Goal: Task Accomplishment & Management: Use online tool/utility

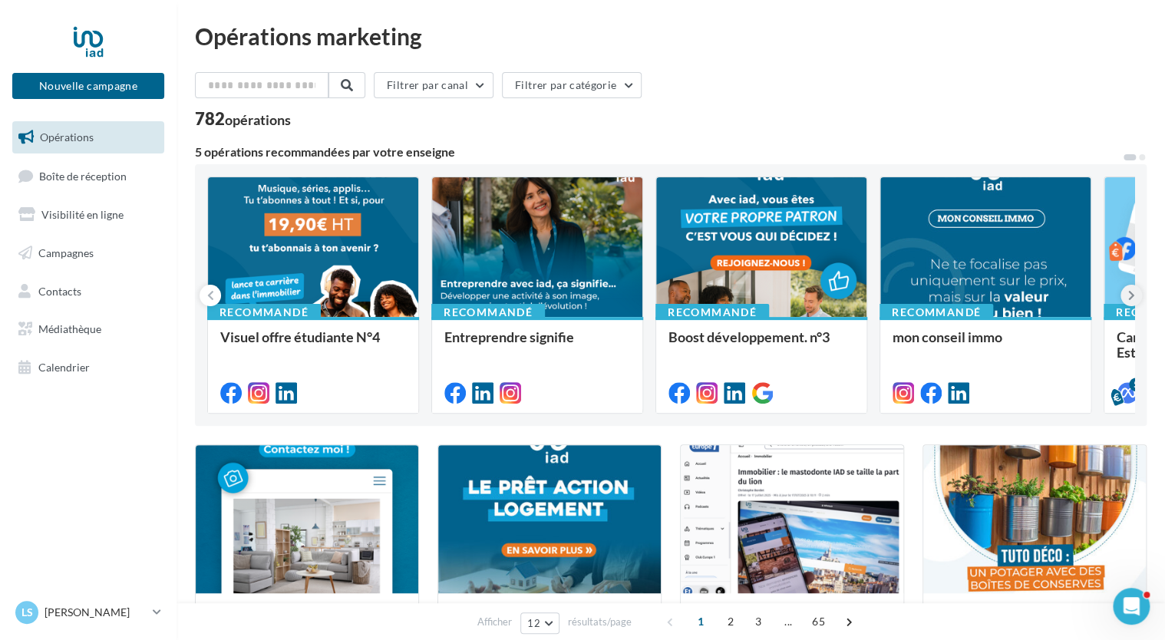
click at [1126, 299] on button at bounding box center [1130, 295] width 21 height 21
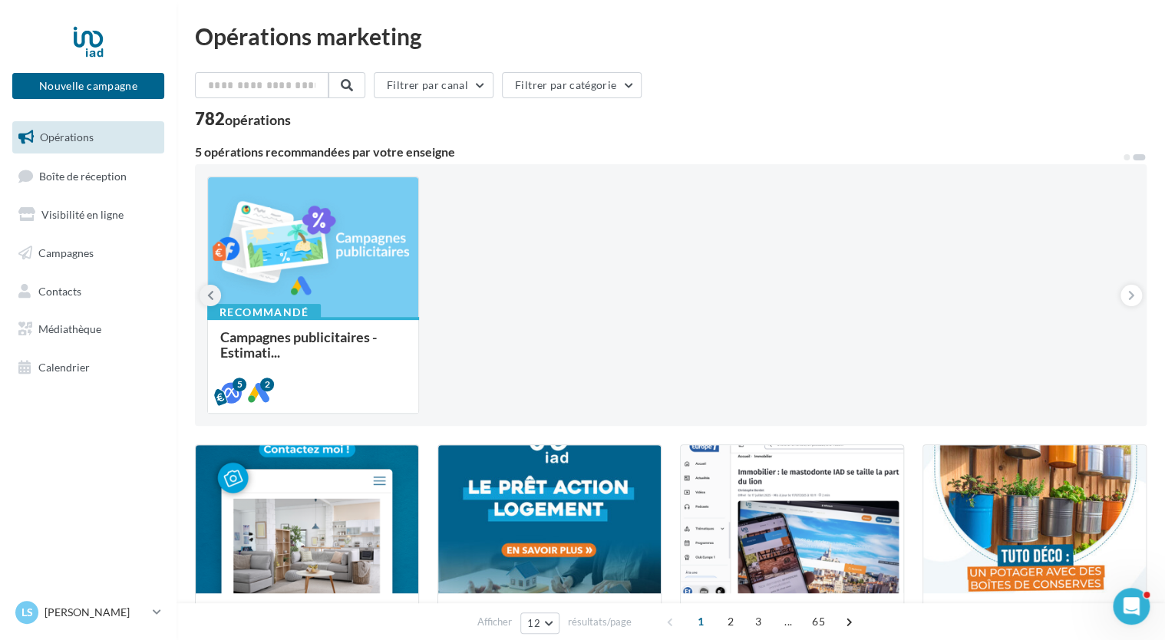
click at [206, 296] on button at bounding box center [210, 295] width 21 height 21
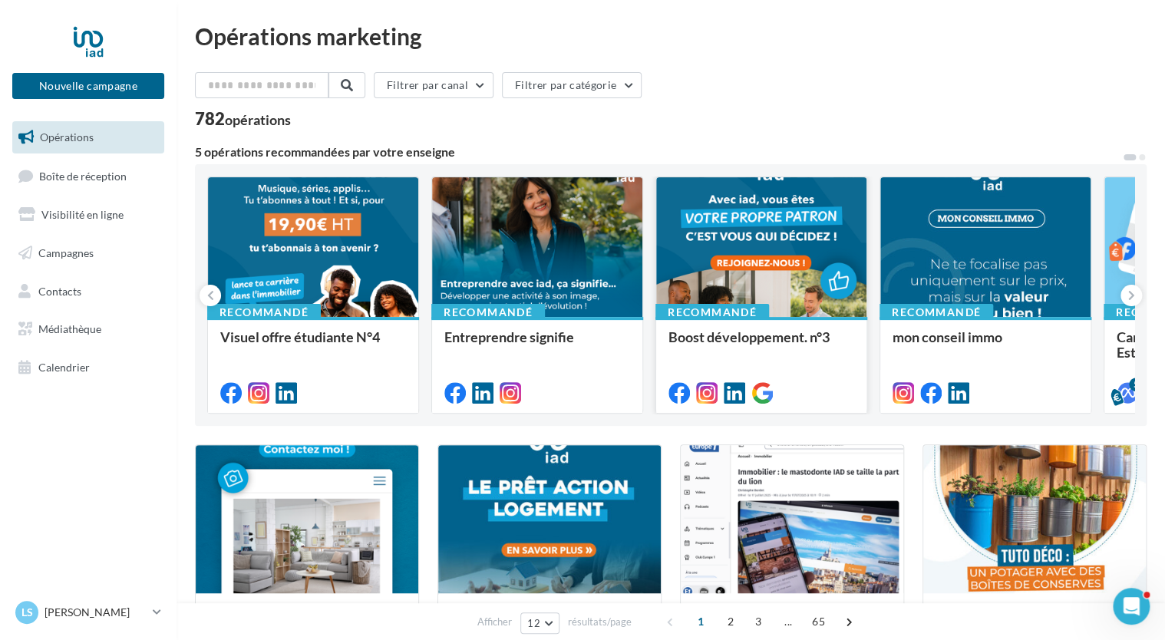
click at [764, 341] on span "Boost développement. n°3" at bounding box center [748, 336] width 161 height 17
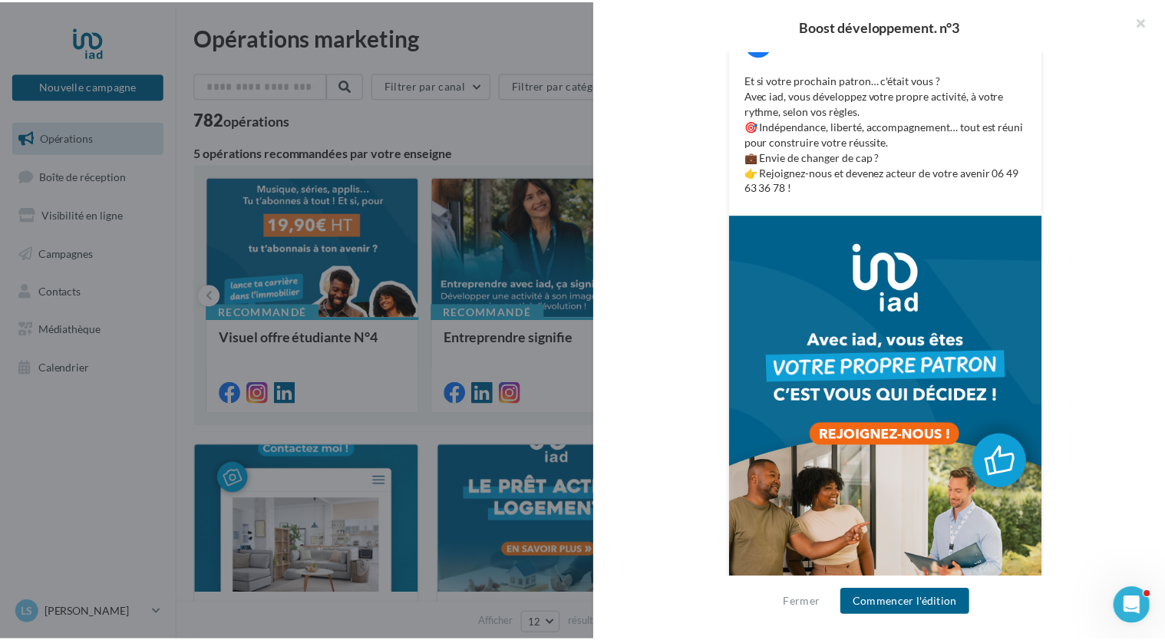
scroll to position [343, 0]
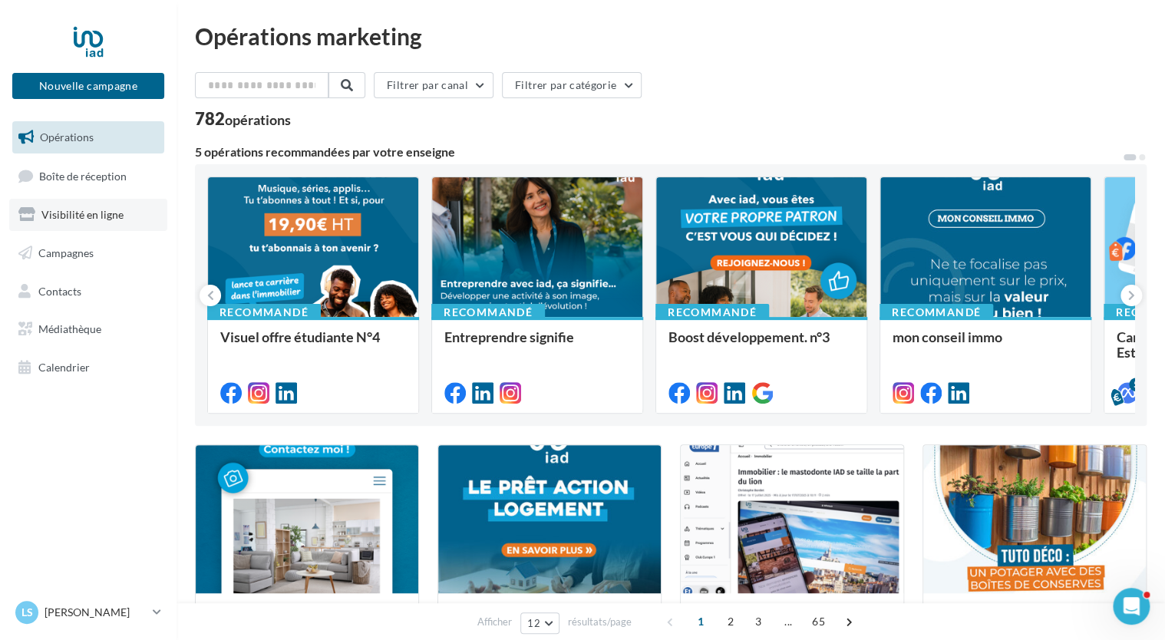
click at [100, 216] on span "Visibilité en ligne" at bounding box center [82, 214] width 82 height 13
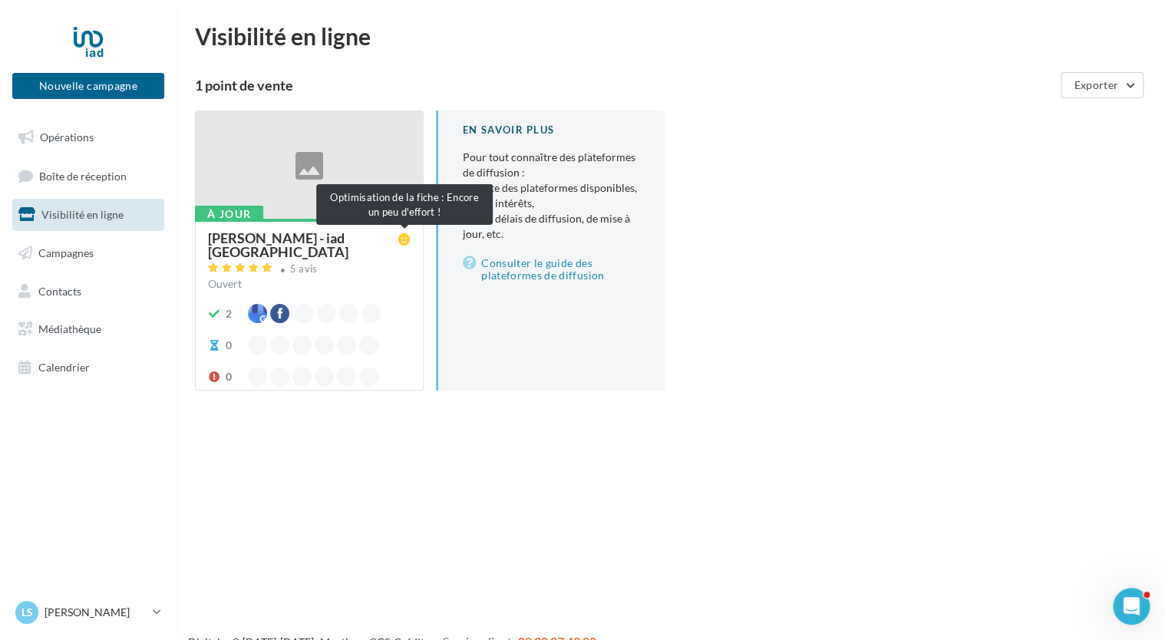
click at [404, 238] on icon at bounding box center [404, 239] width 12 height 12
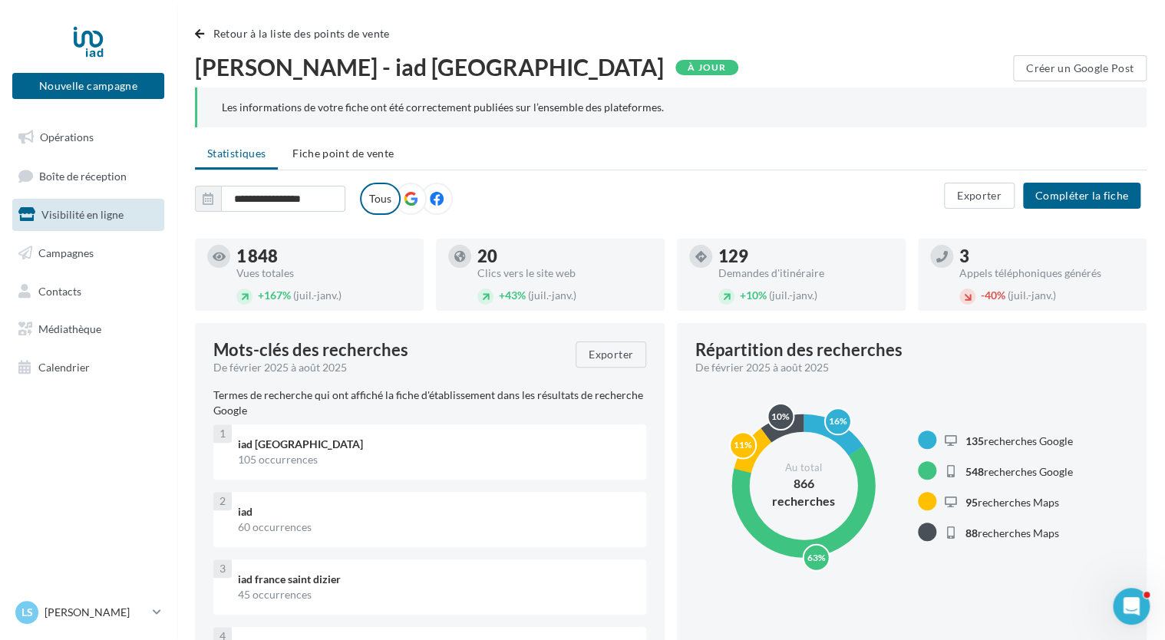
click at [404, 202] on icon at bounding box center [411, 199] width 14 height 14
click at [441, 200] on icon at bounding box center [437, 199] width 14 height 14
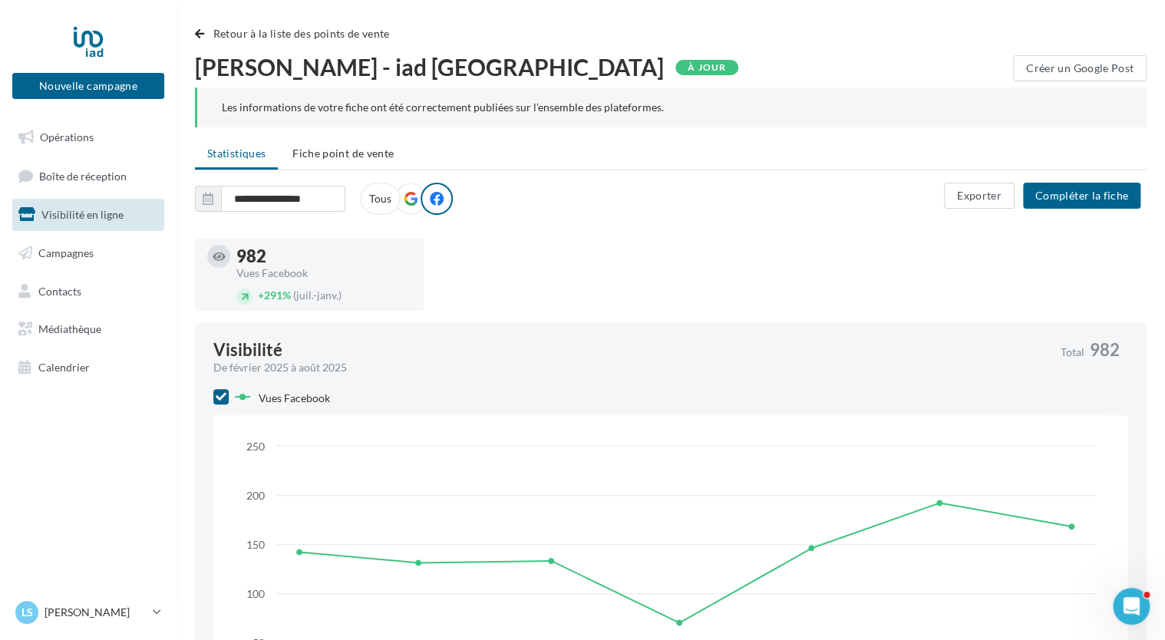
click at [414, 200] on icon at bounding box center [411, 199] width 14 height 14
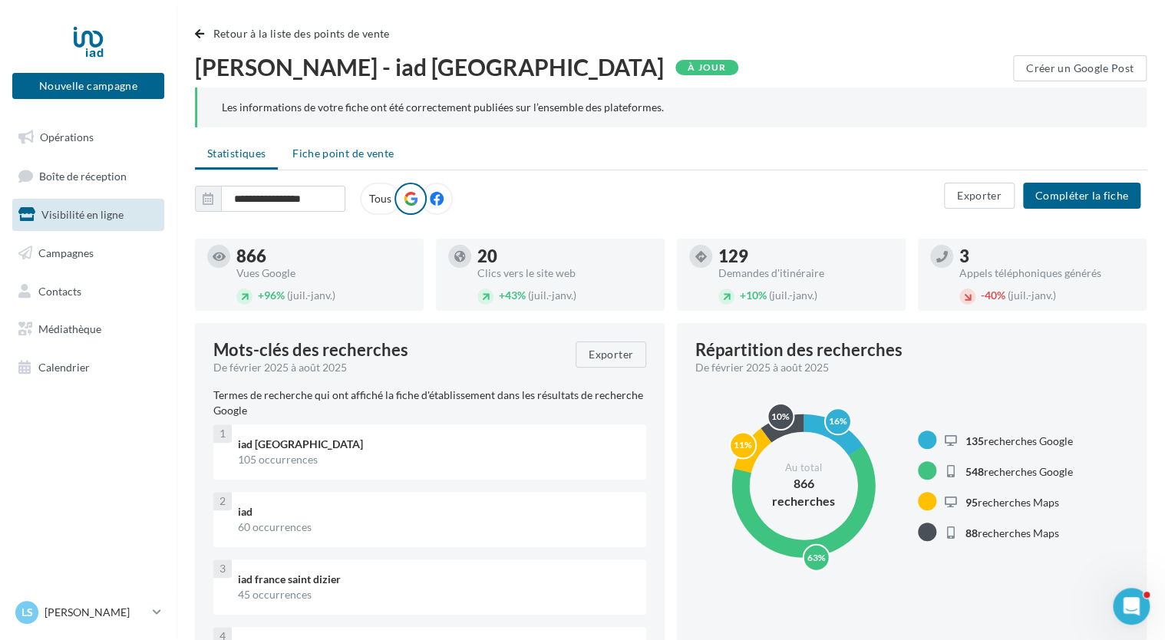
click at [329, 150] on span "Fiche point de vente" at bounding box center [342, 153] width 101 height 13
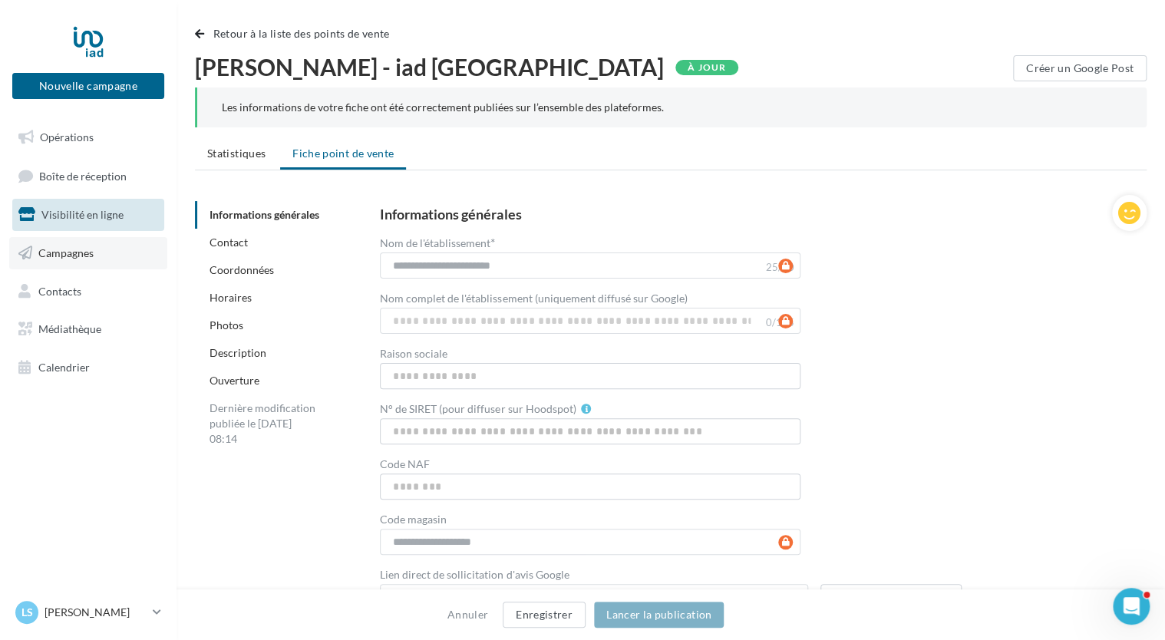
click at [55, 253] on span "Campagnes" at bounding box center [65, 252] width 55 height 13
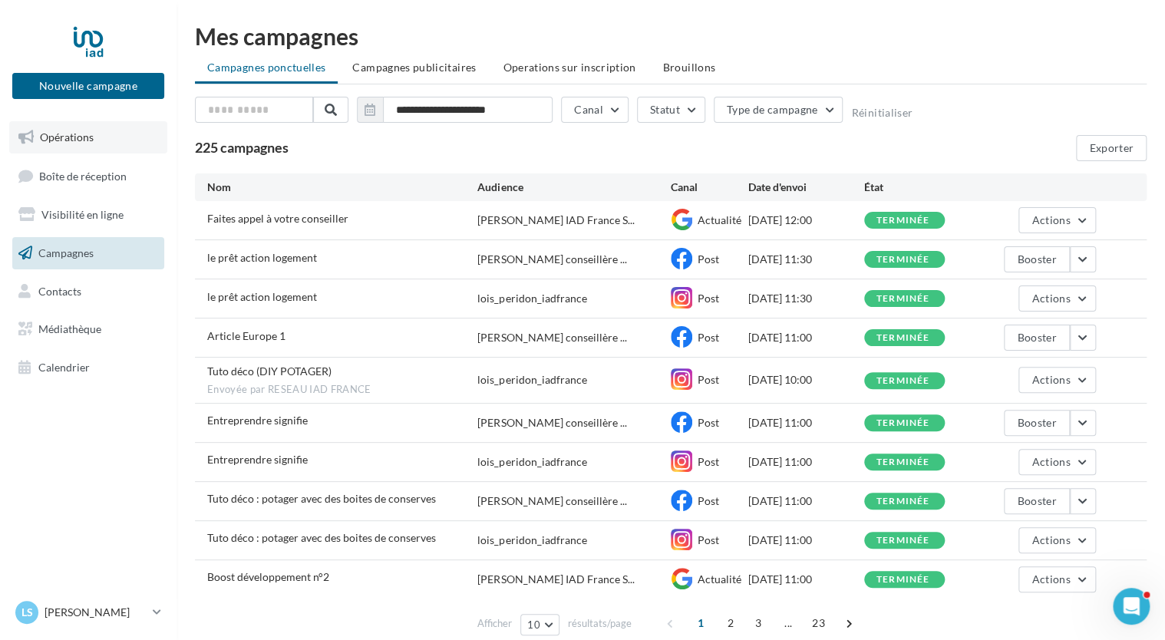
click at [61, 140] on span "Opérations" at bounding box center [67, 136] width 54 height 13
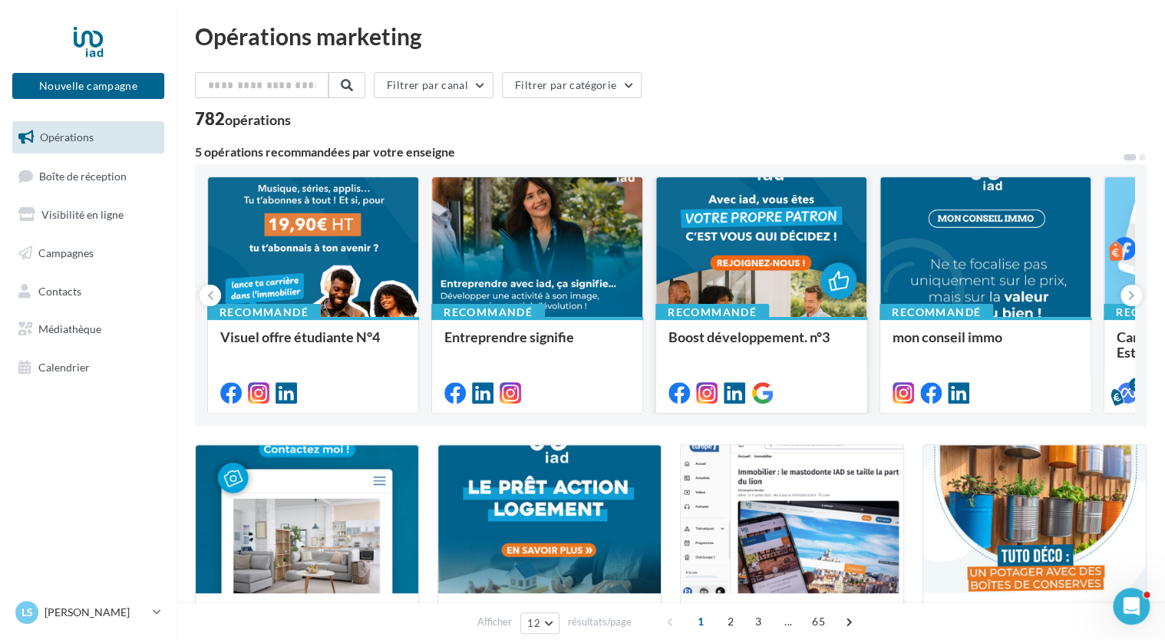
click at [711, 246] on div at bounding box center [761, 247] width 210 height 141
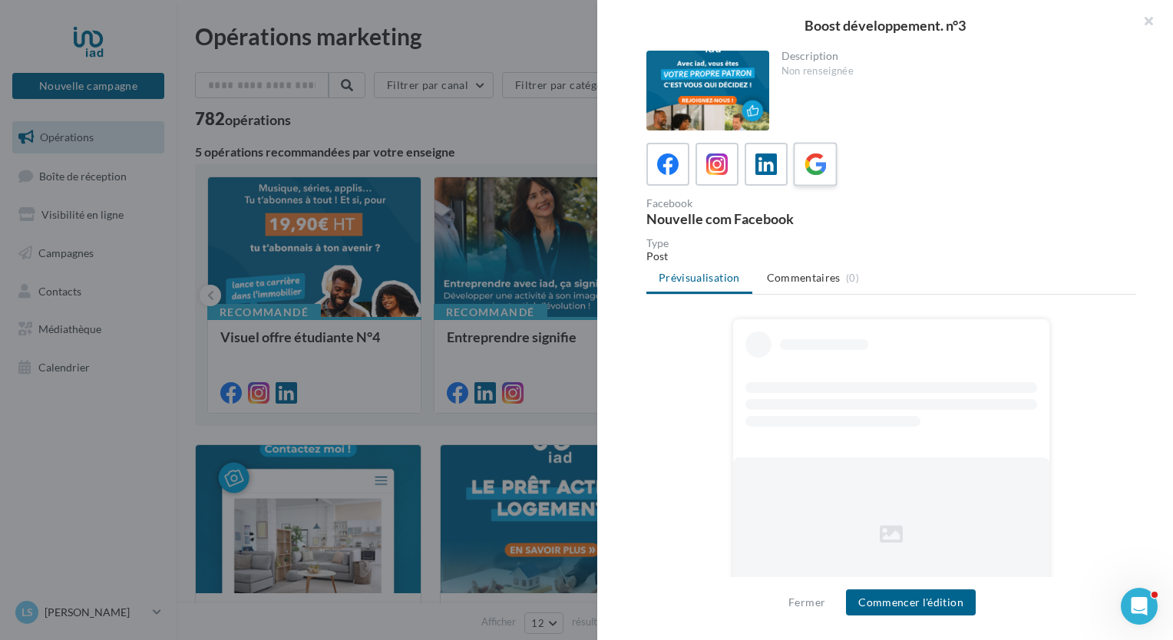
click at [797, 164] on label at bounding box center [815, 164] width 44 height 44
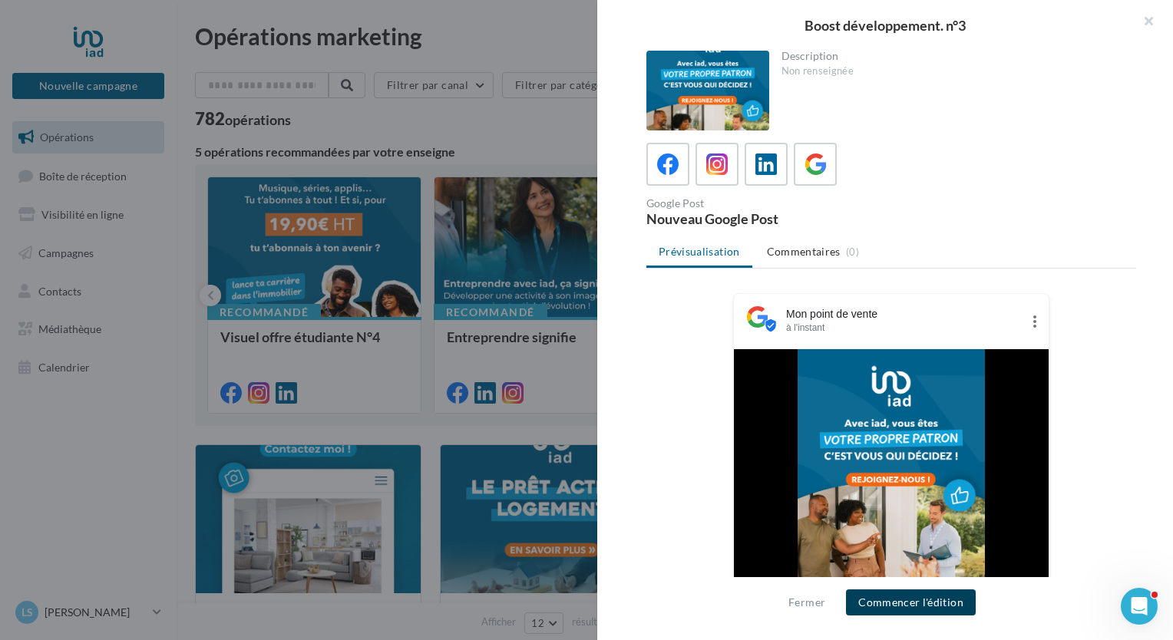
click at [920, 602] on button "Commencer l'édition" at bounding box center [911, 602] width 130 height 26
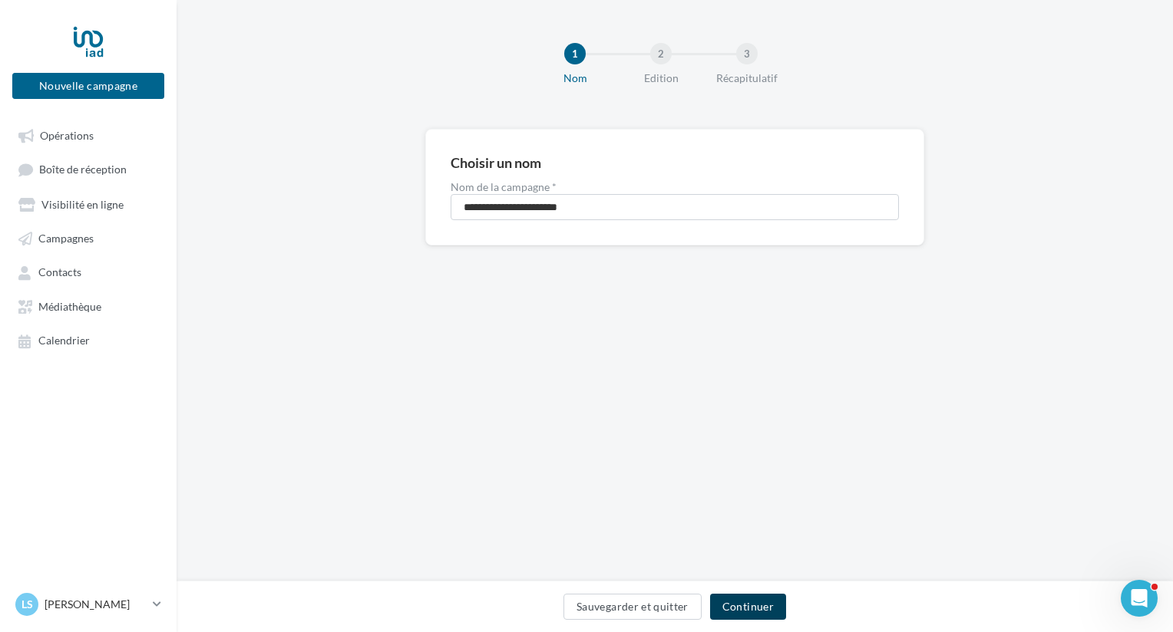
click at [751, 606] on button "Continuer" at bounding box center [748, 607] width 76 height 26
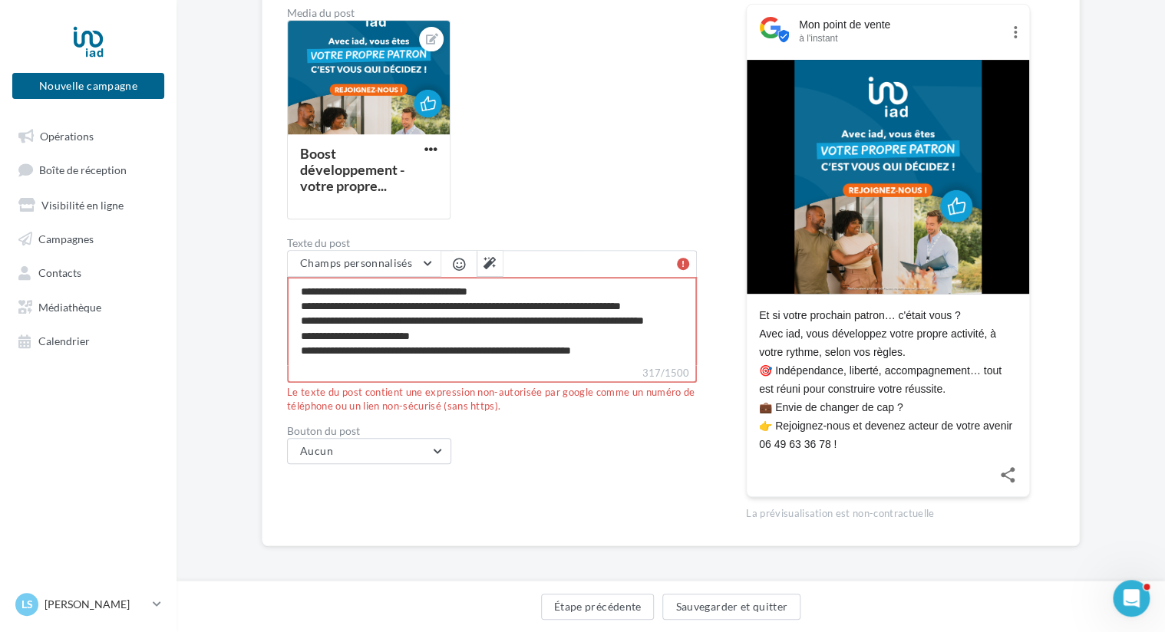
scroll to position [28, 0]
drag, startPoint x: 623, startPoint y: 350, endPoint x: 552, endPoint y: 346, distance: 71.5
click at [552, 346] on textarea "**********" at bounding box center [492, 321] width 410 height 88
type textarea "**********"
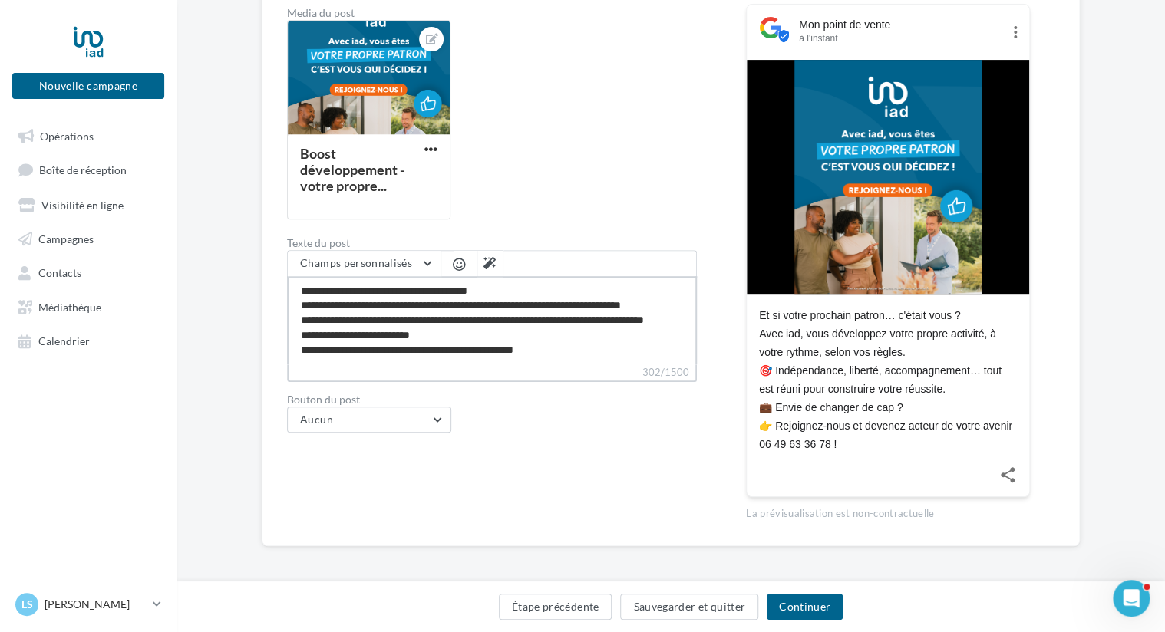
type textarea "**********"
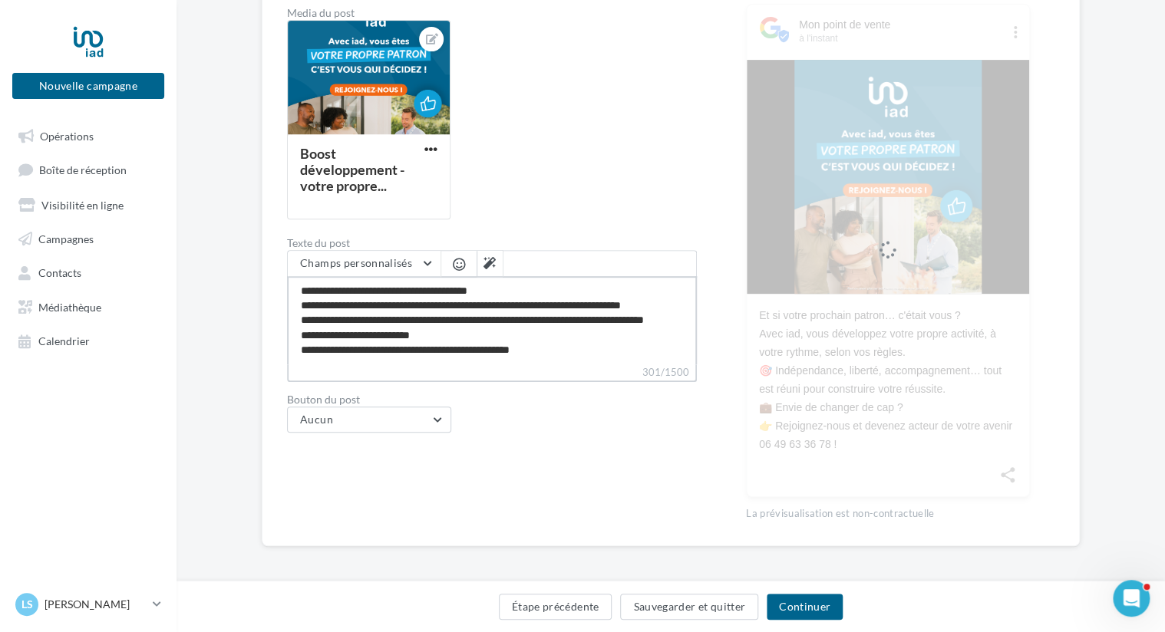
scroll to position [215, 0]
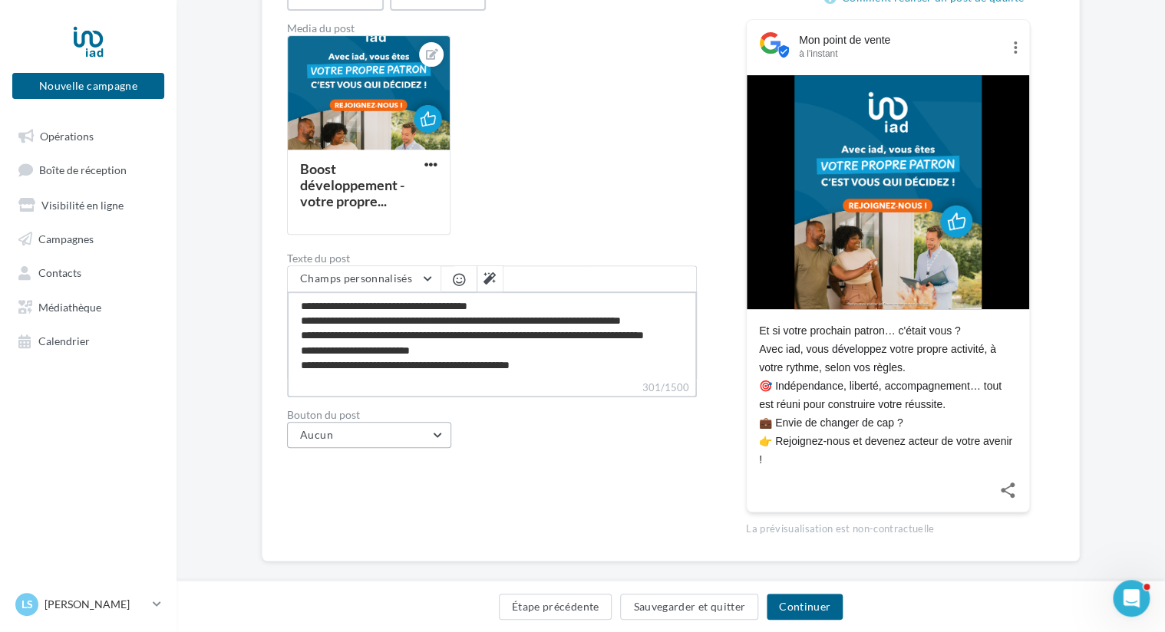
type textarea "**********"
click at [426, 433] on button "Aucun" at bounding box center [369, 434] width 164 height 26
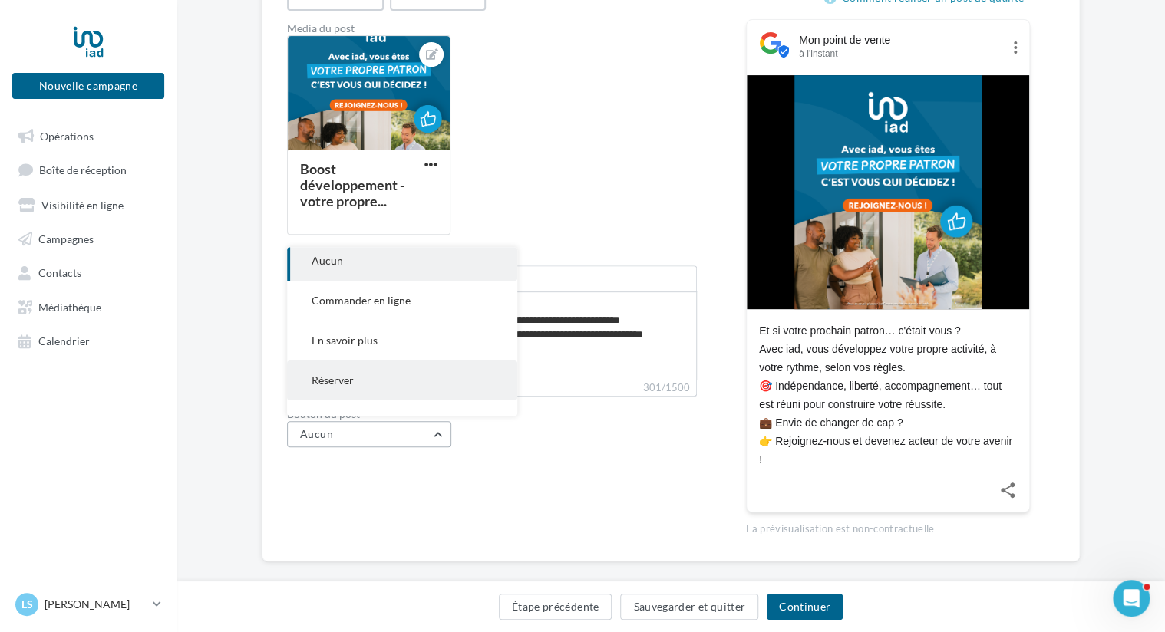
scroll to position [71, 0]
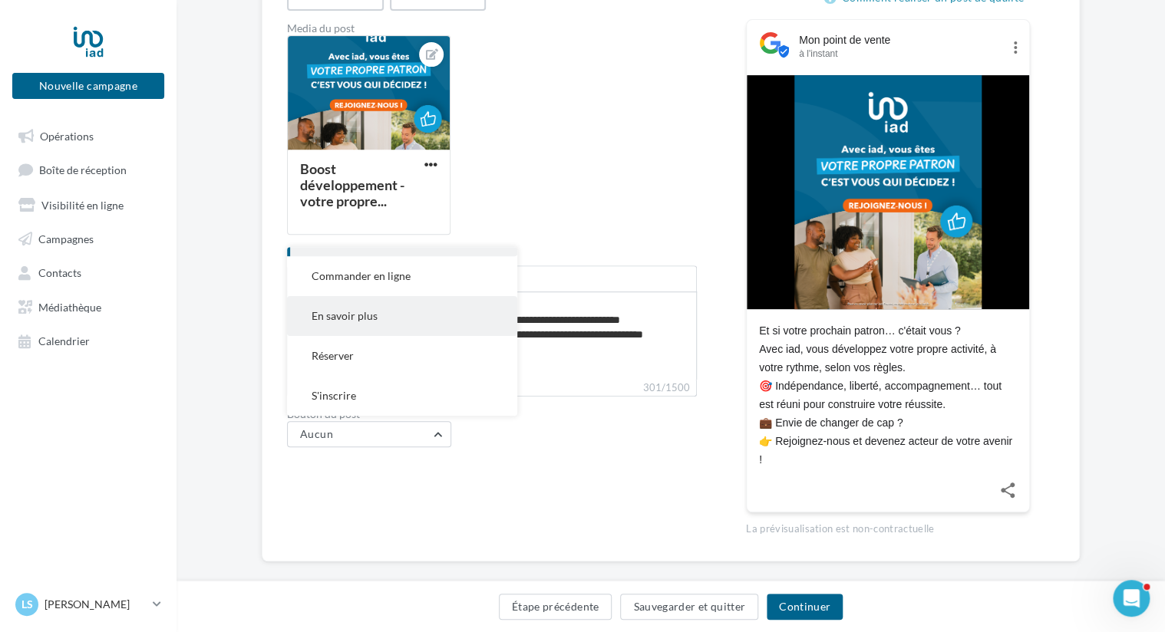
click at [386, 318] on button "En savoir plus" at bounding box center [402, 316] width 230 height 40
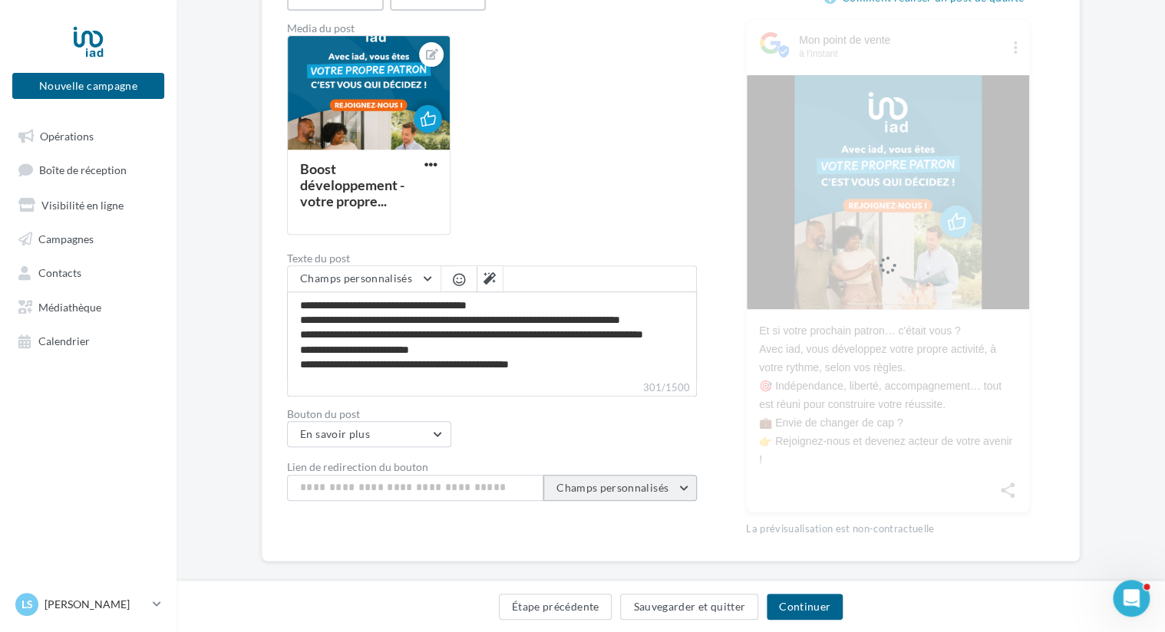
click at [632, 481] on span "Champs personnalisés" at bounding box center [612, 487] width 112 height 13
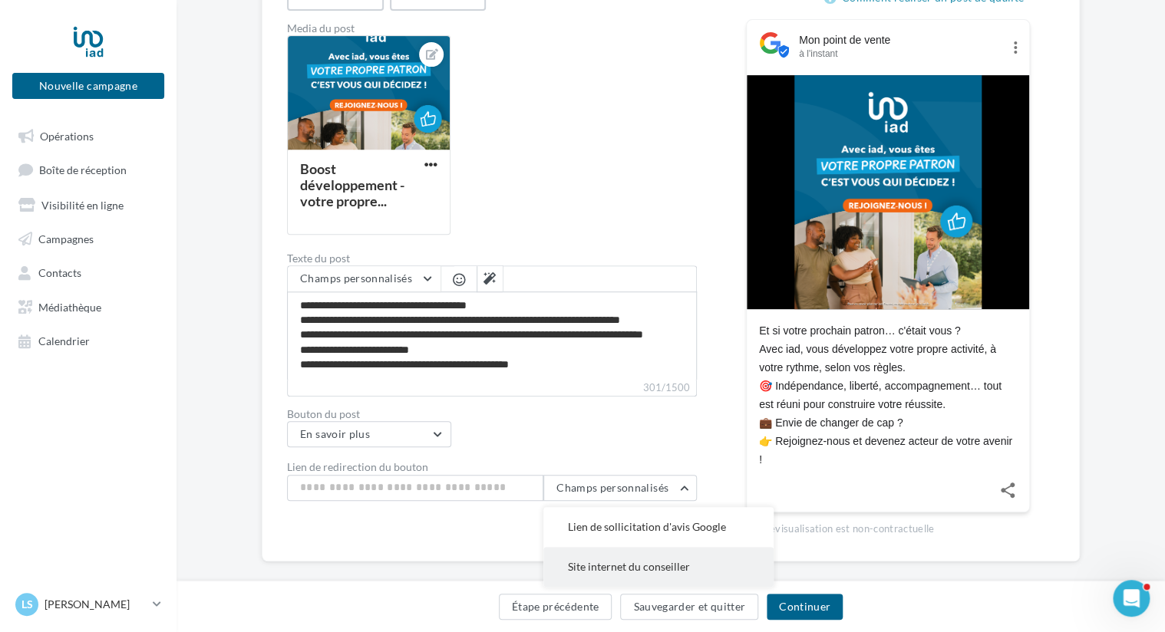
click at [639, 563] on span "Site internet du conseiller" at bounding box center [629, 566] width 122 height 13
type input "**********"
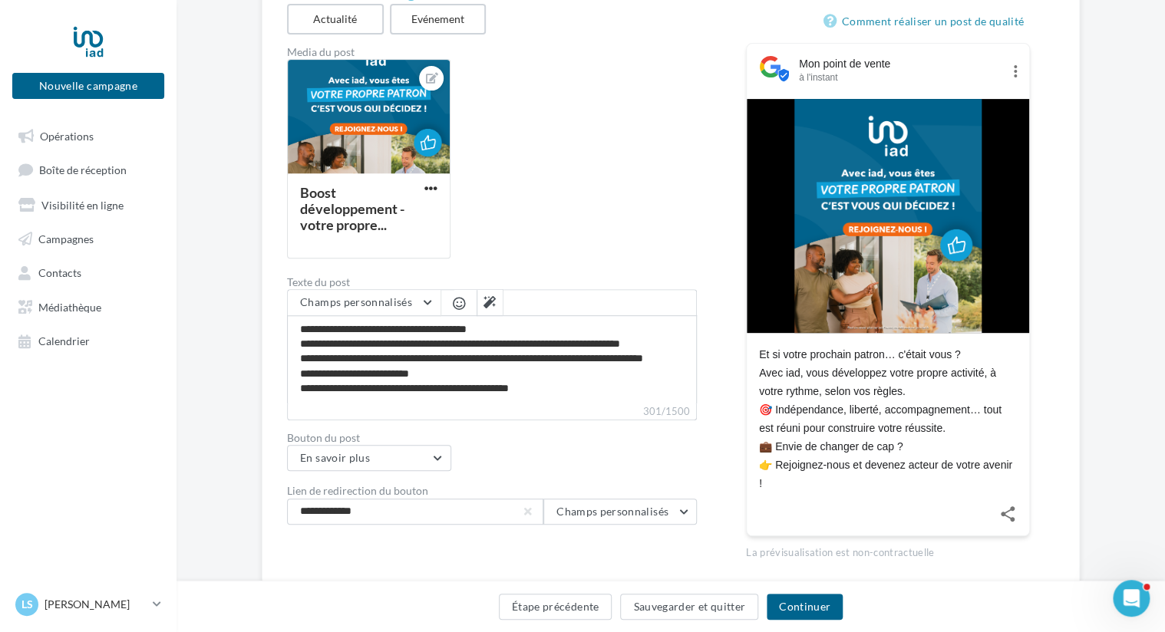
scroll to position [215, 0]
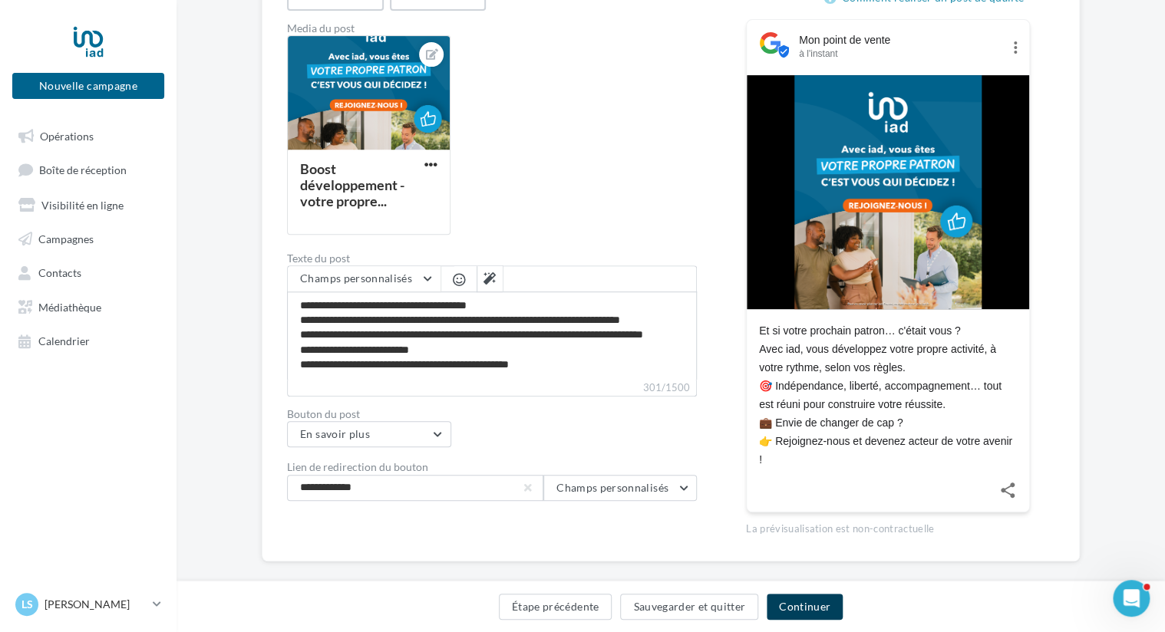
click at [816, 612] on button "Continuer" at bounding box center [805, 607] width 76 height 26
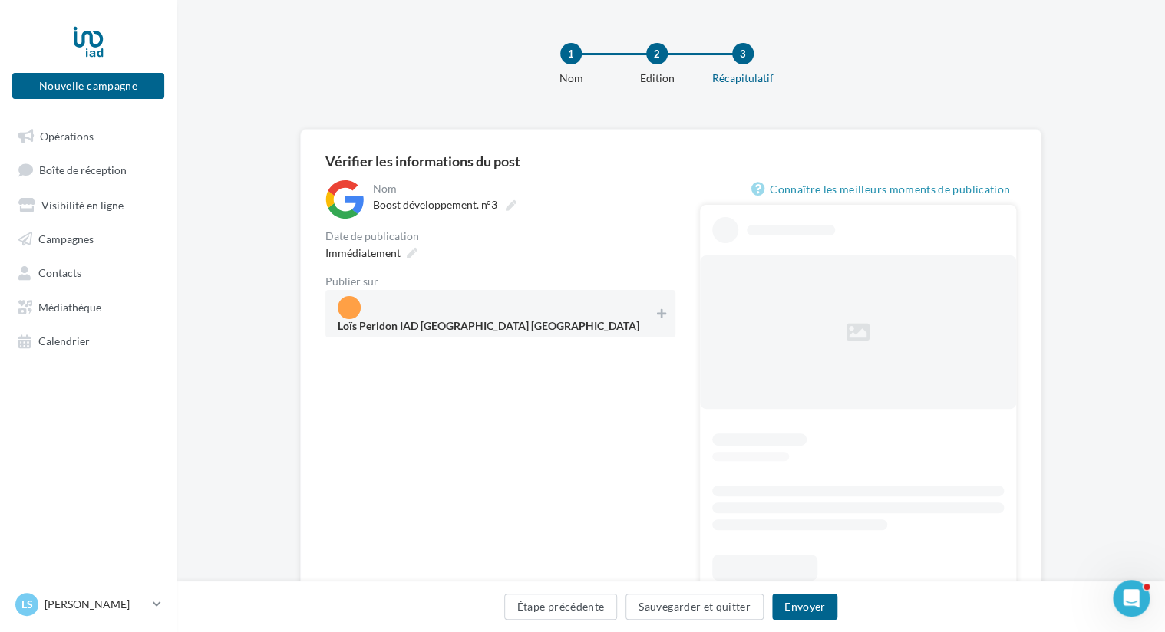
click at [573, 312] on span "Loïs Peridon IAD France Saint-Dizier" at bounding box center [496, 313] width 316 height 35
click at [378, 253] on span "Immédiatement" at bounding box center [362, 252] width 75 height 13
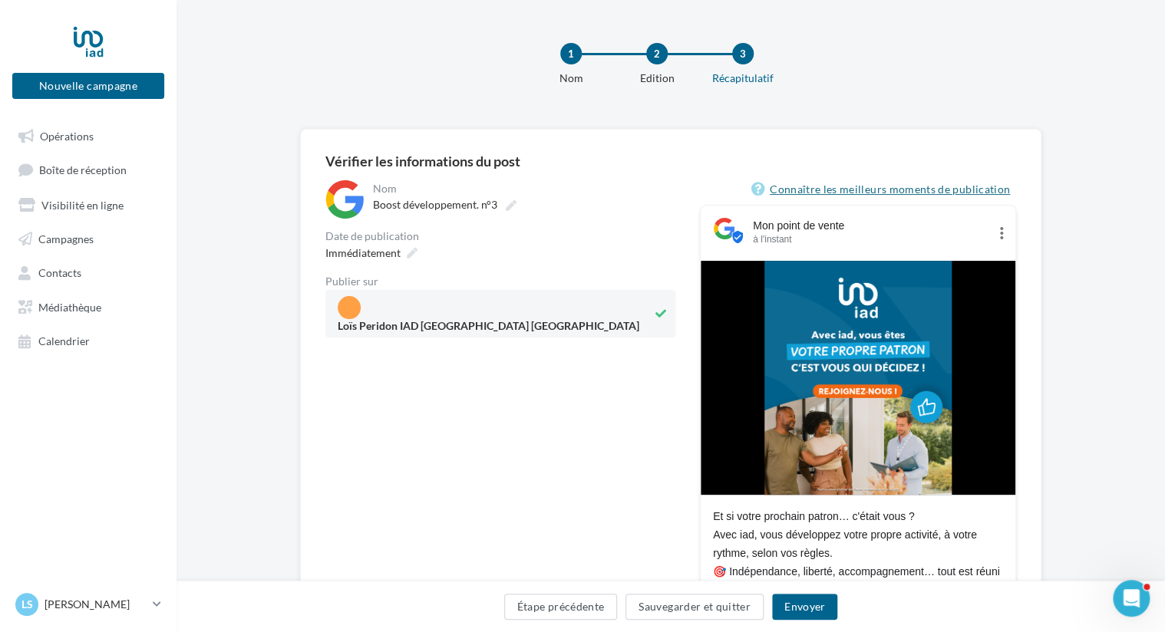
click at [833, 186] on link "Connaître les meilleurs moments de publication" at bounding box center [883, 189] width 265 height 18
click at [390, 252] on span "Immédiatement" at bounding box center [362, 252] width 75 height 13
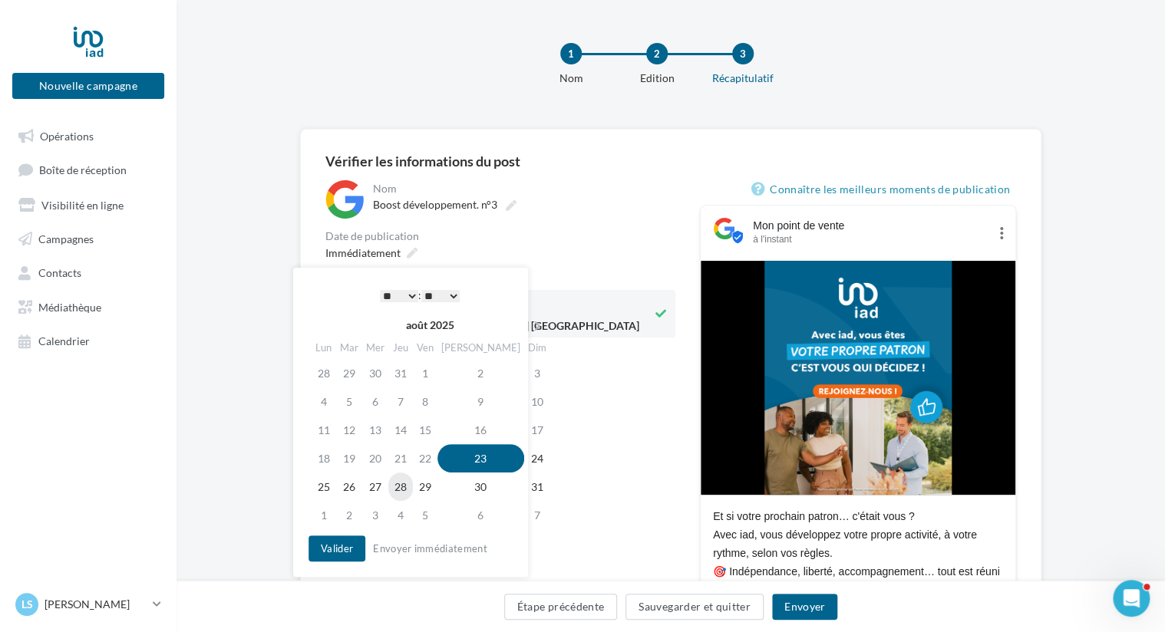
click at [405, 487] on td "28" at bounding box center [400, 487] width 25 height 28
click at [378, 489] on td "27" at bounding box center [375, 487] width 26 height 28
click at [411, 295] on select "* * * * * * * * * * ** ** ** ** ** ** ** ** ** ** ** ** ** **" at bounding box center [399, 296] width 38 height 12
click at [341, 549] on button "Valider" at bounding box center [337, 549] width 57 height 26
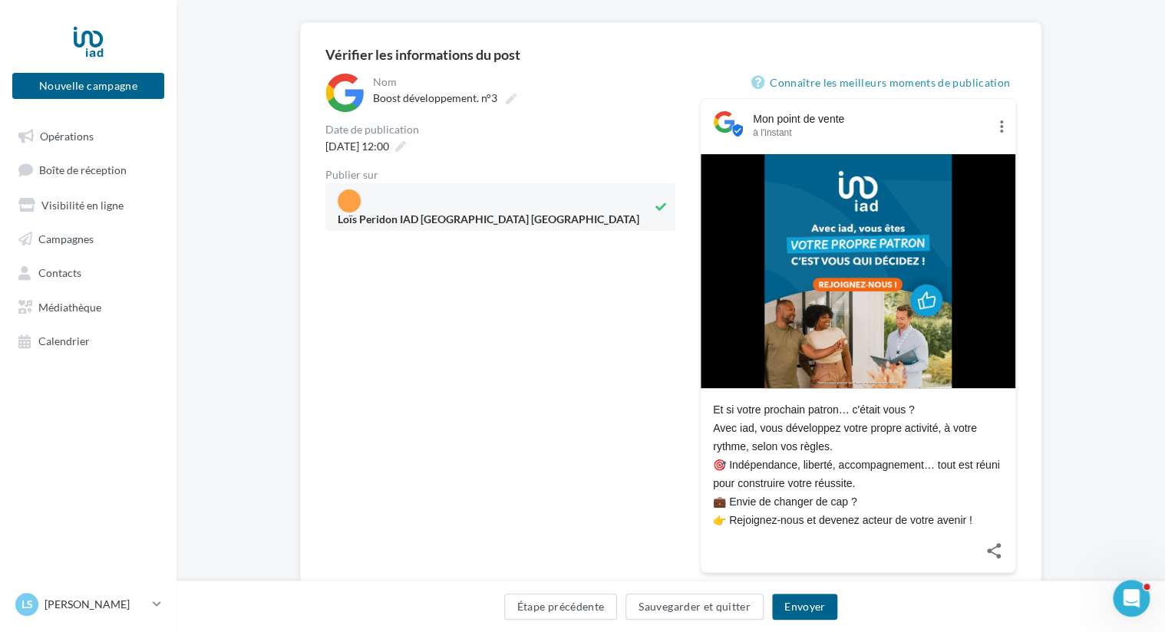
scroll to position [199, 0]
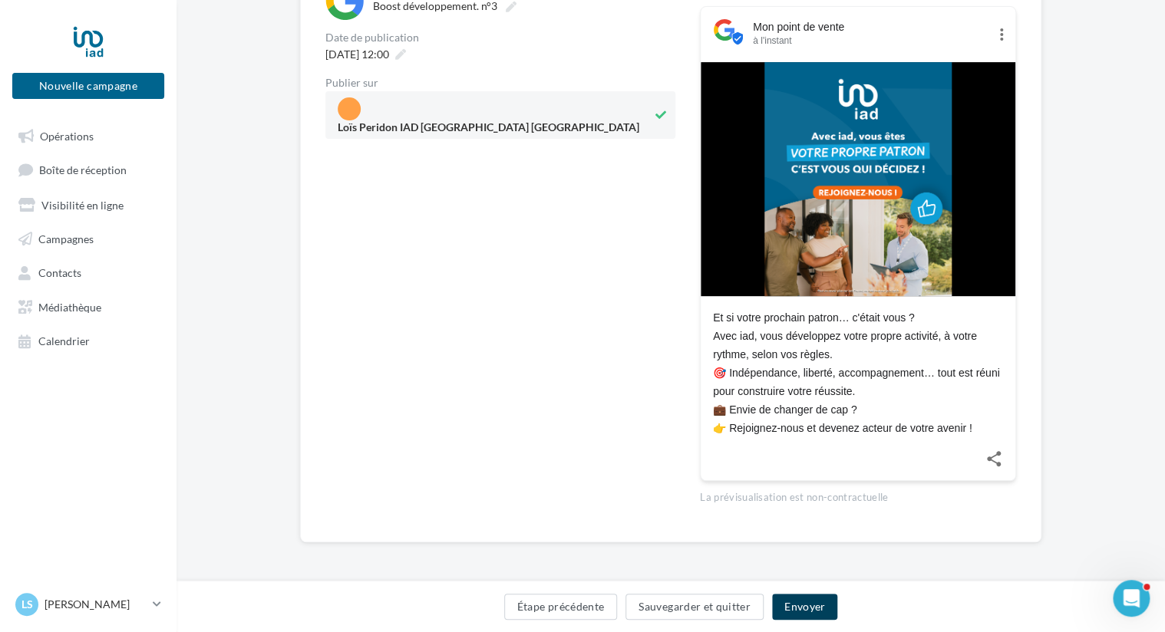
click at [807, 606] on button "Envoyer" at bounding box center [804, 607] width 65 height 26
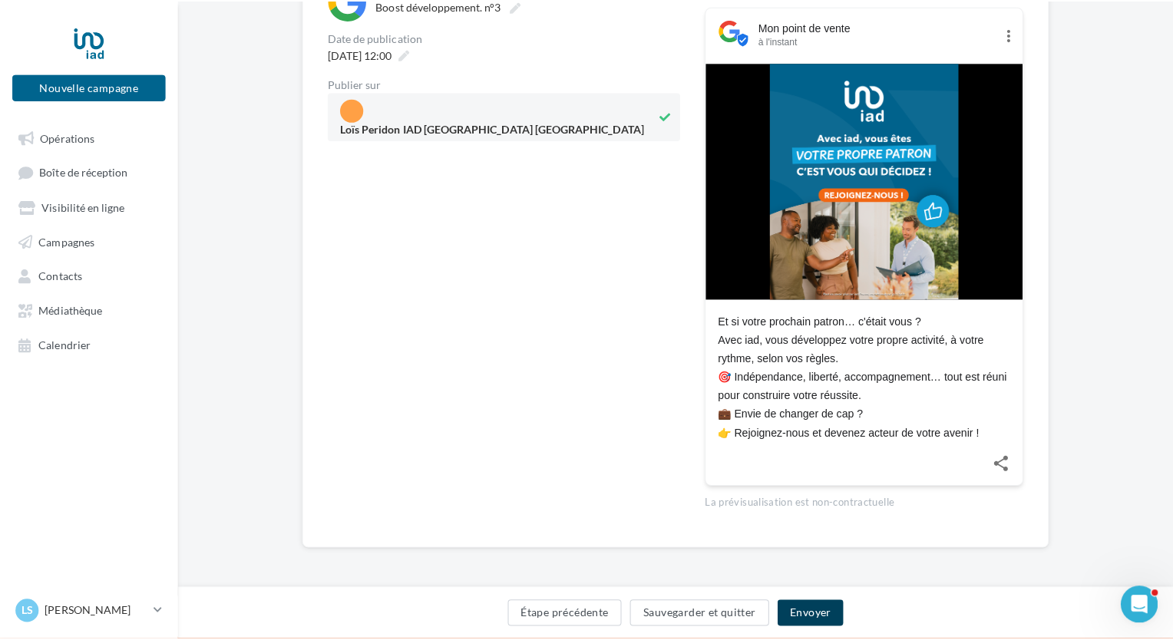
scroll to position [190, 0]
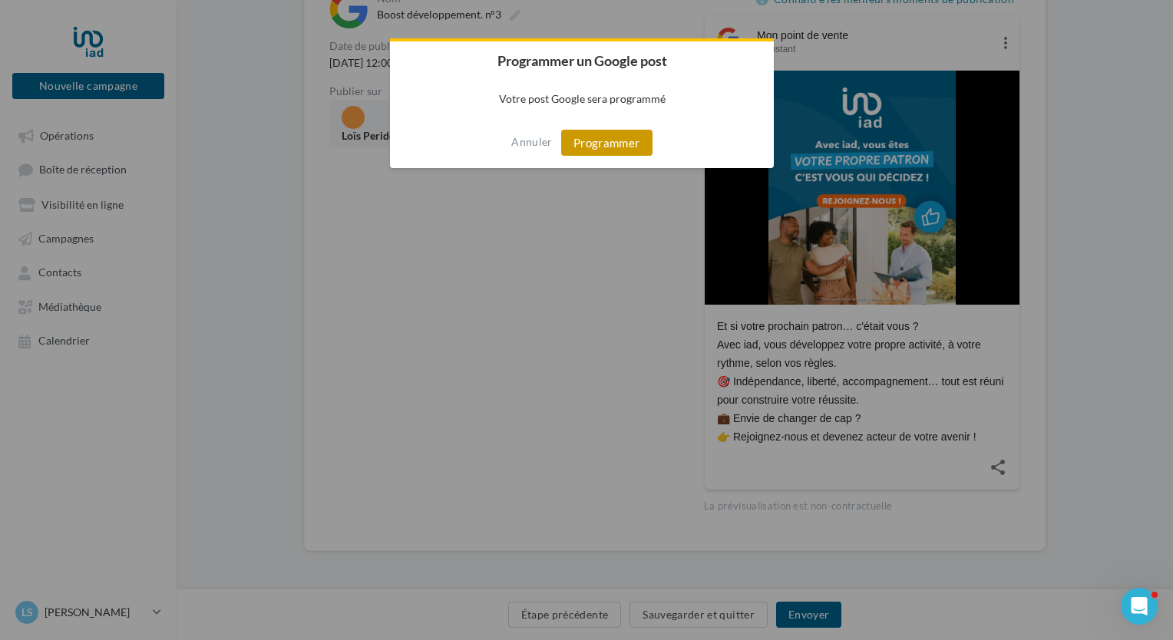
click at [628, 147] on button "Programmer" at bounding box center [606, 143] width 91 height 26
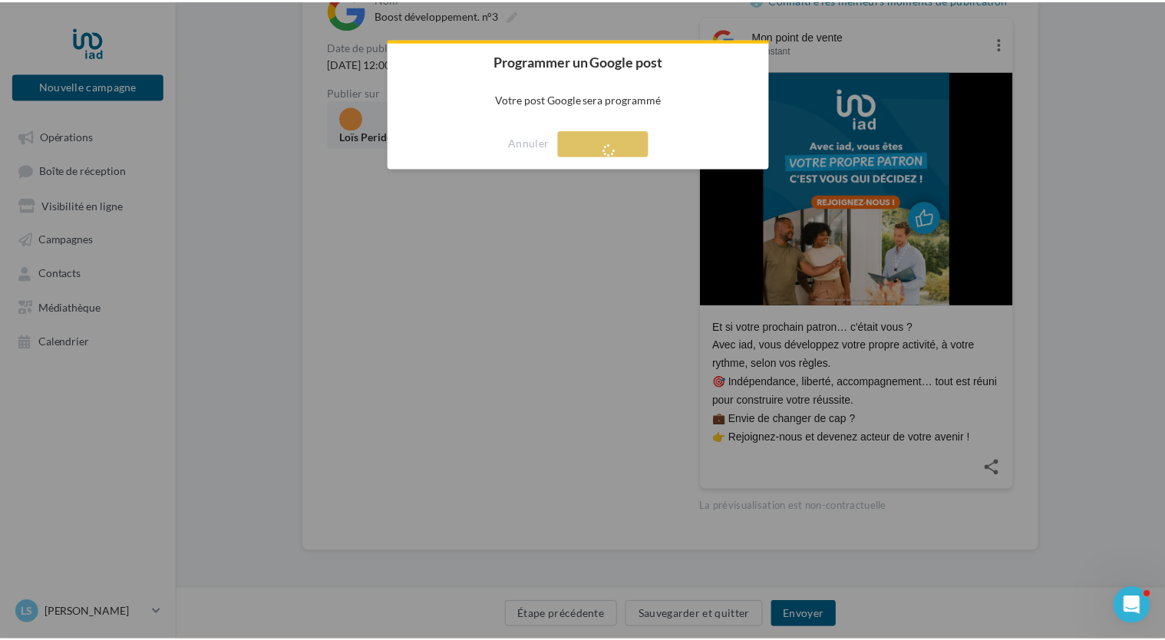
scroll to position [25, 0]
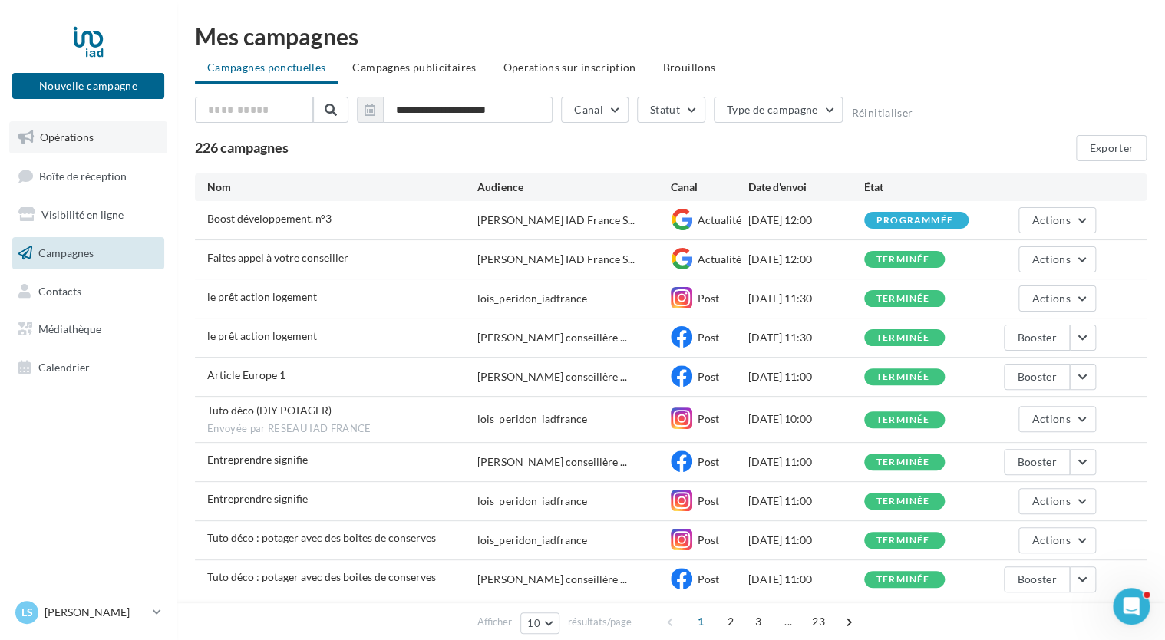
click at [79, 137] on span "Opérations" at bounding box center [67, 136] width 54 height 13
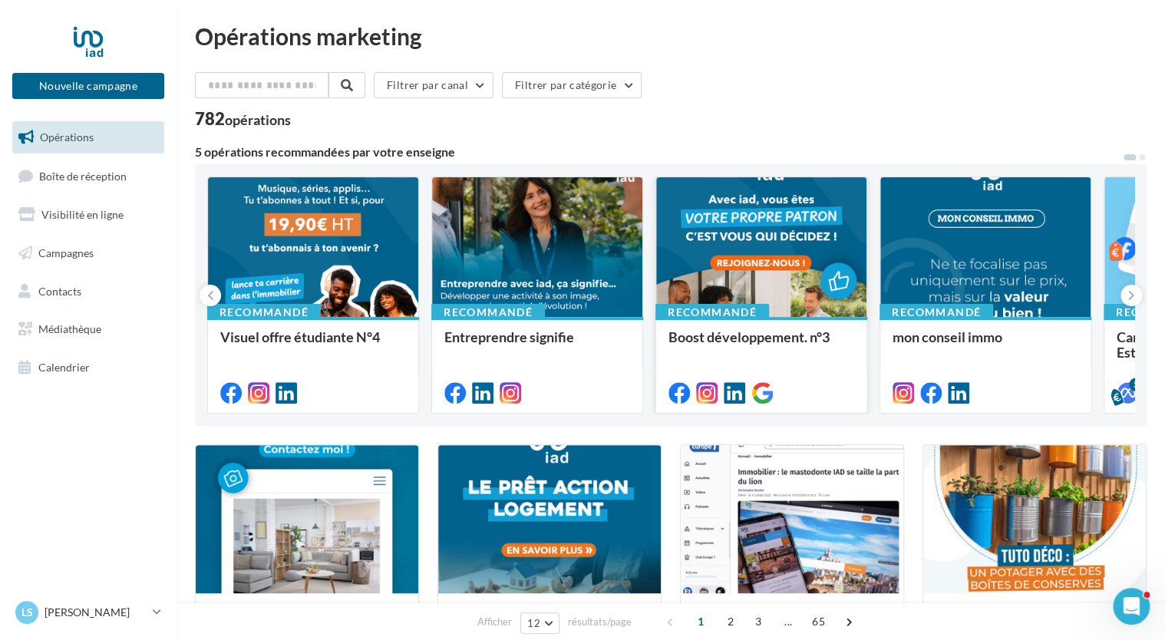
click at [769, 265] on div at bounding box center [761, 247] width 210 height 141
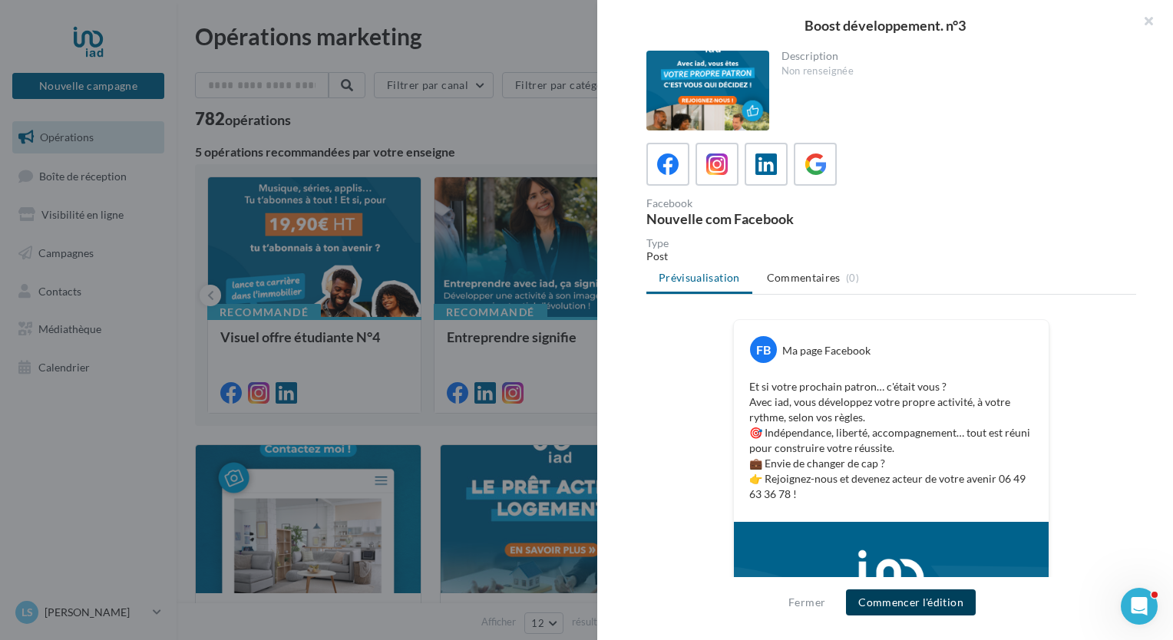
click at [890, 602] on button "Commencer l'édition" at bounding box center [911, 602] width 130 height 26
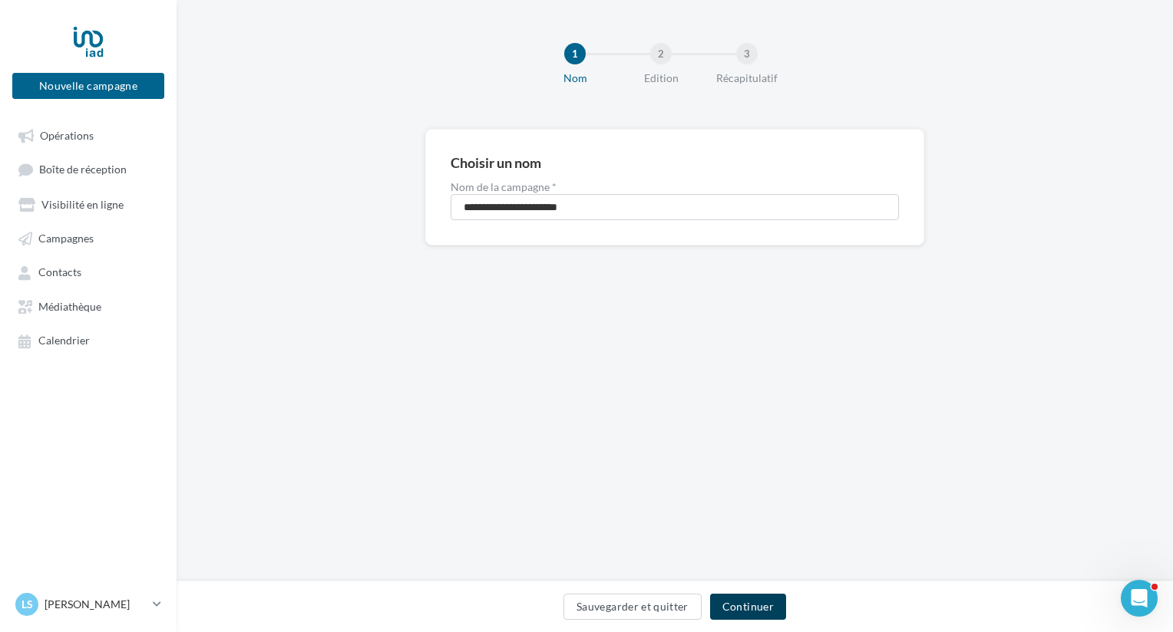
click at [745, 599] on button "Continuer" at bounding box center [748, 607] width 76 height 26
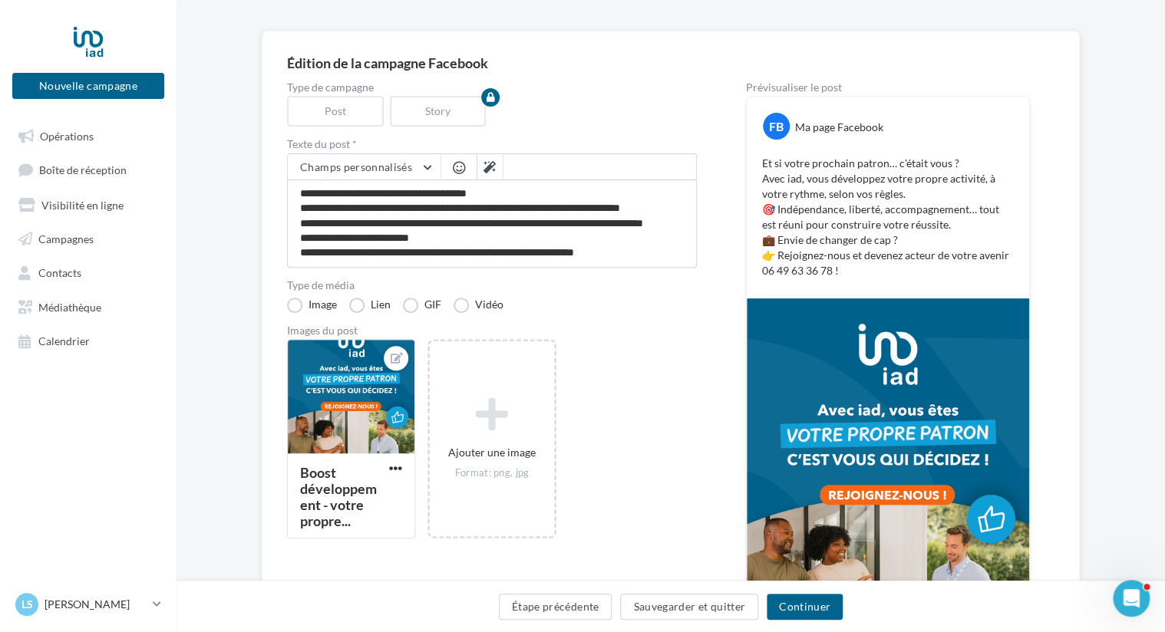
scroll to position [77, 0]
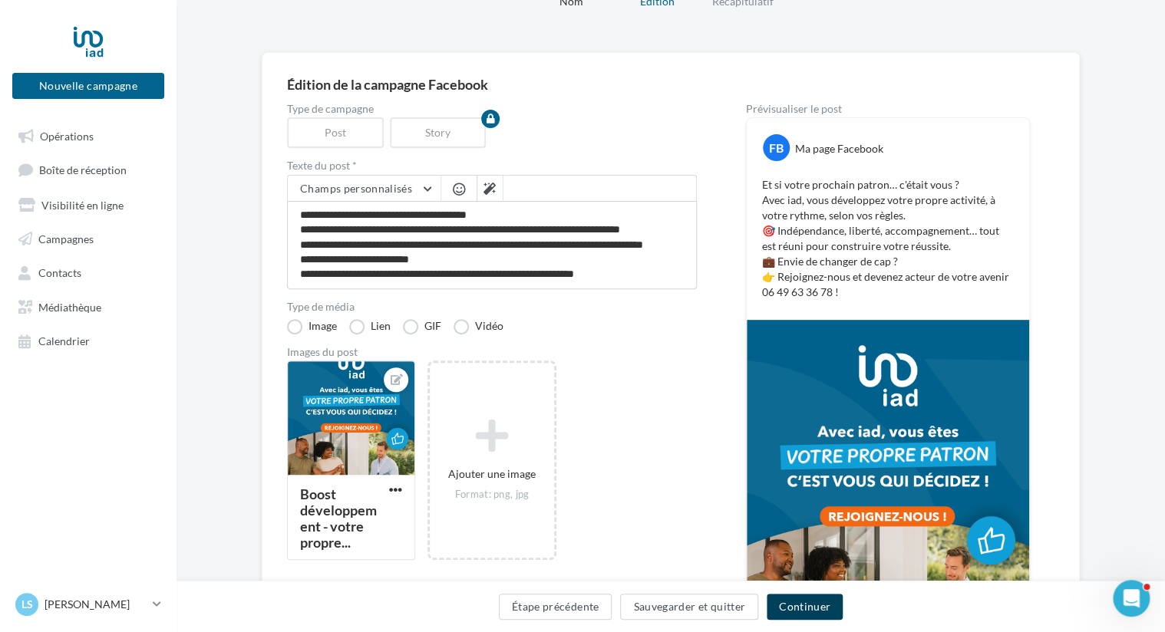
click at [800, 600] on button "Continuer" at bounding box center [805, 607] width 76 height 26
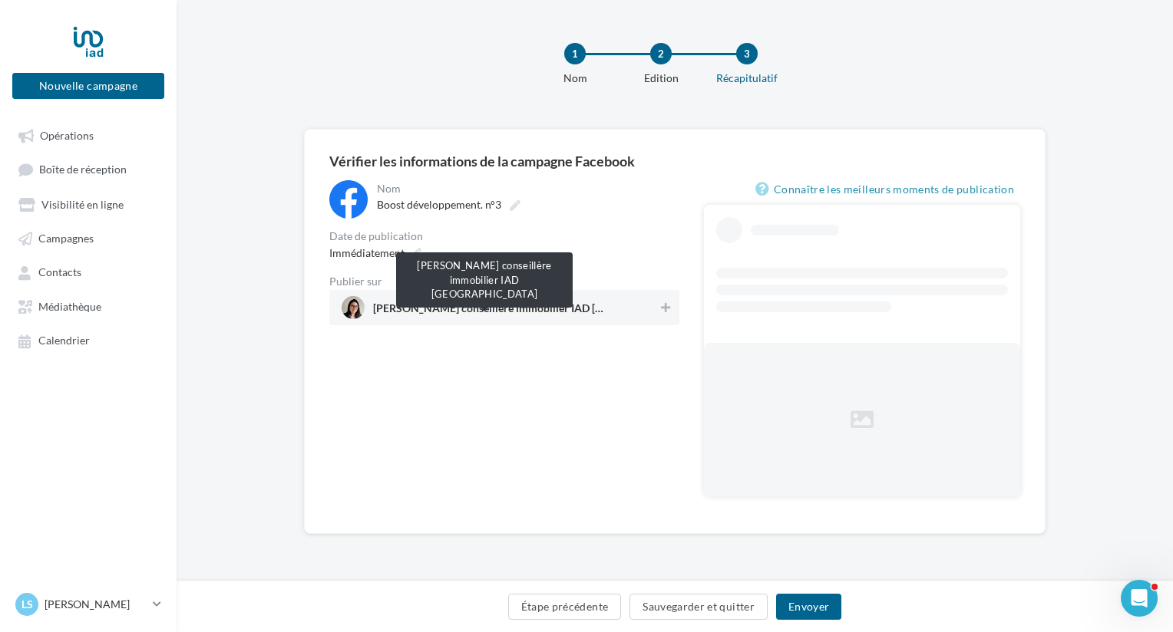
click at [593, 312] on span "Loïs Peridon conseillère immobilier IAD France" at bounding box center [488, 311] width 230 height 17
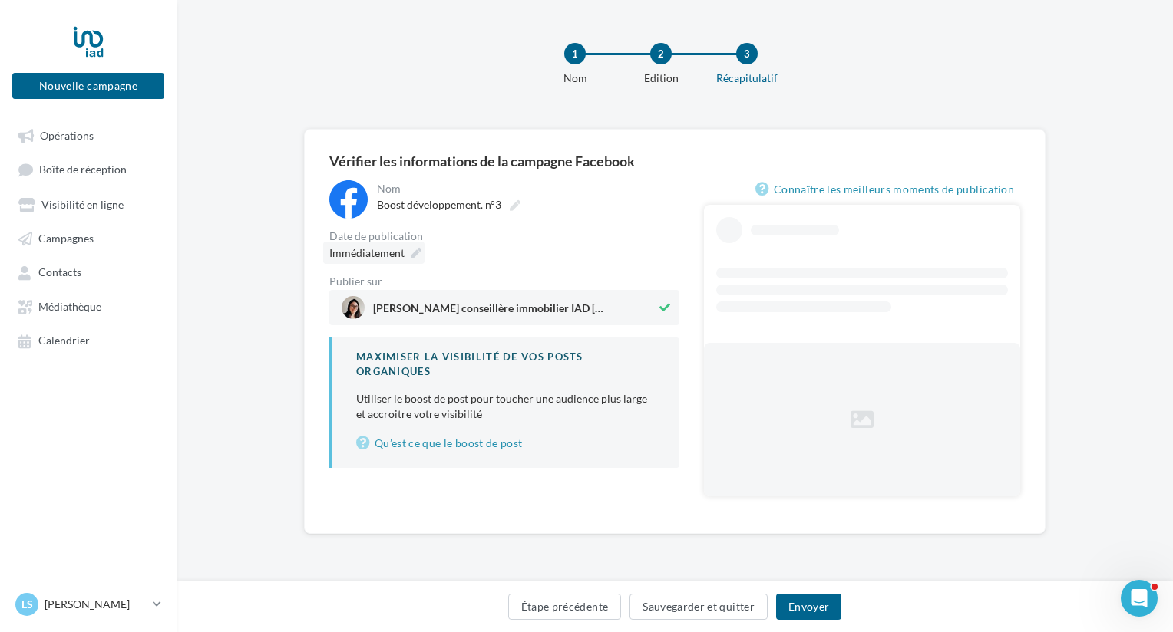
click at [411, 254] on icon at bounding box center [416, 253] width 11 height 11
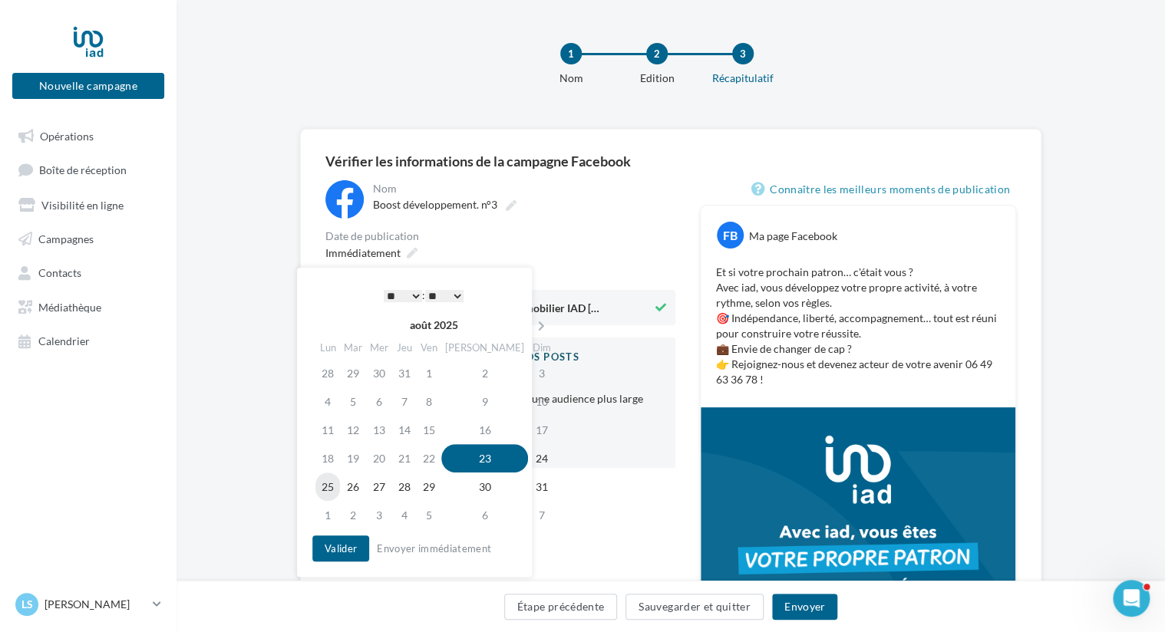
click at [327, 487] on td "25" at bounding box center [327, 487] width 25 height 28
click at [351, 490] on td "26" at bounding box center [349, 487] width 26 height 28
click at [328, 490] on td "25" at bounding box center [324, 487] width 25 height 28
click at [411, 293] on select "* * * * * * * * * * ** ** ** ** ** ** ** ** ** ** ** ** ** **" at bounding box center [399, 296] width 38 height 12
click at [450, 295] on select "** ** ** ** ** **" at bounding box center [440, 296] width 38 height 12
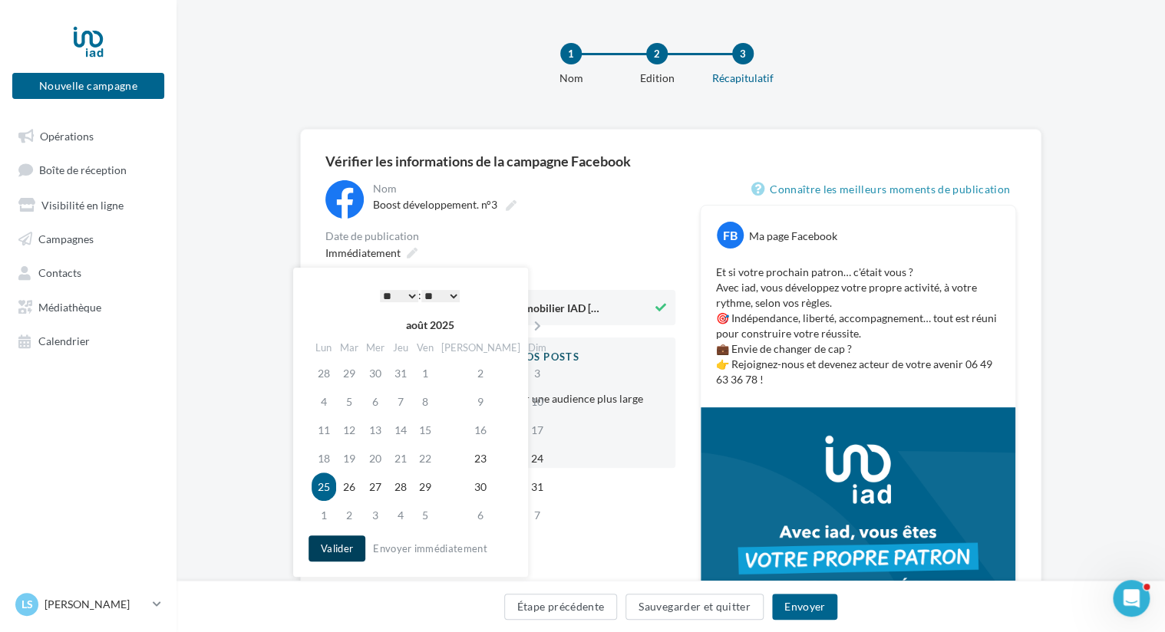
click at [328, 552] on button "Valider" at bounding box center [337, 549] width 57 height 26
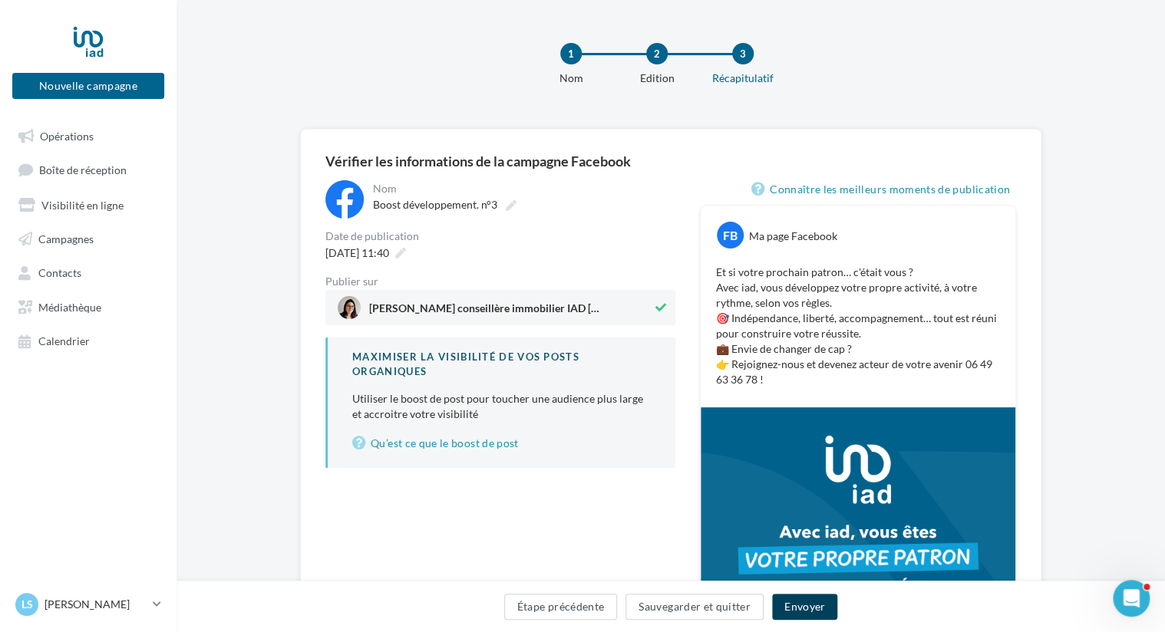
click at [802, 604] on button "Envoyer" at bounding box center [804, 607] width 65 height 26
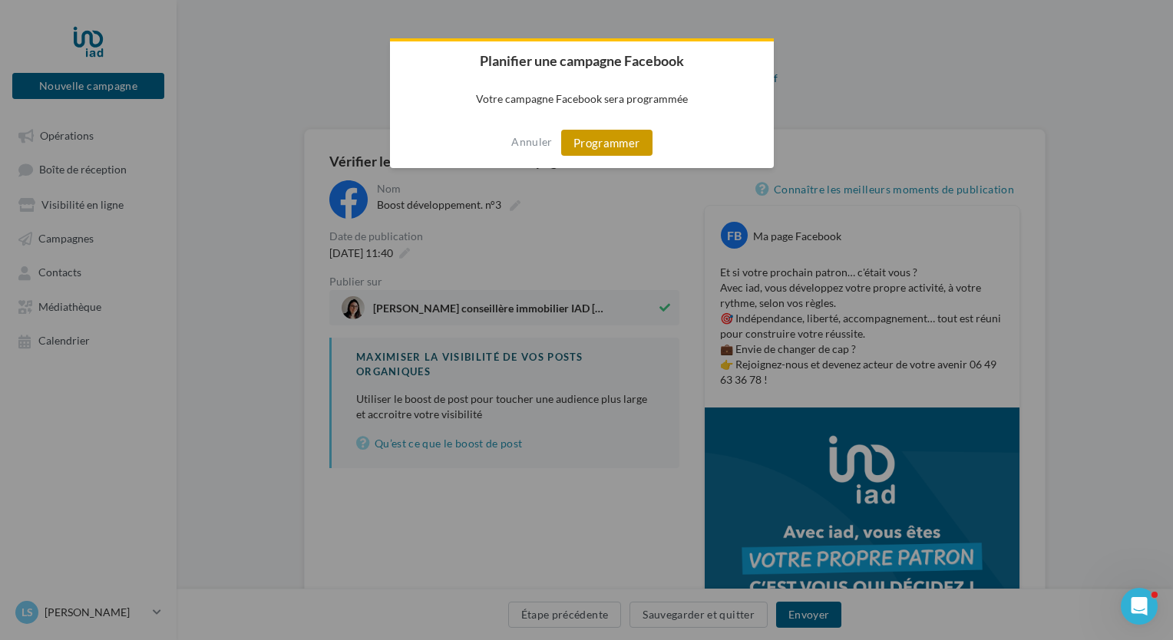
click at [617, 143] on button "Programmer" at bounding box center [606, 143] width 91 height 26
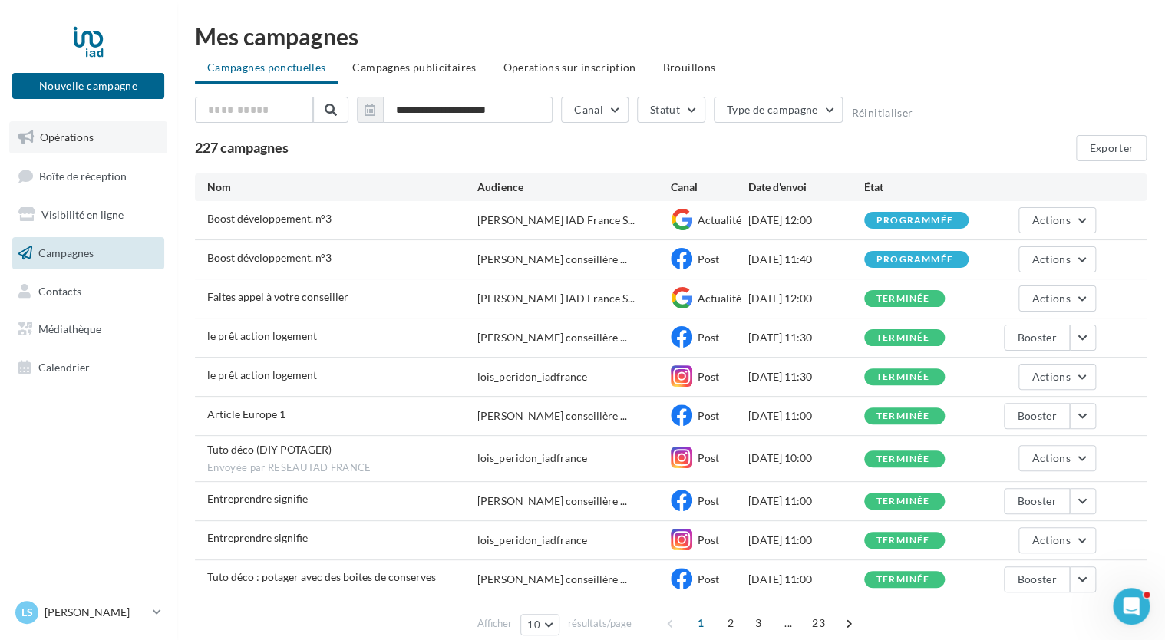
click at [72, 134] on span "Opérations" at bounding box center [67, 136] width 54 height 13
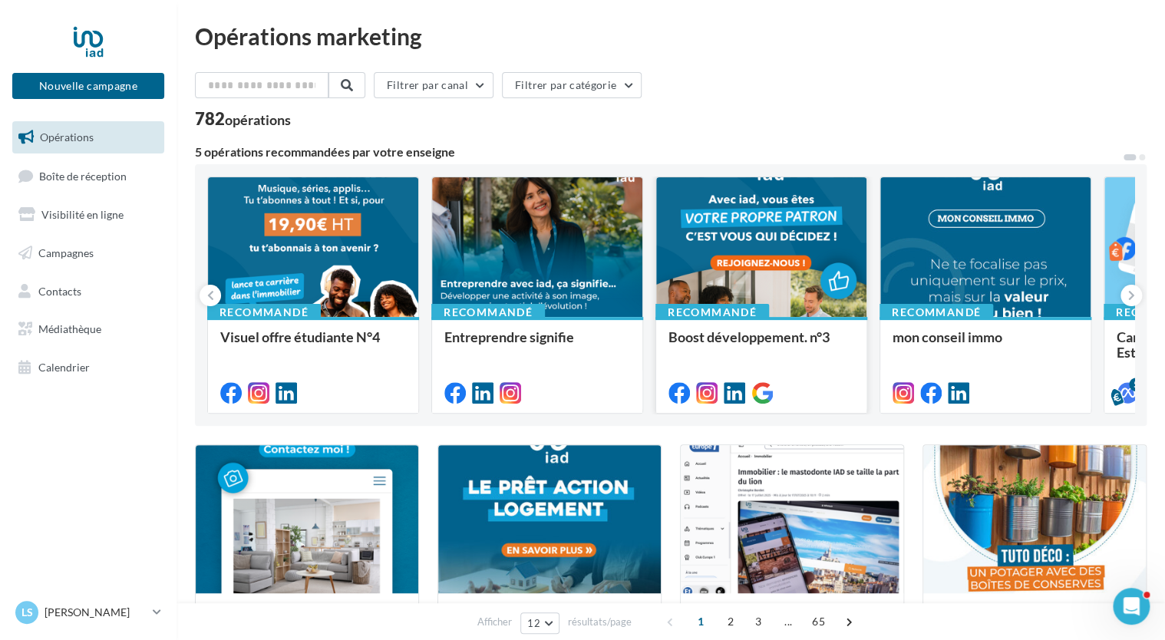
click at [790, 260] on div at bounding box center [761, 247] width 210 height 141
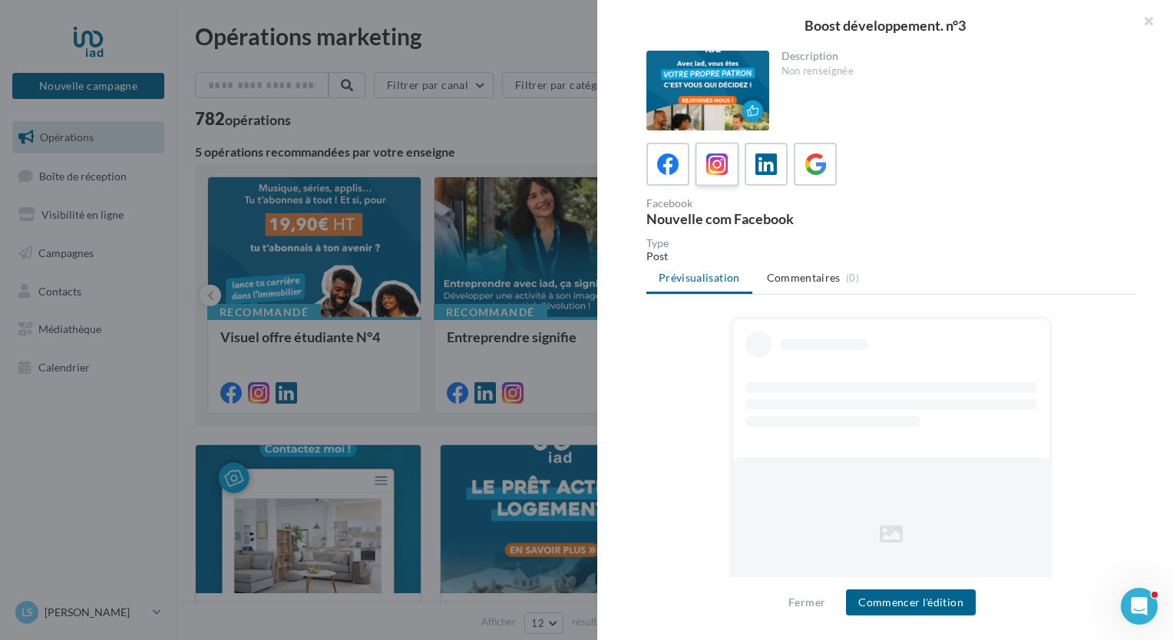
click at [720, 173] on icon at bounding box center [717, 164] width 22 height 22
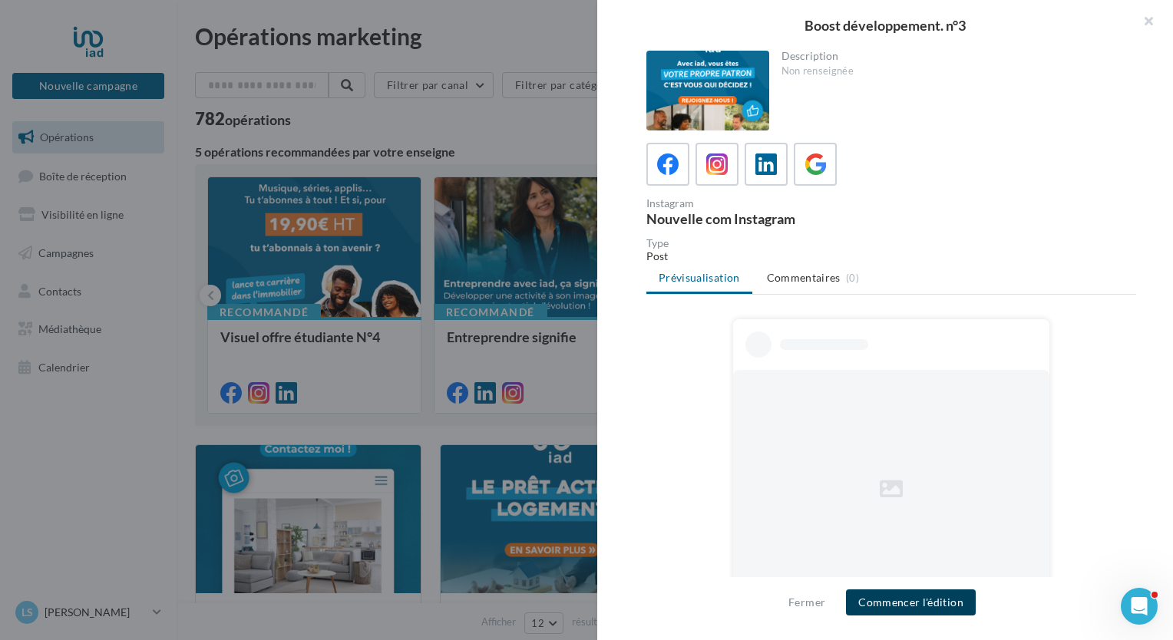
click at [880, 599] on button "Commencer l'édition" at bounding box center [911, 602] width 130 height 26
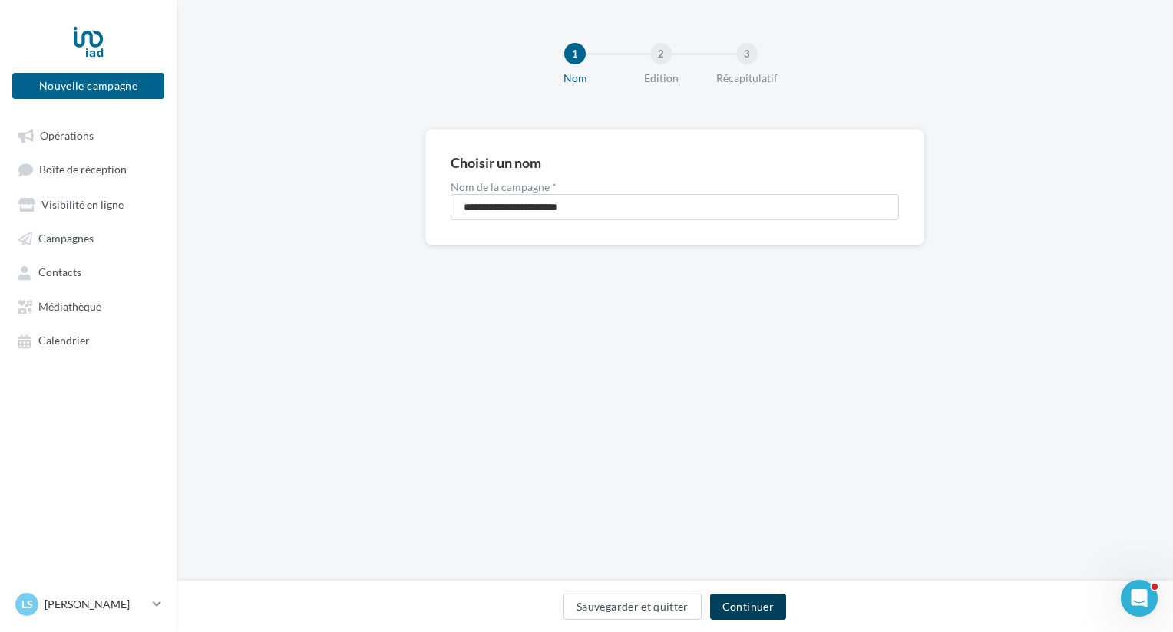
click at [750, 598] on button "Continuer" at bounding box center [748, 607] width 76 height 26
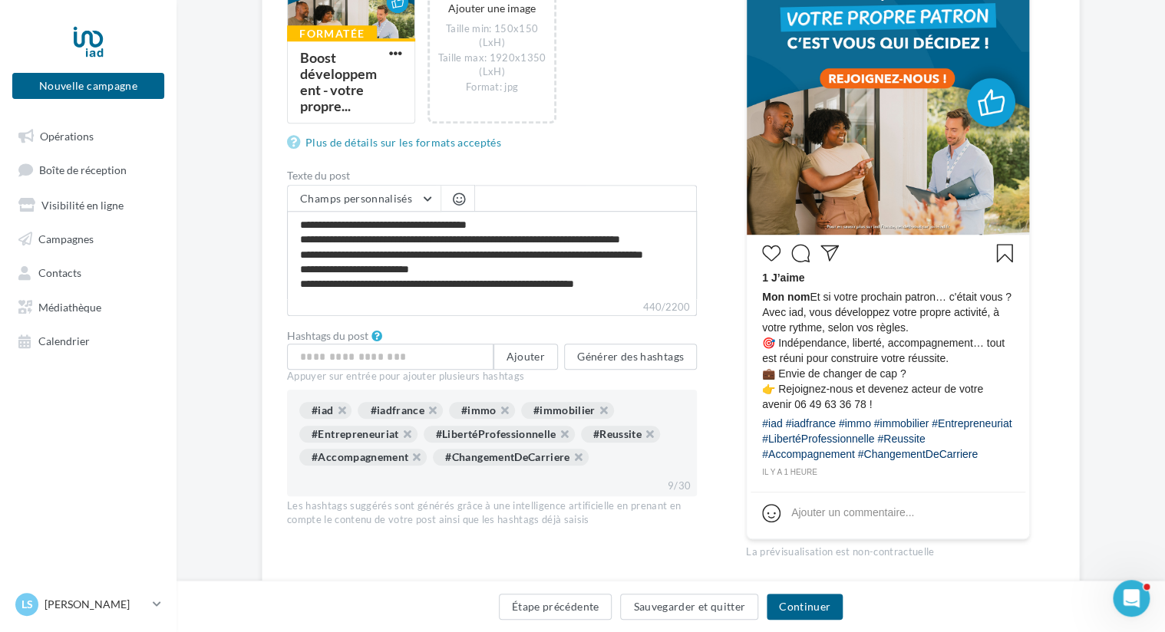
scroll to position [384, 0]
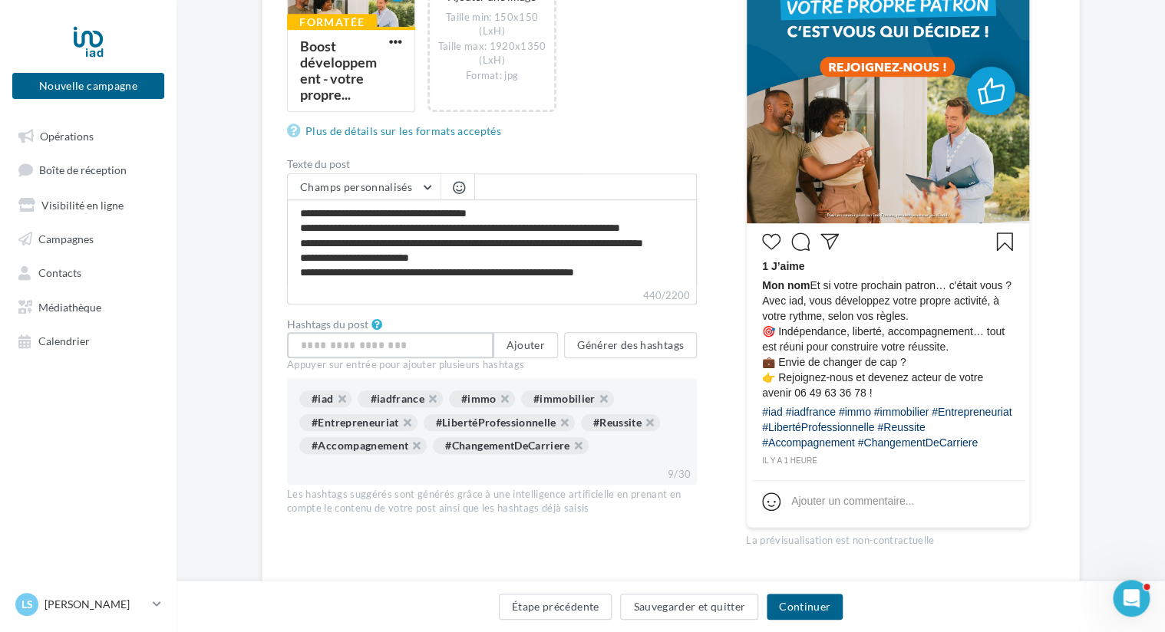
click at [351, 345] on input "text" at bounding box center [390, 345] width 206 height 26
type input "*"
click at [794, 600] on button "Continuer" at bounding box center [805, 607] width 76 height 26
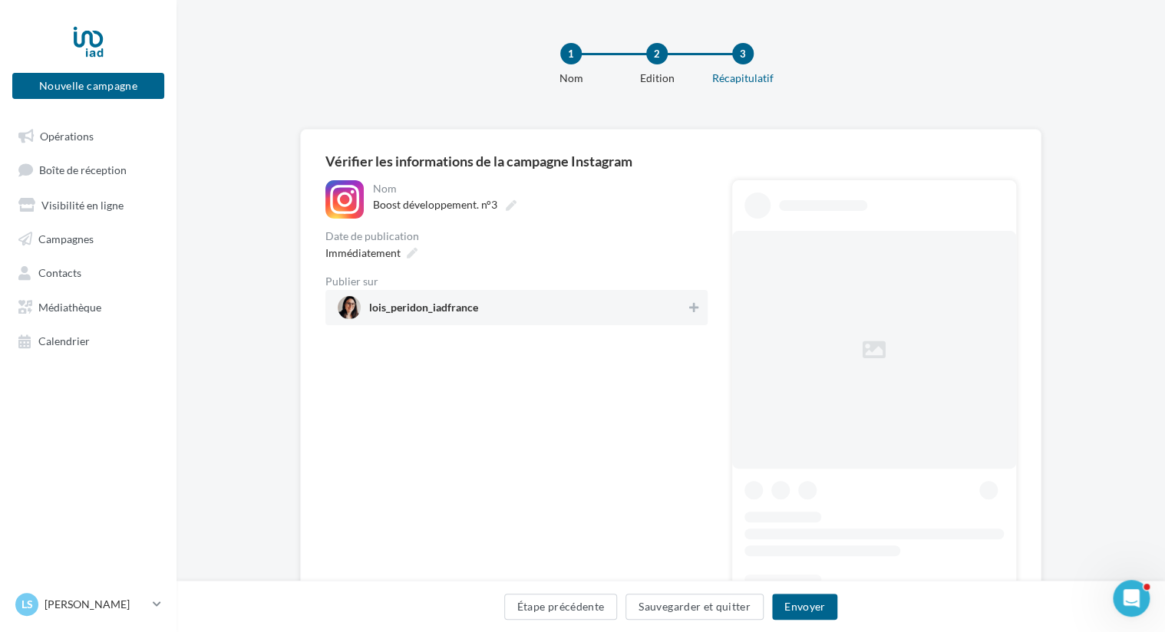
click at [549, 306] on span "lois_peridon_iadfrance" at bounding box center [512, 307] width 348 height 23
click at [387, 252] on span "Immédiatement" at bounding box center [362, 252] width 75 height 13
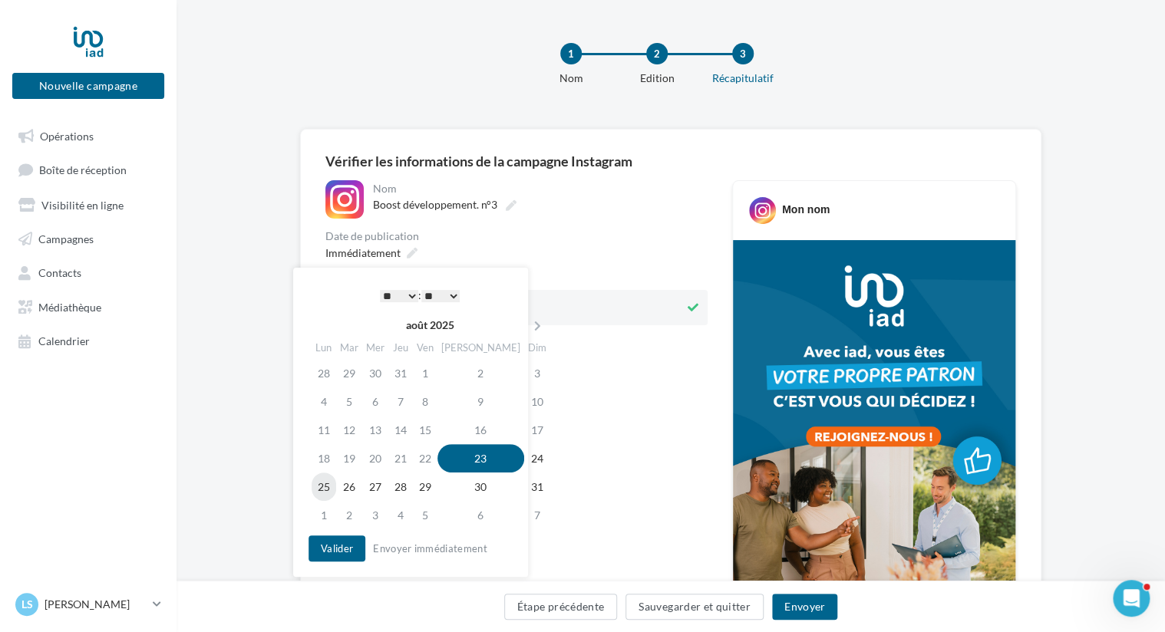
click at [322, 489] on td "25" at bounding box center [324, 487] width 25 height 28
click at [410, 293] on select "* * * * * * * * * * ** ** ** ** ** ** ** ** ** ** ** ** ** **" at bounding box center [399, 296] width 38 height 12
click at [454, 295] on select "** ** ** ** ** **" at bounding box center [440, 296] width 38 height 12
click at [326, 549] on button "Valider" at bounding box center [337, 549] width 57 height 26
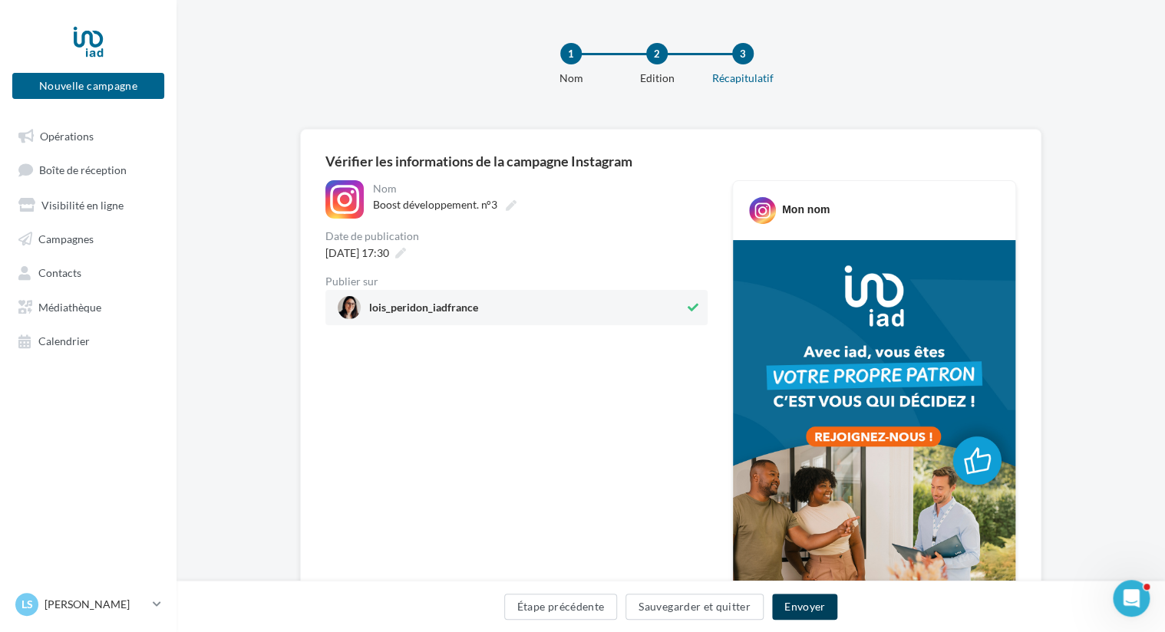
click at [816, 612] on button "Envoyer" at bounding box center [804, 607] width 65 height 26
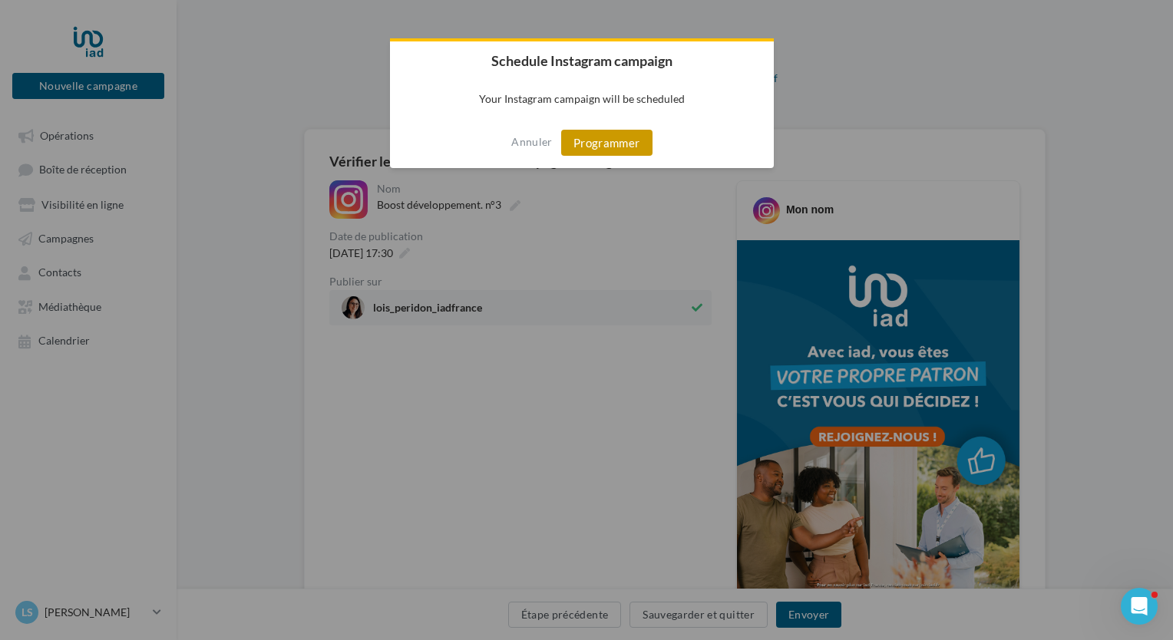
click at [608, 140] on button "Programmer" at bounding box center [606, 143] width 91 height 26
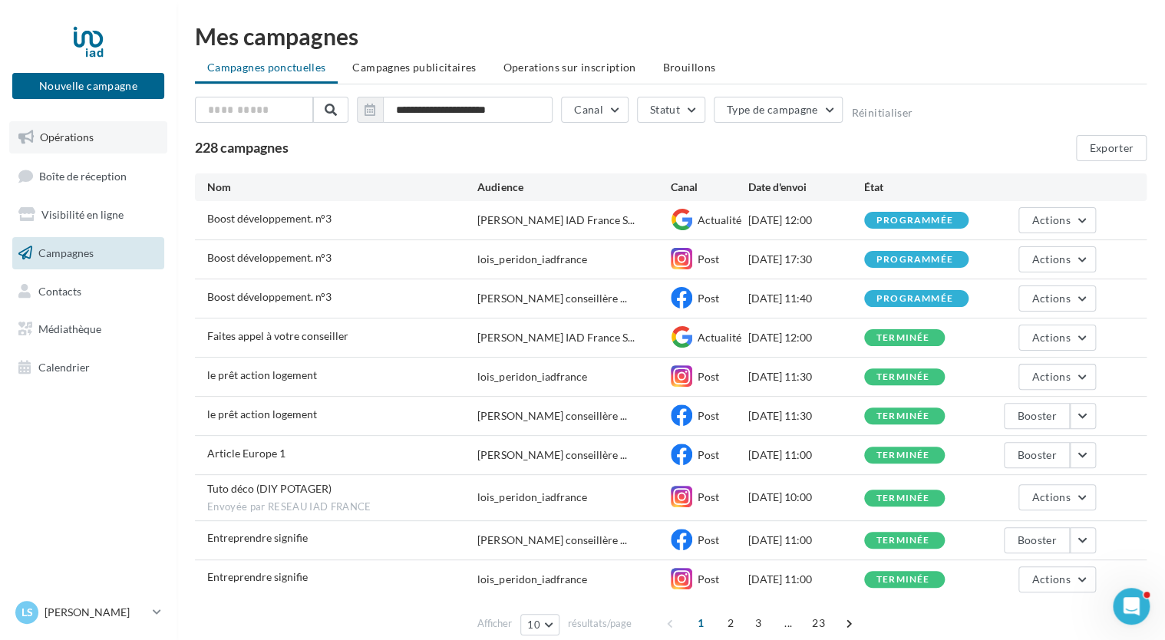
click at [74, 134] on span "Opérations" at bounding box center [67, 136] width 54 height 13
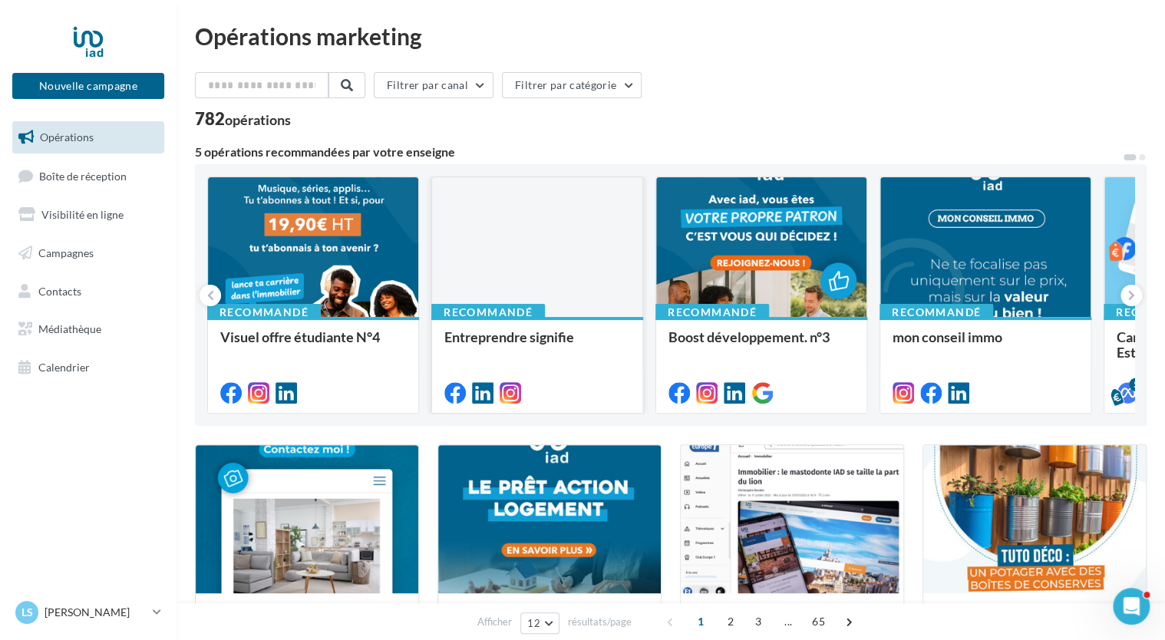
click at [583, 256] on div at bounding box center [537, 247] width 210 height 141
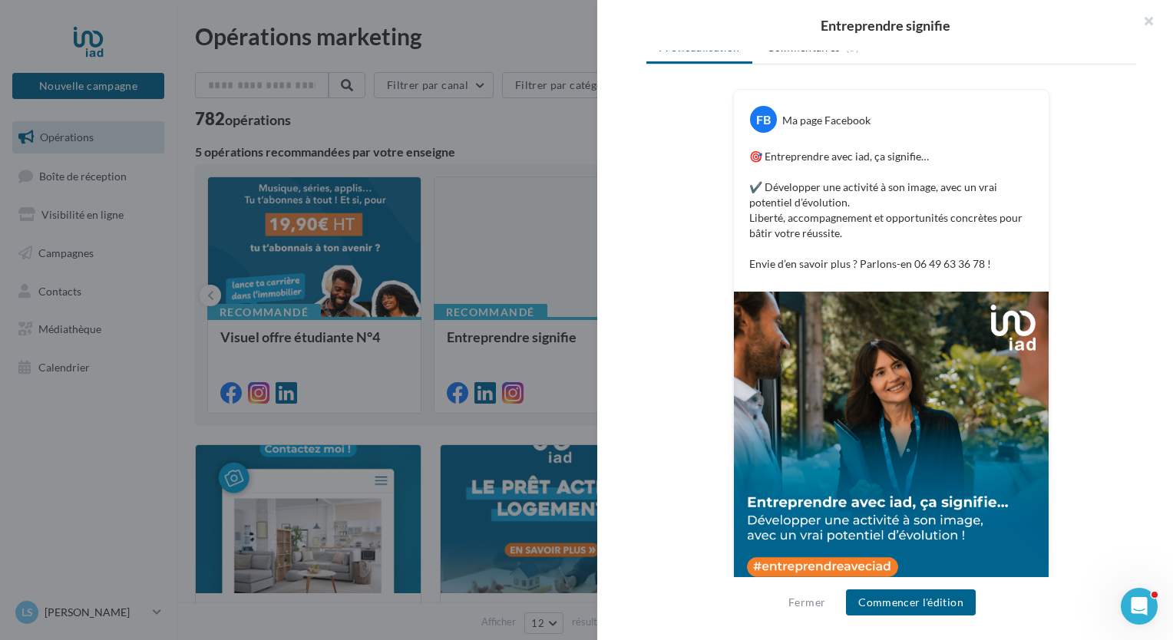
scroll to position [264, 0]
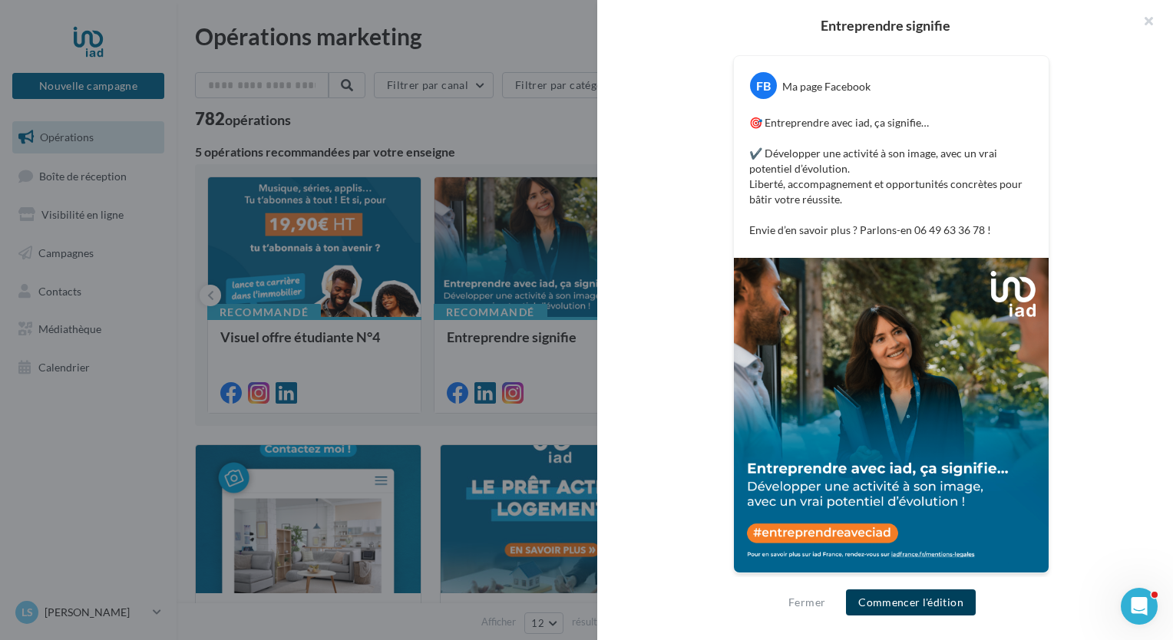
click at [904, 602] on button "Commencer l'édition" at bounding box center [911, 602] width 130 height 26
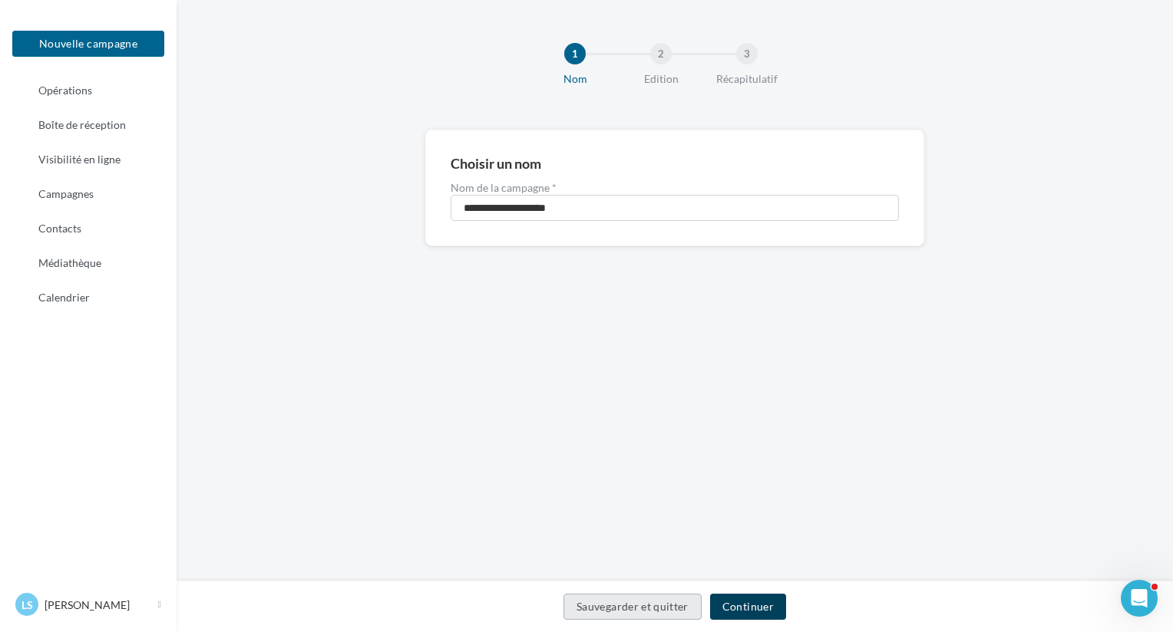
click at [739, 604] on button "Continuer" at bounding box center [748, 607] width 76 height 26
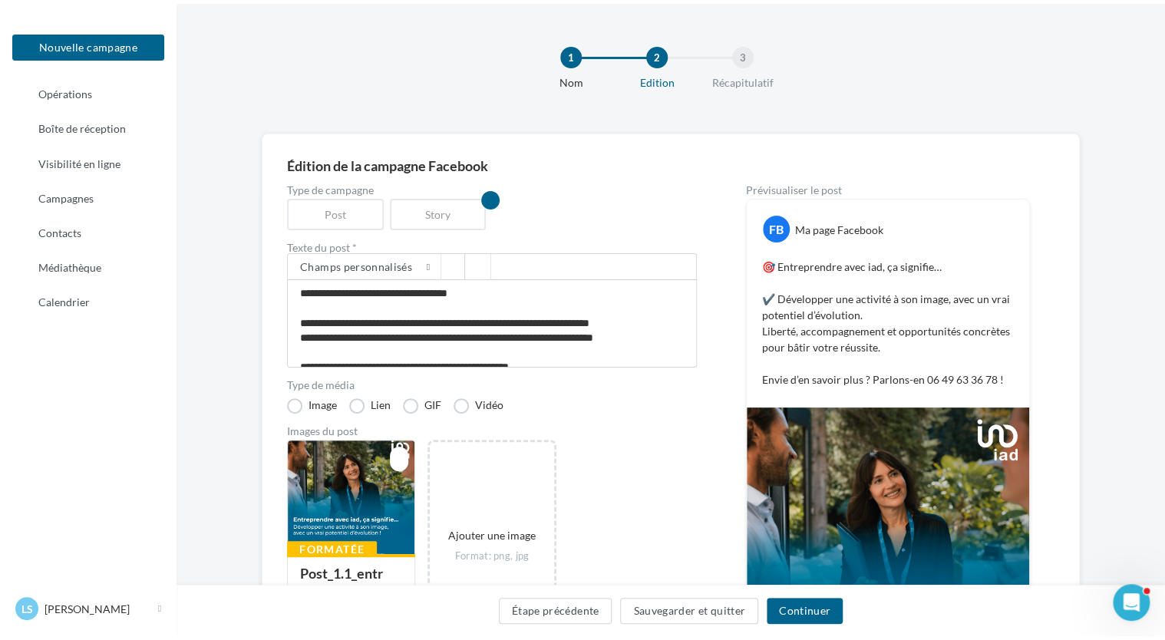
scroll to position [13, 0]
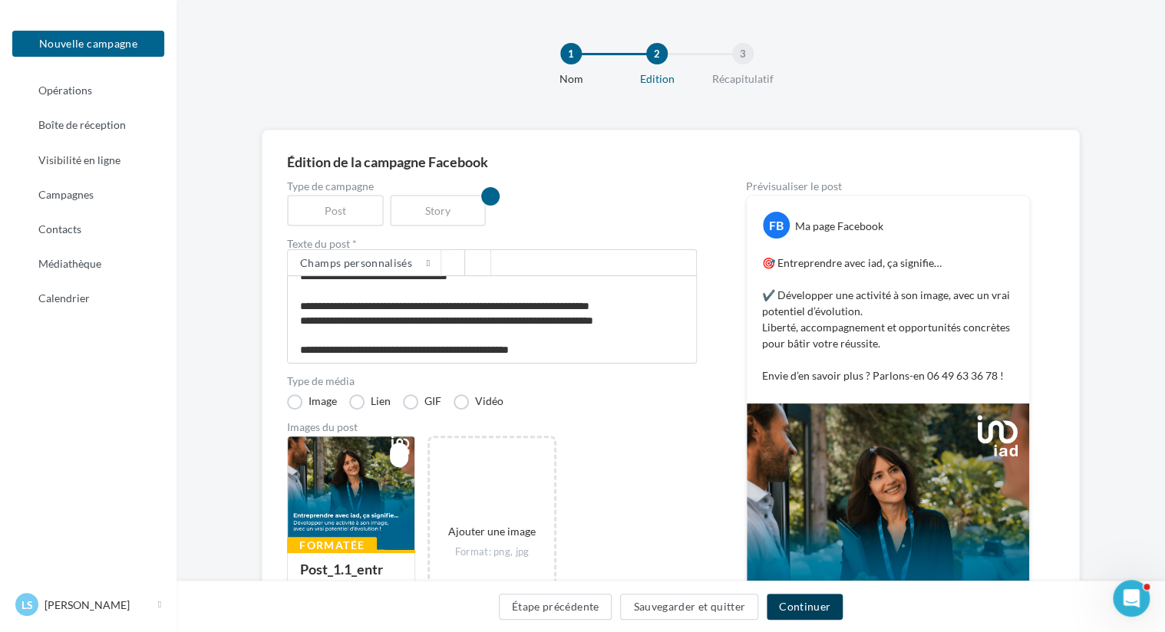
click at [807, 606] on button "Continuer" at bounding box center [805, 607] width 76 height 26
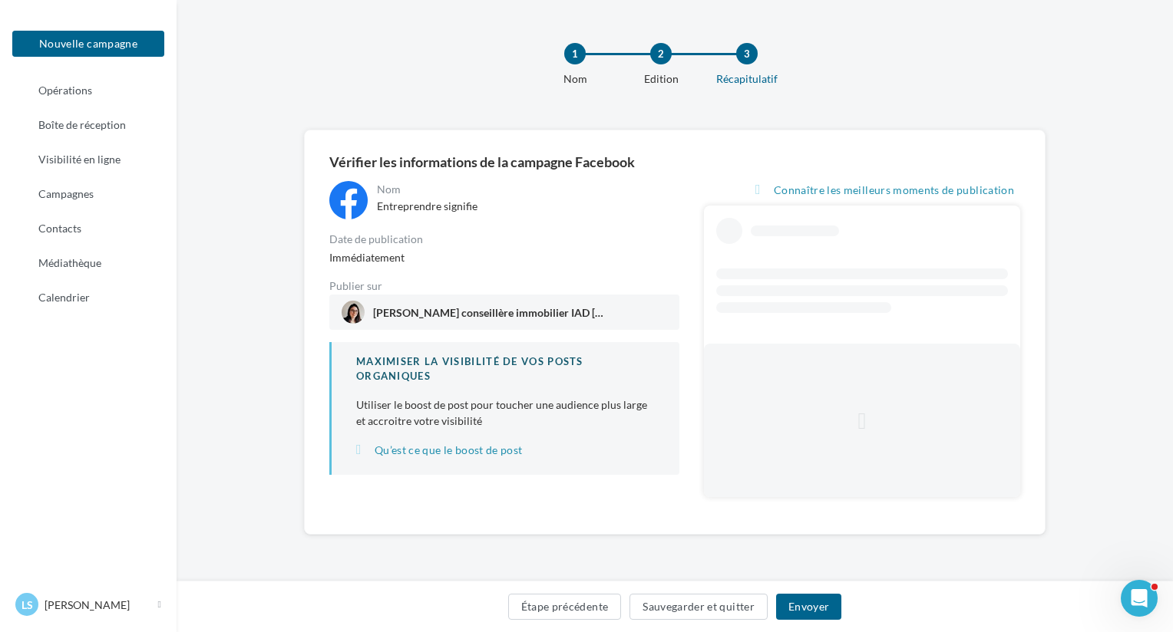
click at [612, 305] on span "Loïs Peridon conseillère immobilier IAD France" at bounding box center [504, 312] width 325 height 23
click at [398, 254] on span "Immédiatement" at bounding box center [366, 257] width 75 height 13
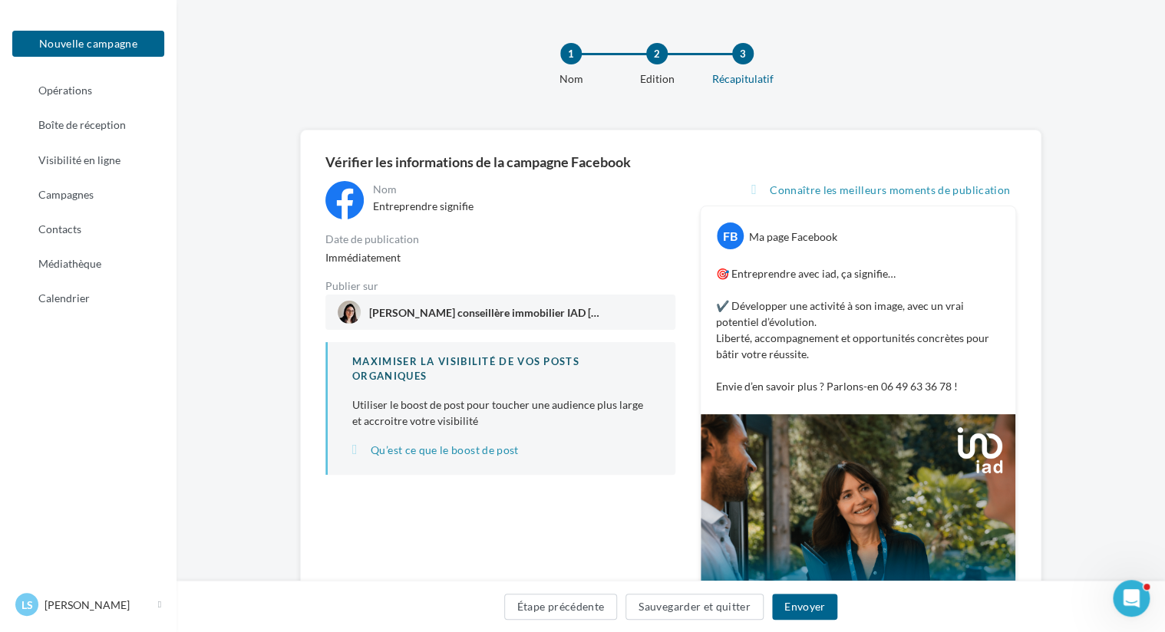
click at [821, 605] on button "Envoyer" at bounding box center [804, 607] width 65 height 26
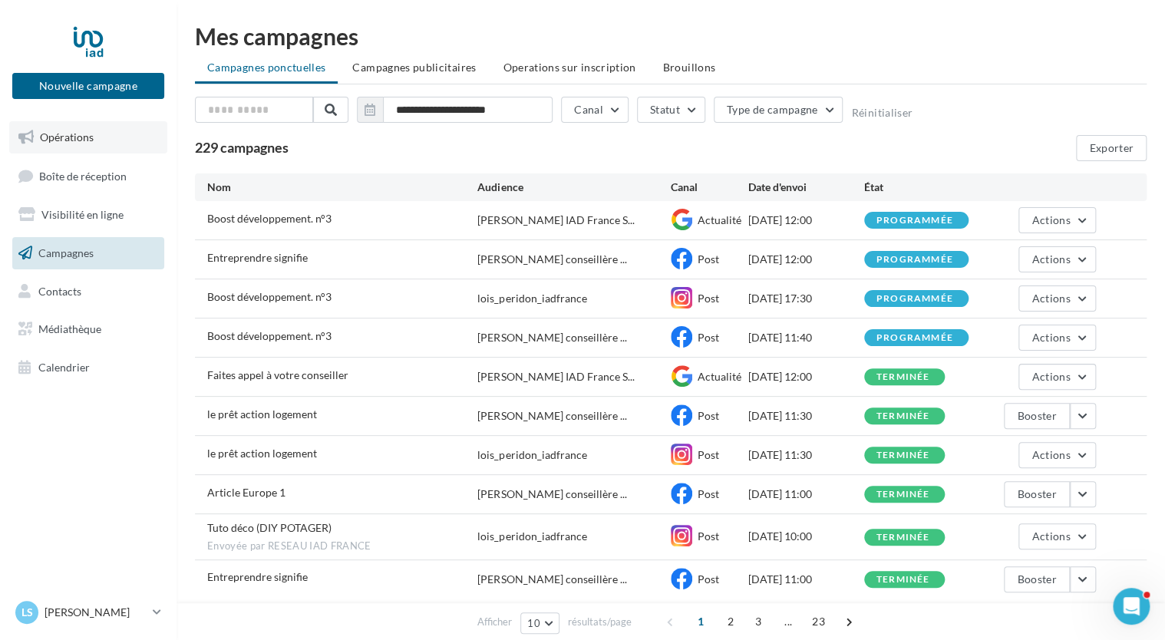
click at [84, 137] on span "Opérations" at bounding box center [67, 136] width 54 height 13
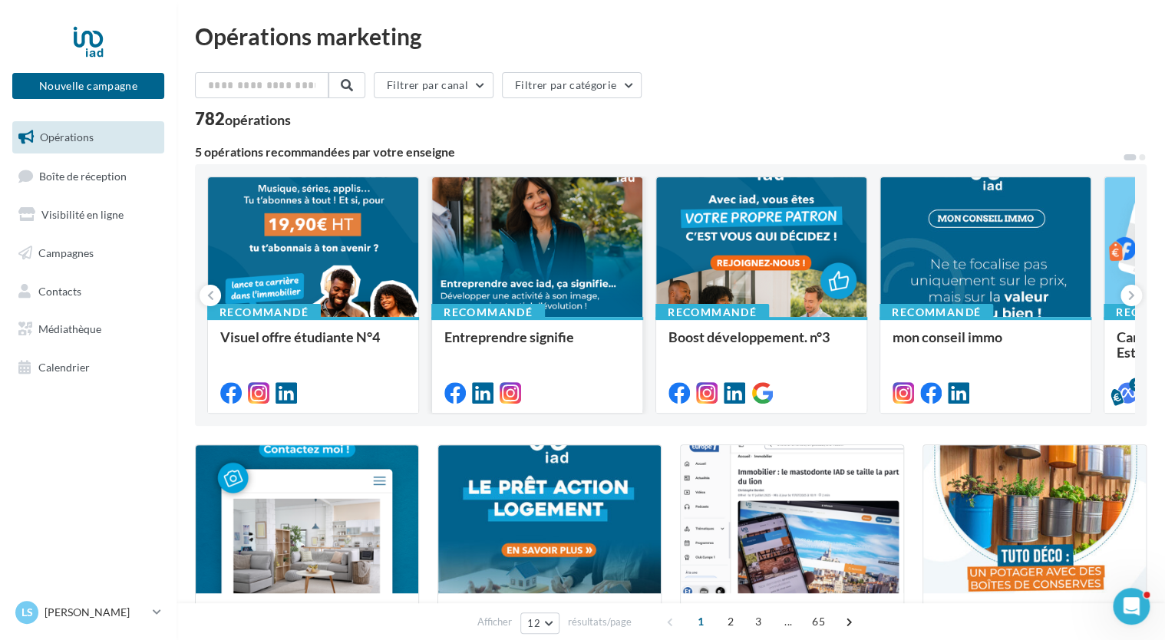
click at [583, 272] on div at bounding box center [537, 247] width 210 height 141
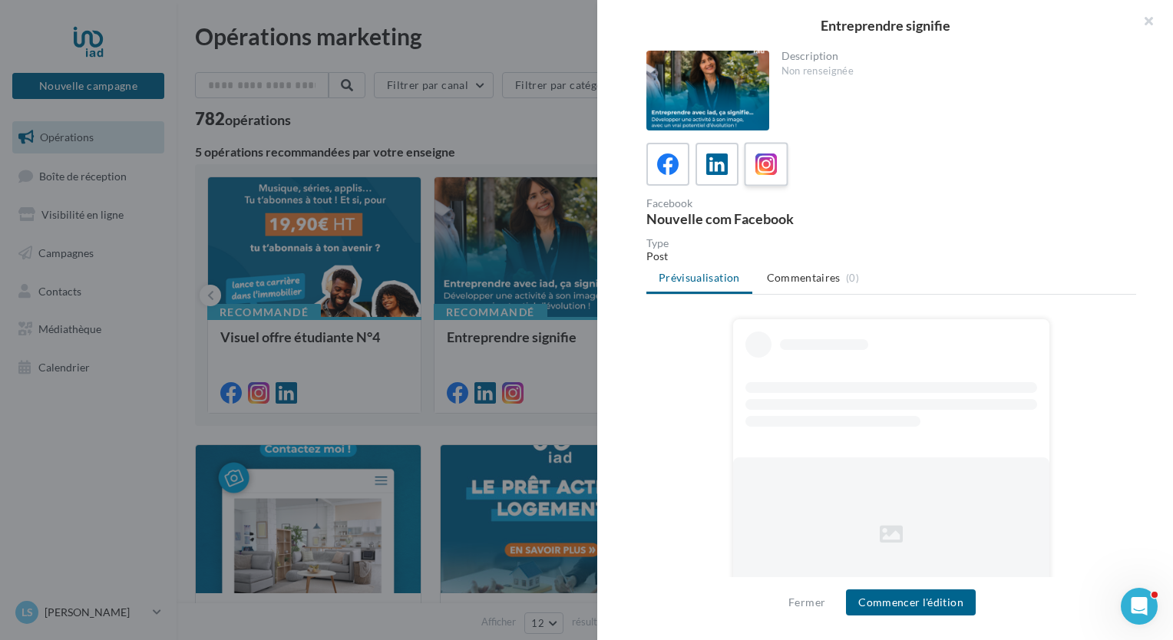
click at [783, 167] on label at bounding box center [766, 164] width 44 height 44
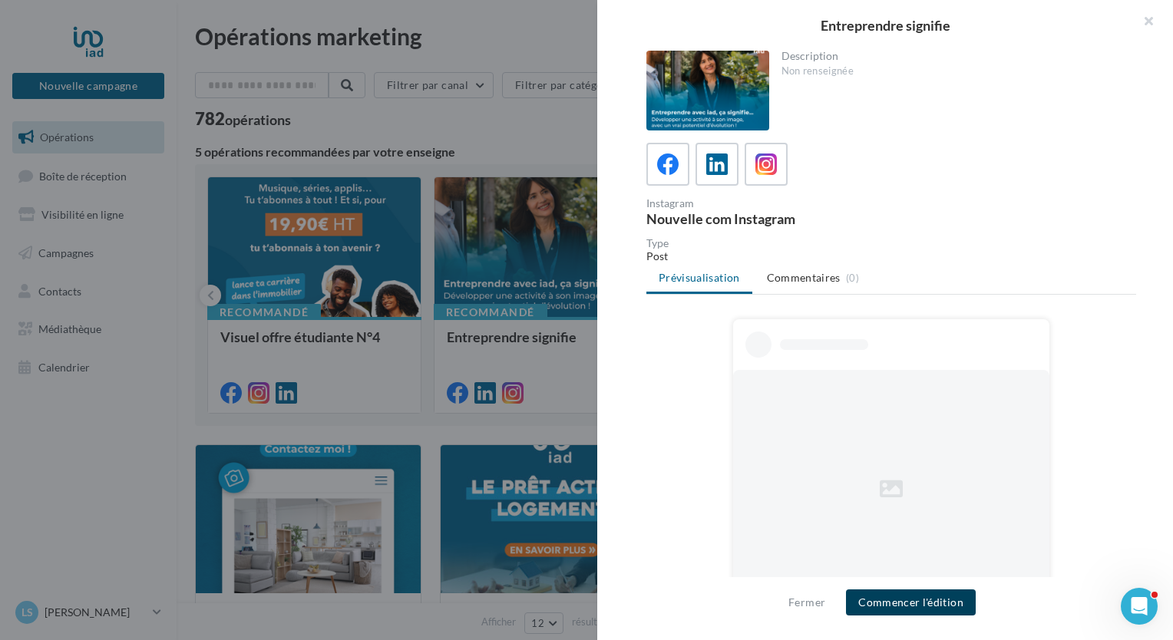
click at [924, 607] on button "Commencer l'édition" at bounding box center [911, 602] width 130 height 26
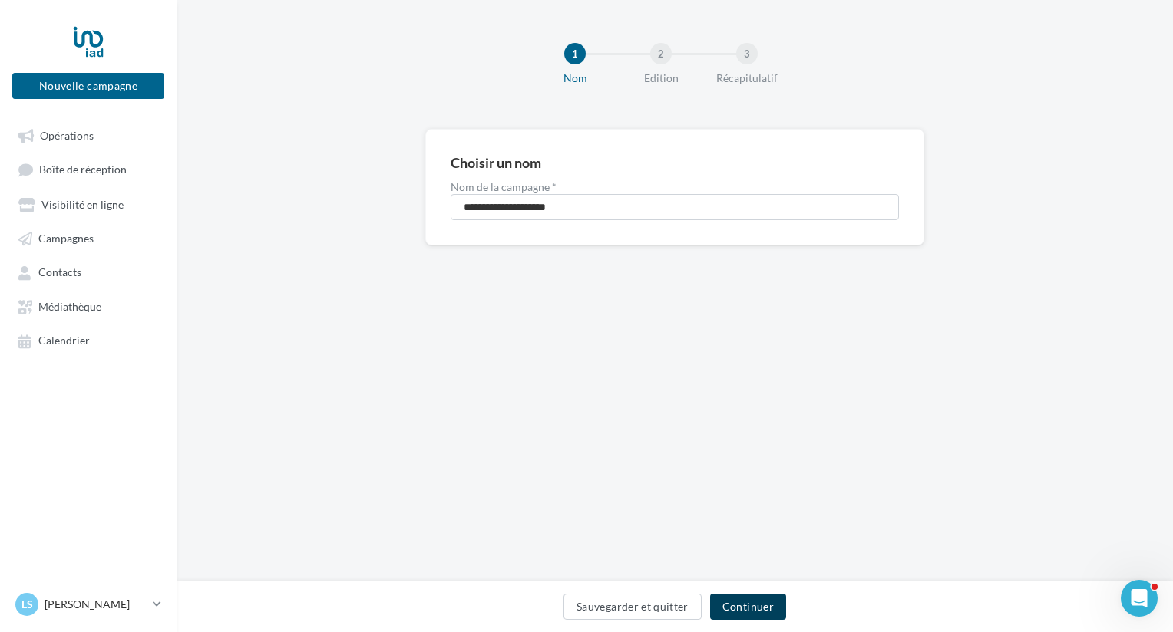
click at [771, 602] on button "Continuer" at bounding box center [748, 607] width 76 height 26
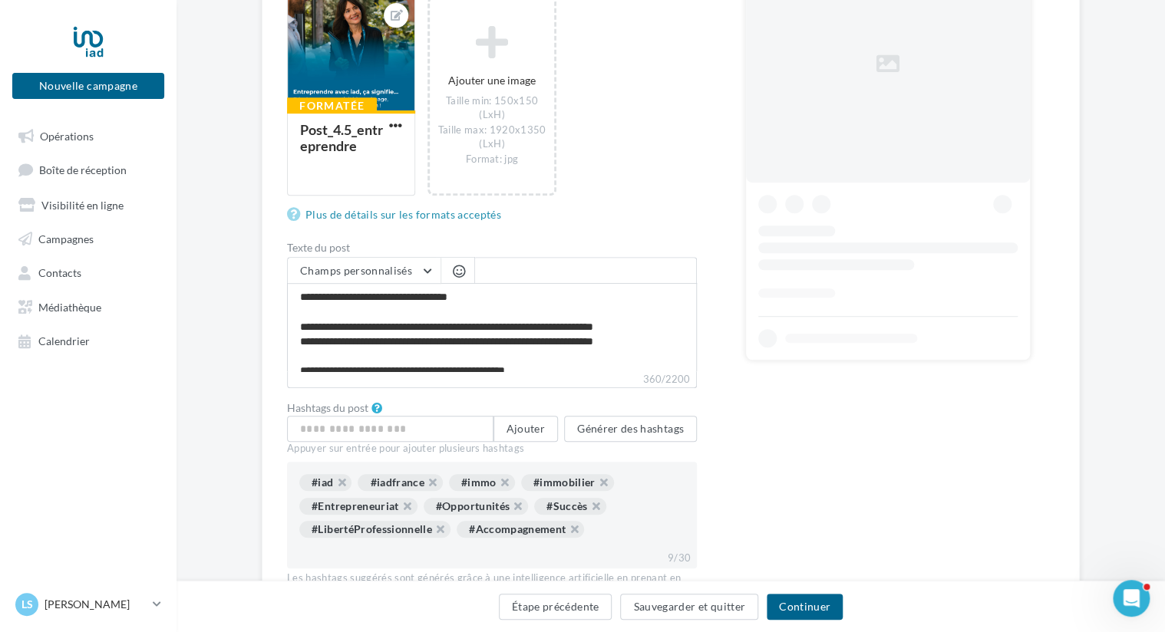
scroll to position [307, 0]
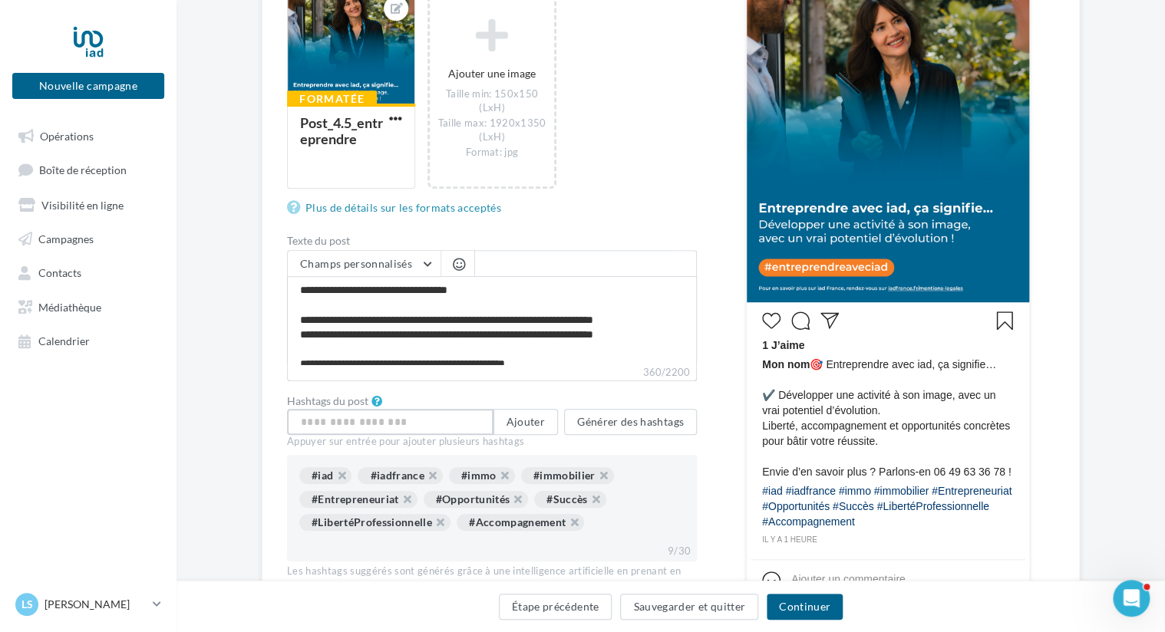
click at [389, 422] on input "text" at bounding box center [390, 422] width 206 height 26
type input "**********"
click at [517, 425] on button "Ajouter" at bounding box center [525, 422] width 64 height 26
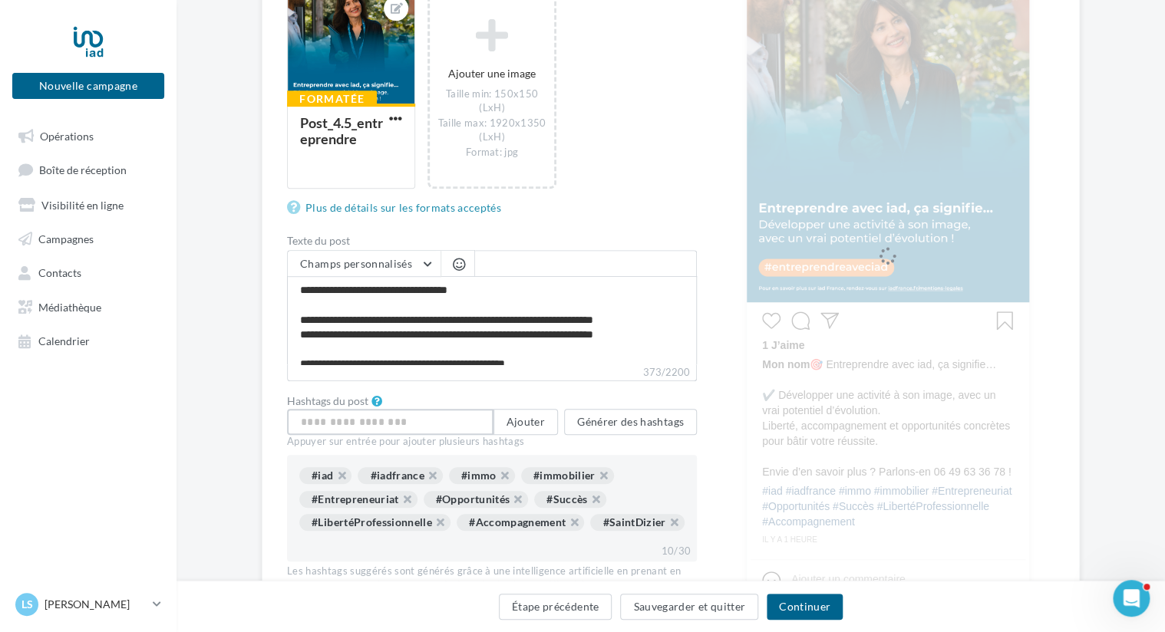
click at [424, 422] on input "text" at bounding box center [390, 422] width 206 height 26
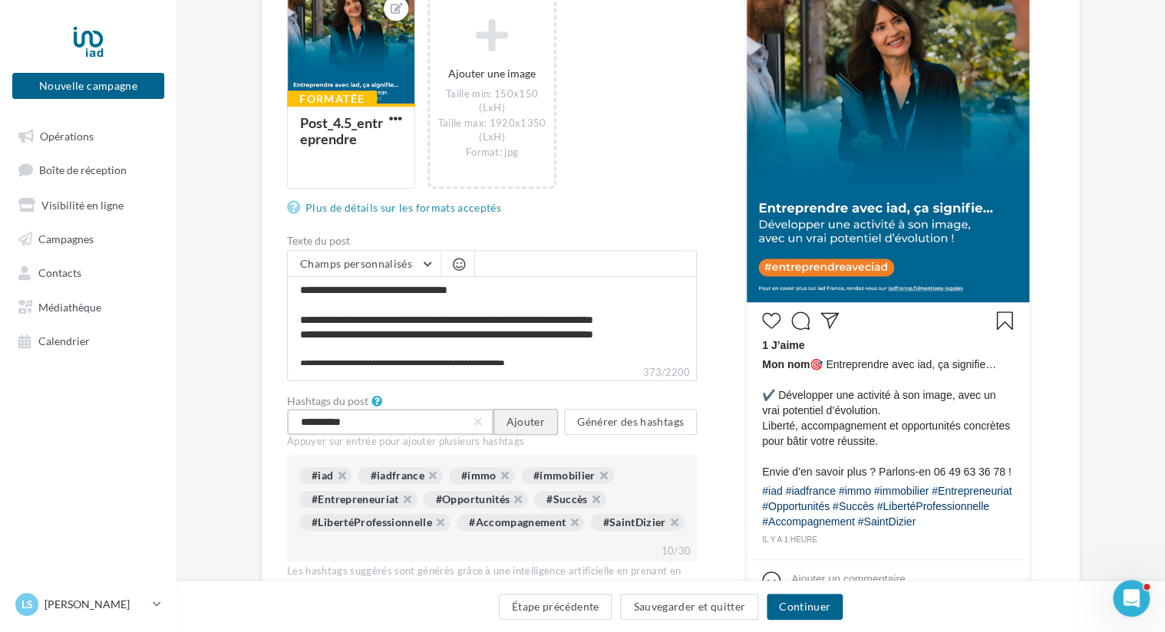
type input "**********"
click at [538, 420] on button "Ajouter" at bounding box center [525, 422] width 64 height 26
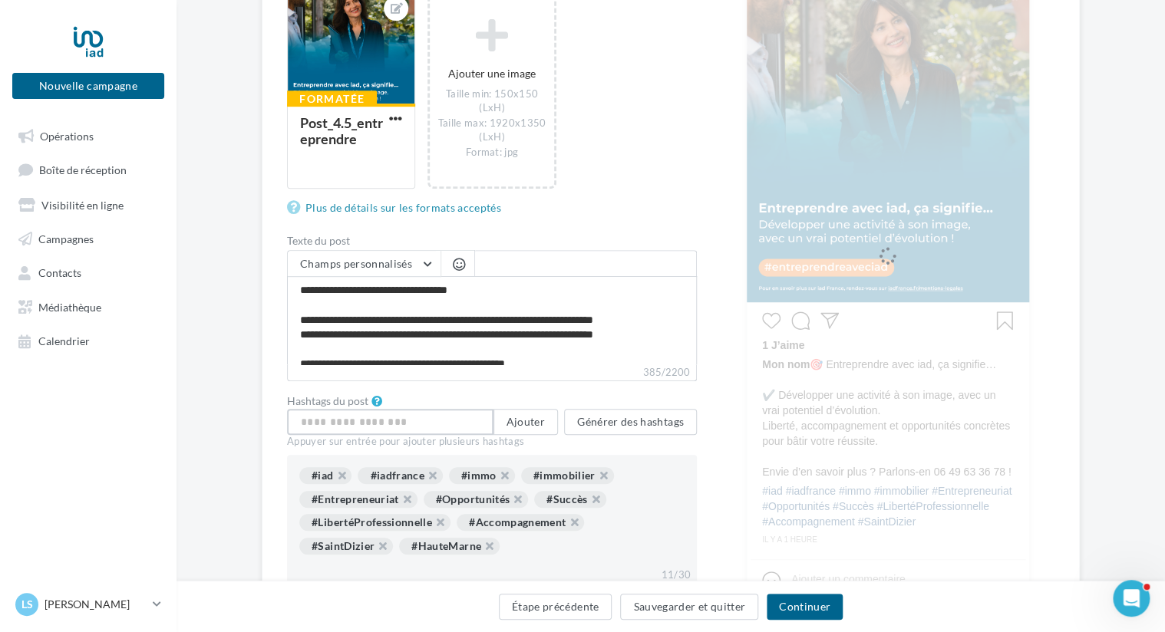
click at [444, 418] on input "text" at bounding box center [390, 422] width 206 height 26
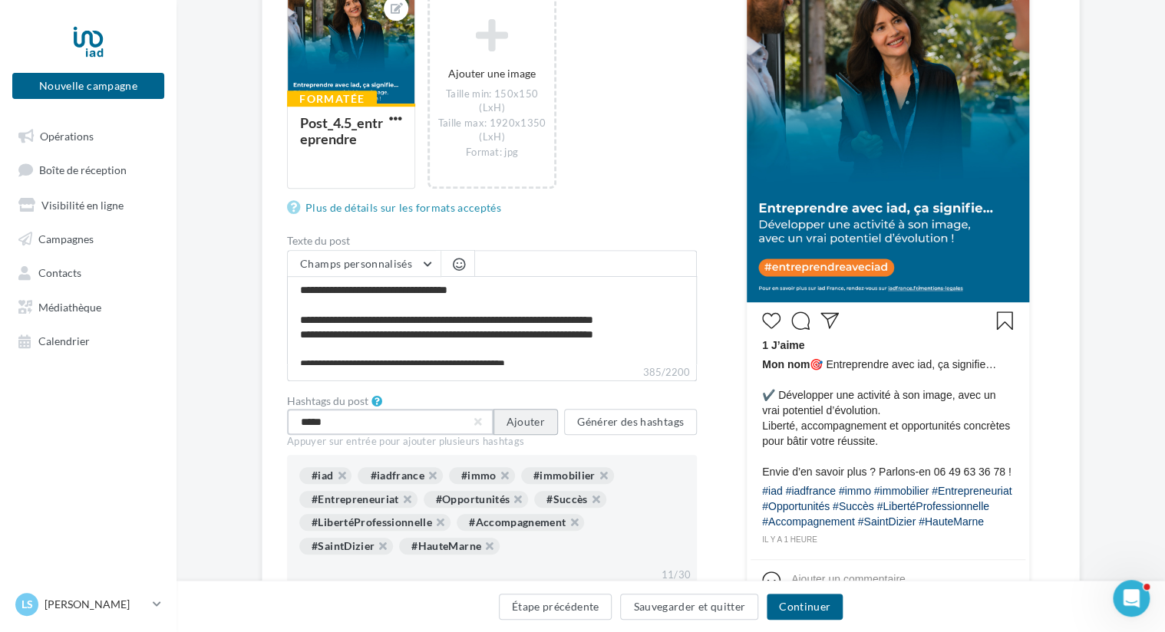
type input "*****"
click at [522, 428] on button "Ajouter" at bounding box center [525, 422] width 64 height 26
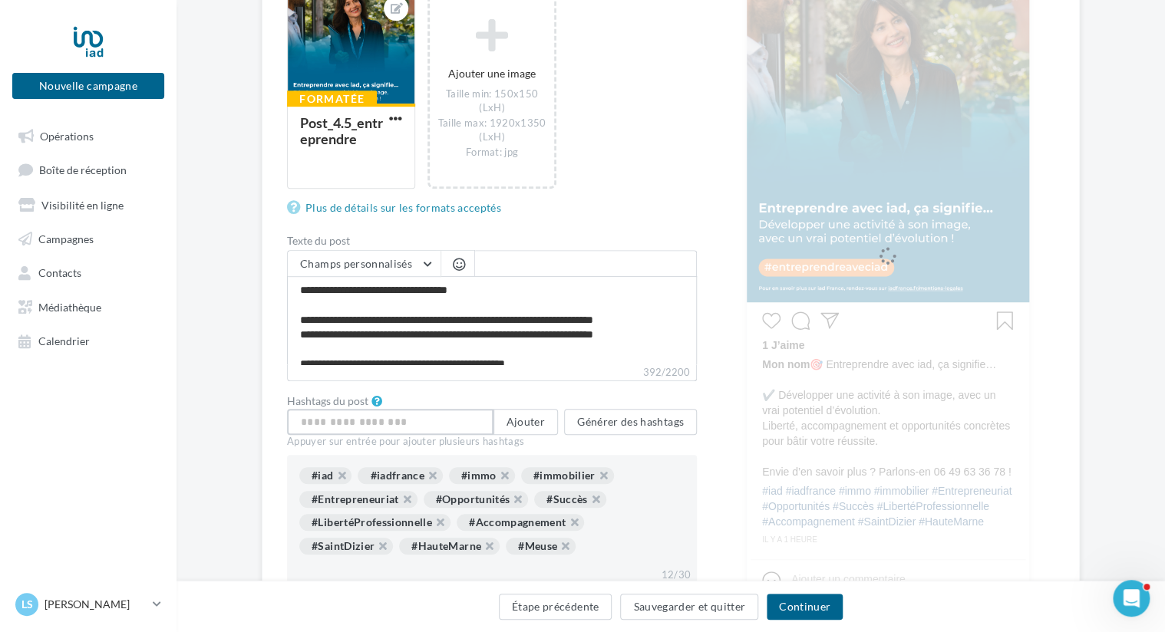
click at [390, 422] on input "text" at bounding box center [390, 422] width 206 height 26
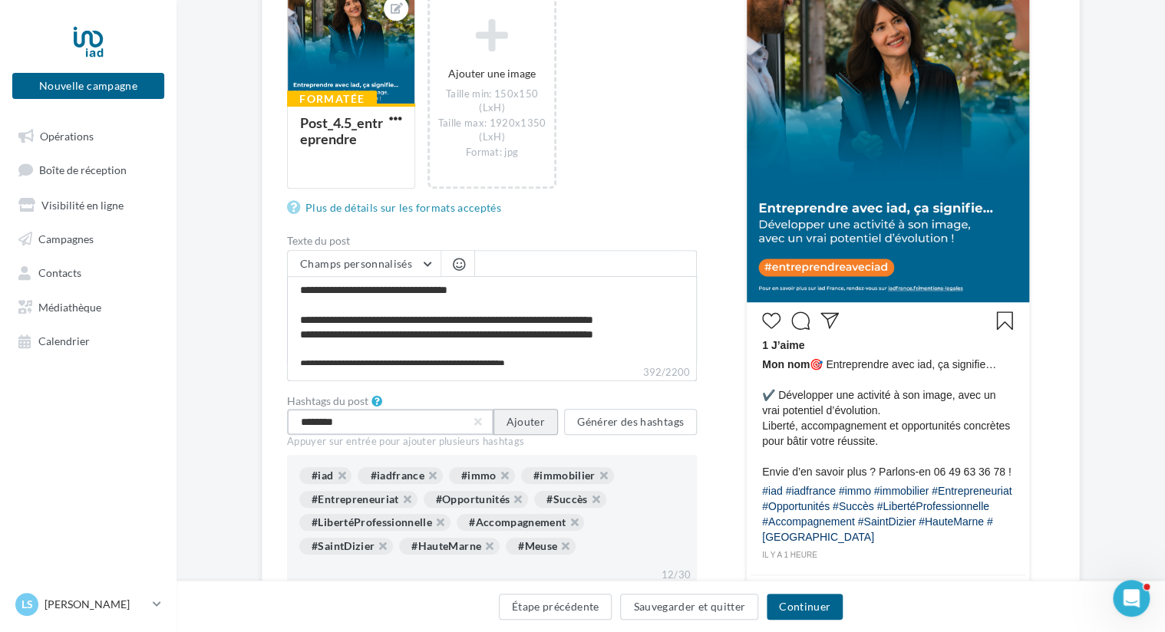
type input "********"
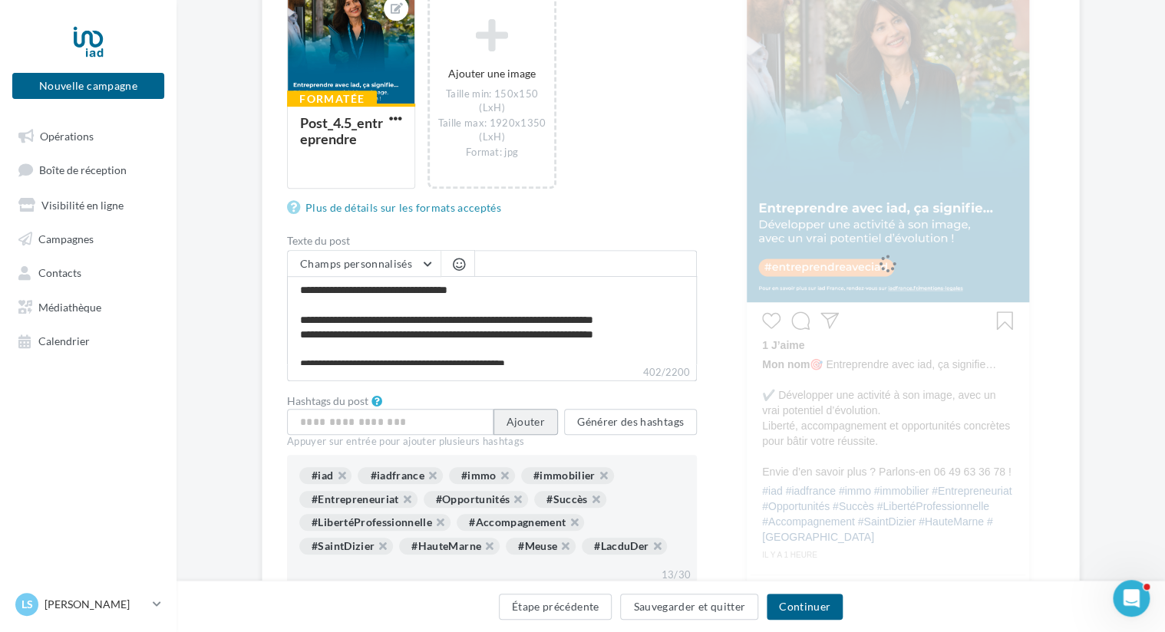
click at [533, 422] on button "Ajouter" at bounding box center [525, 422] width 64 height 26
click at [408, 422] on input "text" at bounding box center [390, 422] width 206 height 26
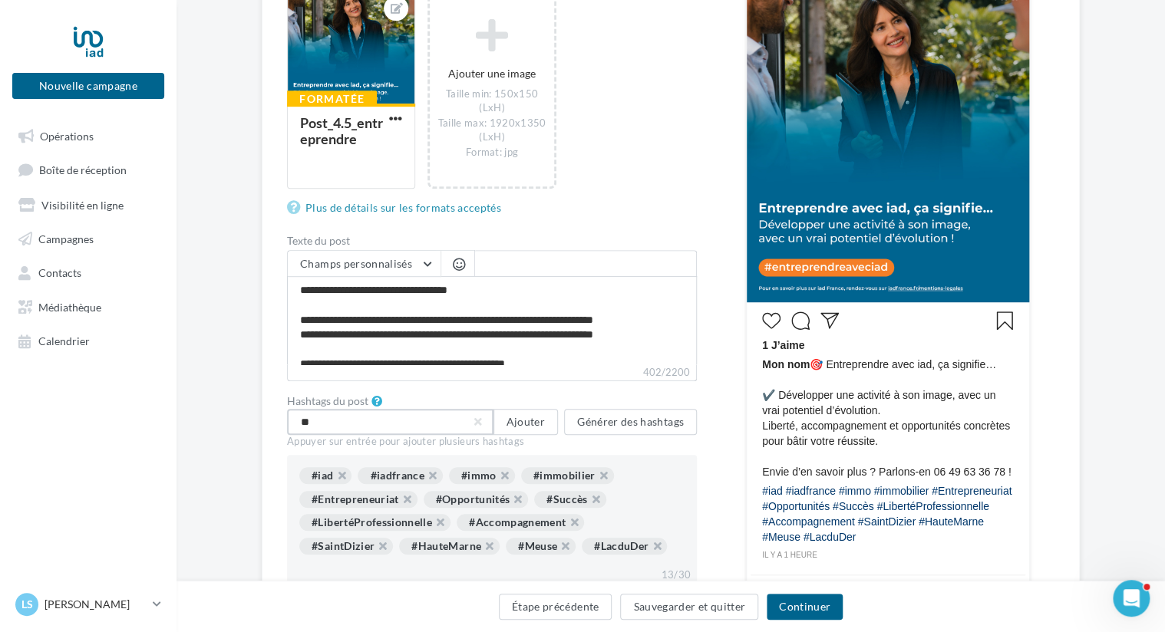
type input "*"
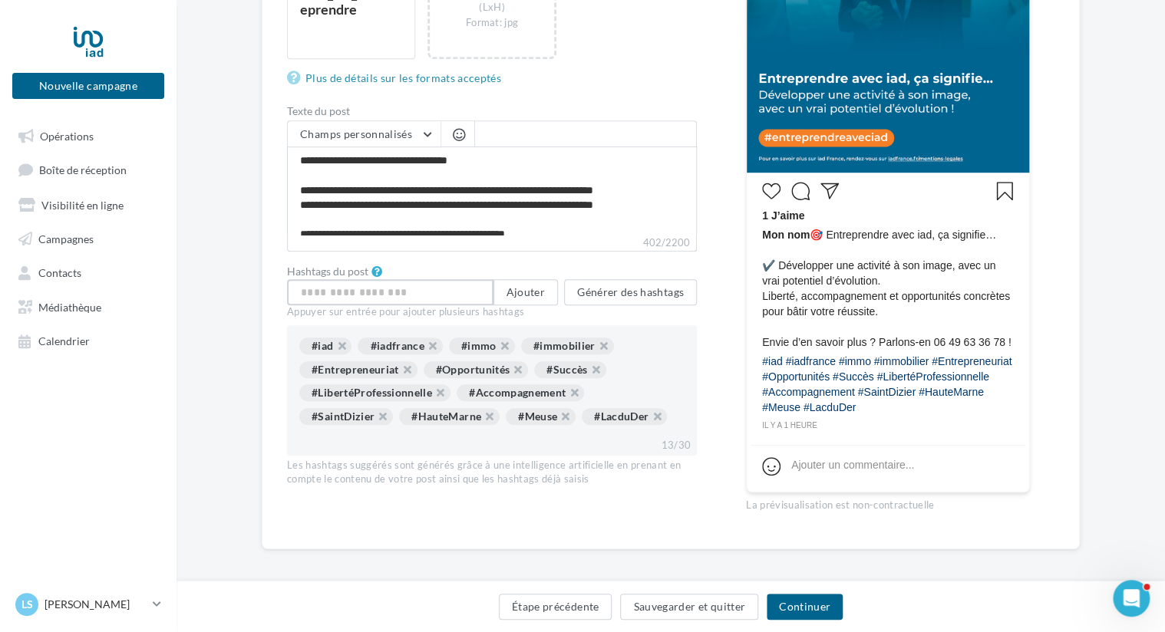
scroll to position [445, 0]
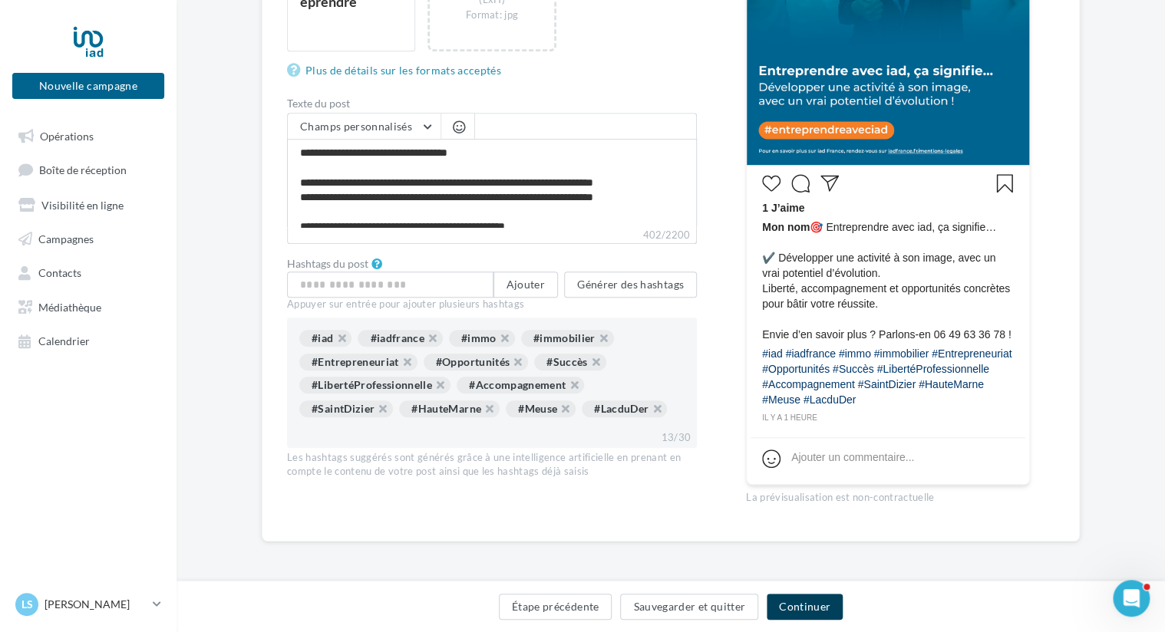
click at [792, 603] on button "Continuer" at bounding box center [805, 607] width 76 height 26
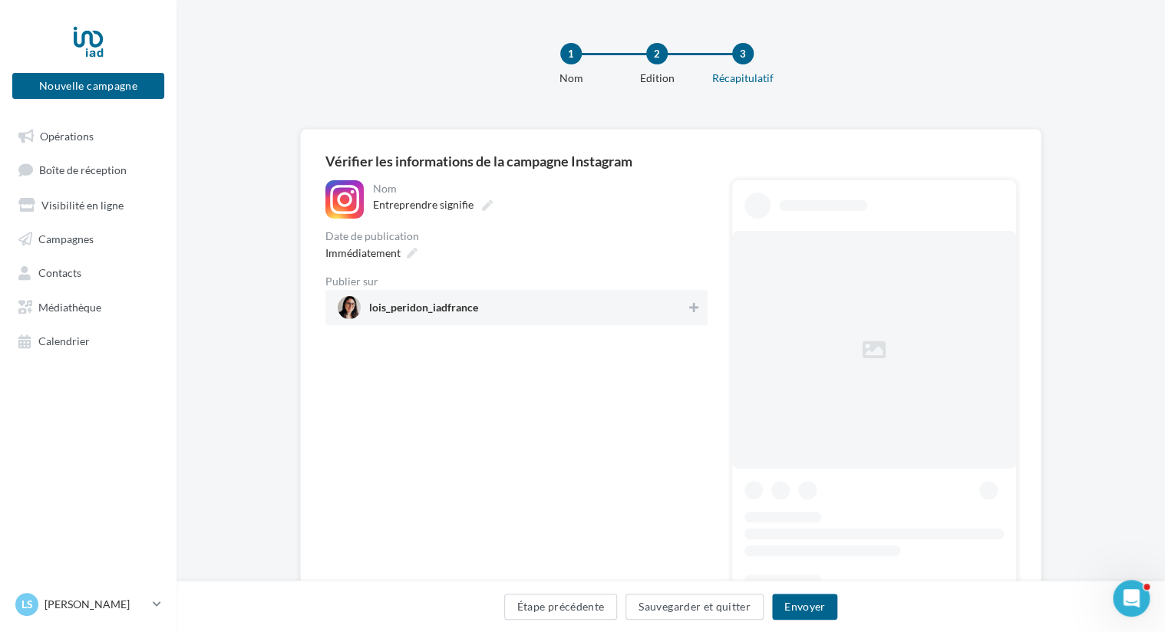
click at [404, 310] on span "lois_peridon_iadfrance" at bounding box center [423, 310] width 109 height 17
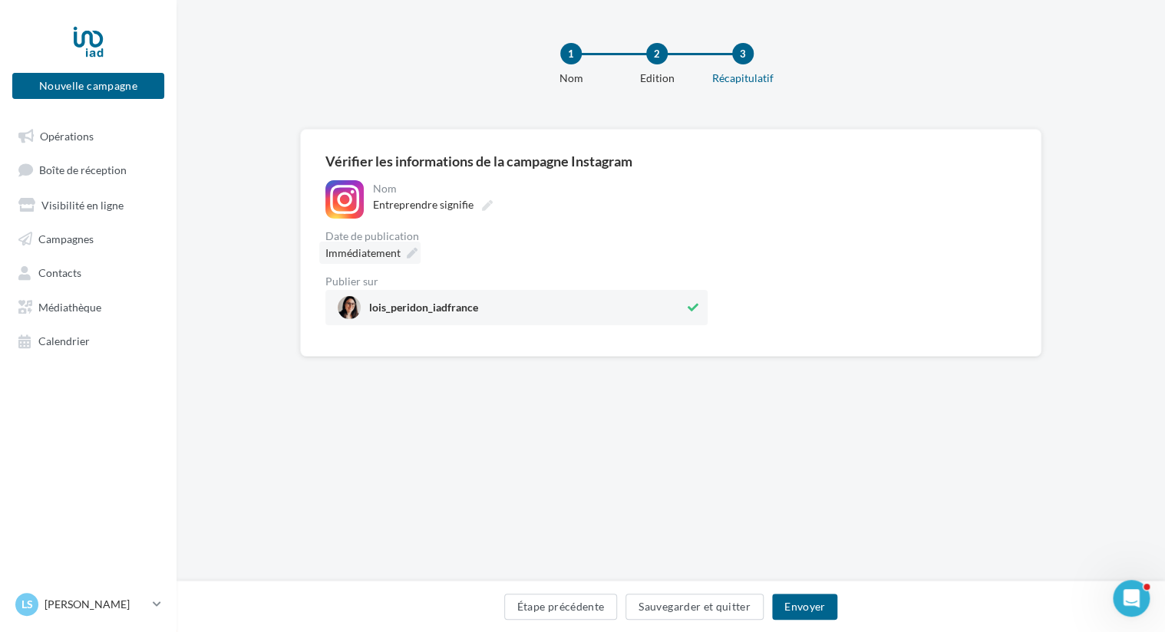
click at [383, 253] on span "Immédiatement" at bounding box center [362, 252] width 75 height 13
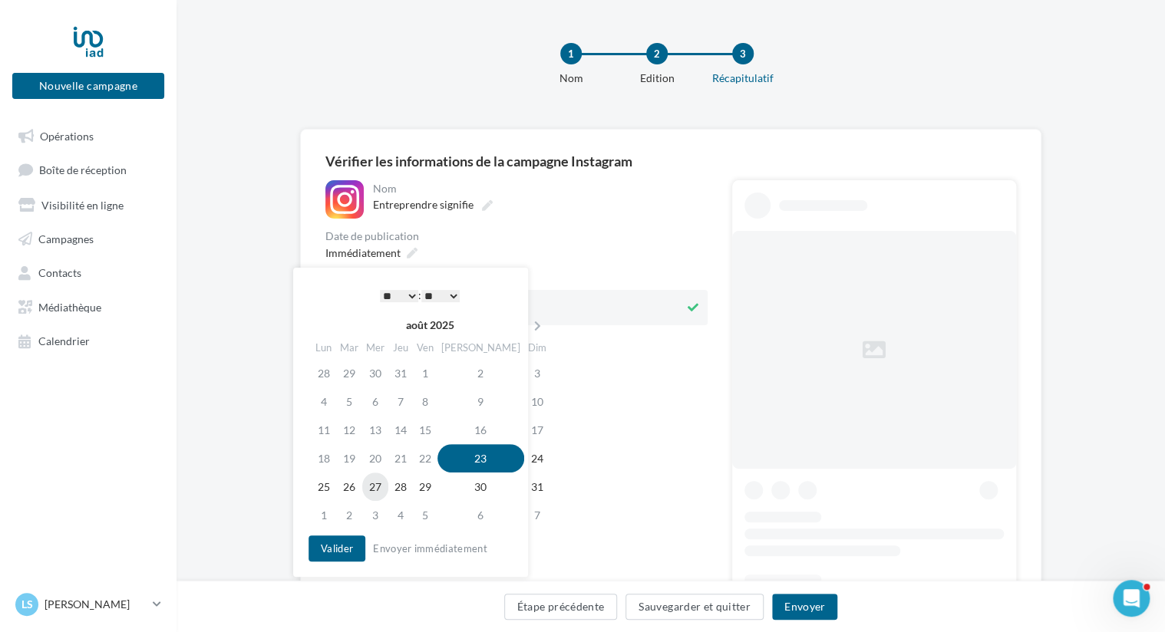
click at [377, 486] on td "27" at bounding box center [375, 487] width 26 height 28
click at [397, 293] on select "* * * * * * * * * * ** ** ** ** ** ** ** ** ** ** ** ** ** **" at bounding box center [399, 296] width 38 height 12
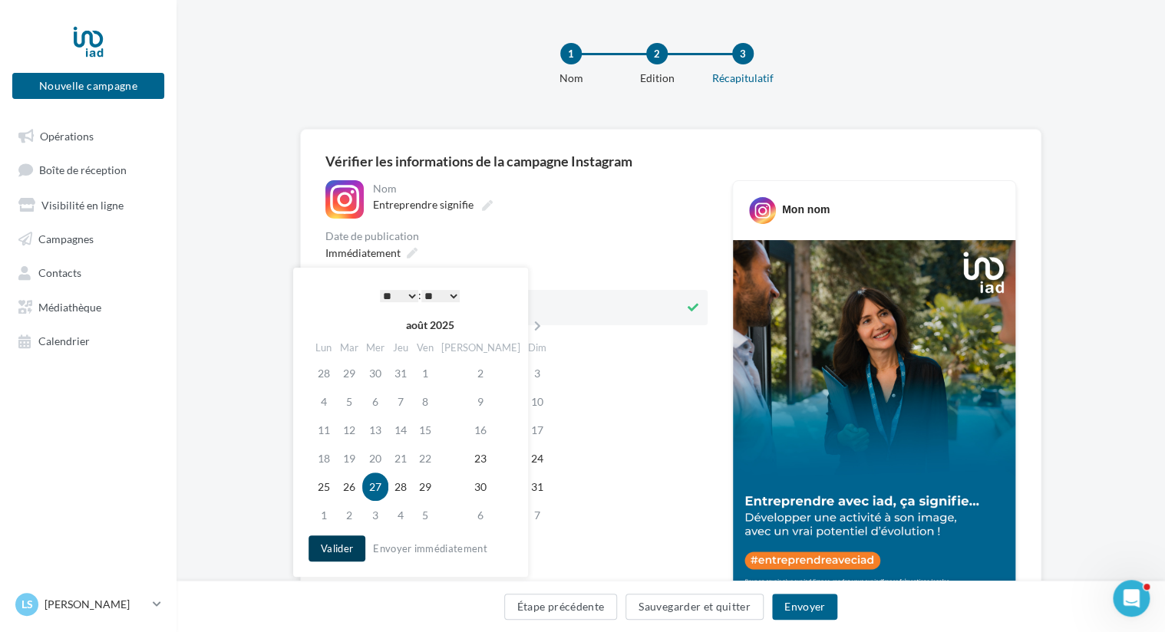
click at [345, 550] on button "Valider" at bounding box center [337, 549] width 57 height 26
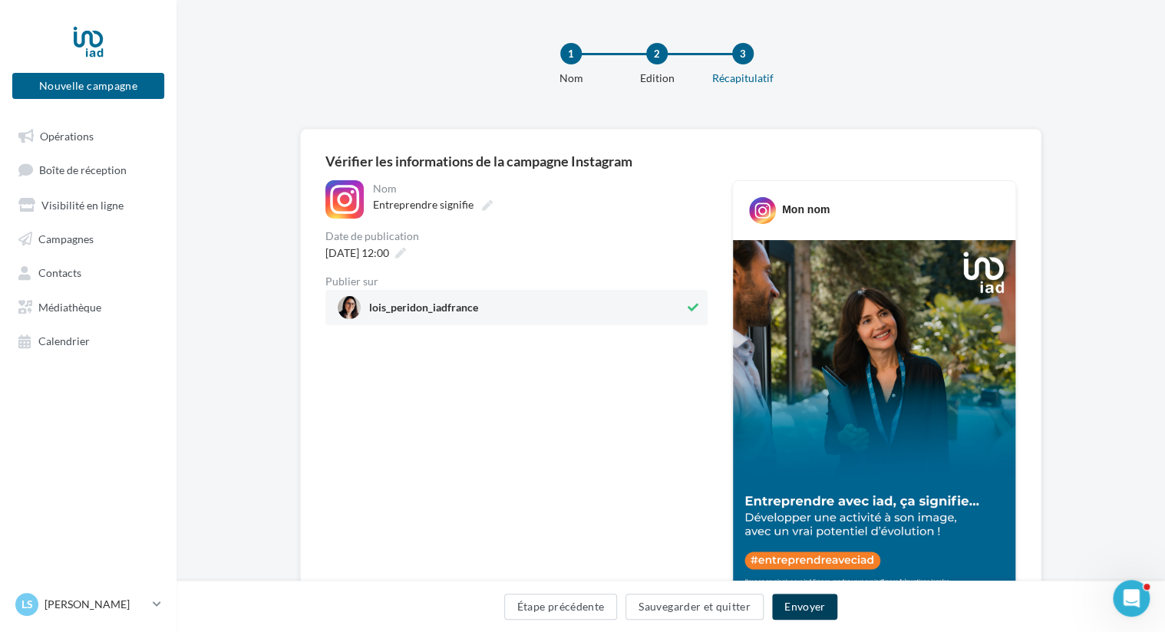
click at [792, 608] on button "Envoyer" at bounding box center [804, 607] width 65 height 26
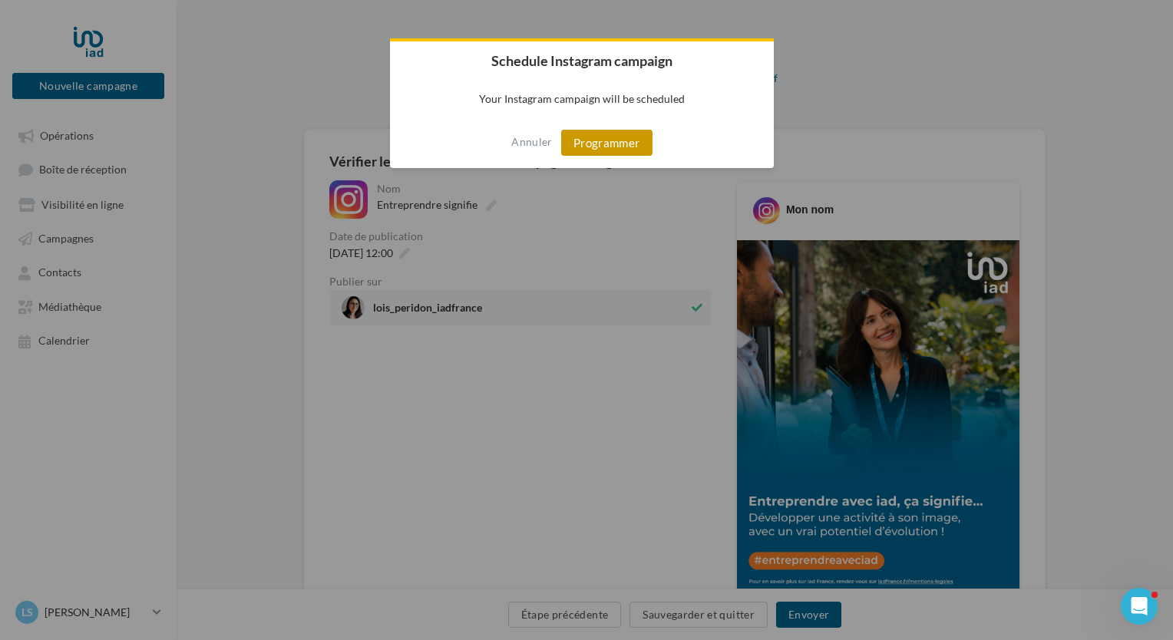
click at [608, 142] on button "Programmer" at bounding box center [606, 143] width 91 height 26
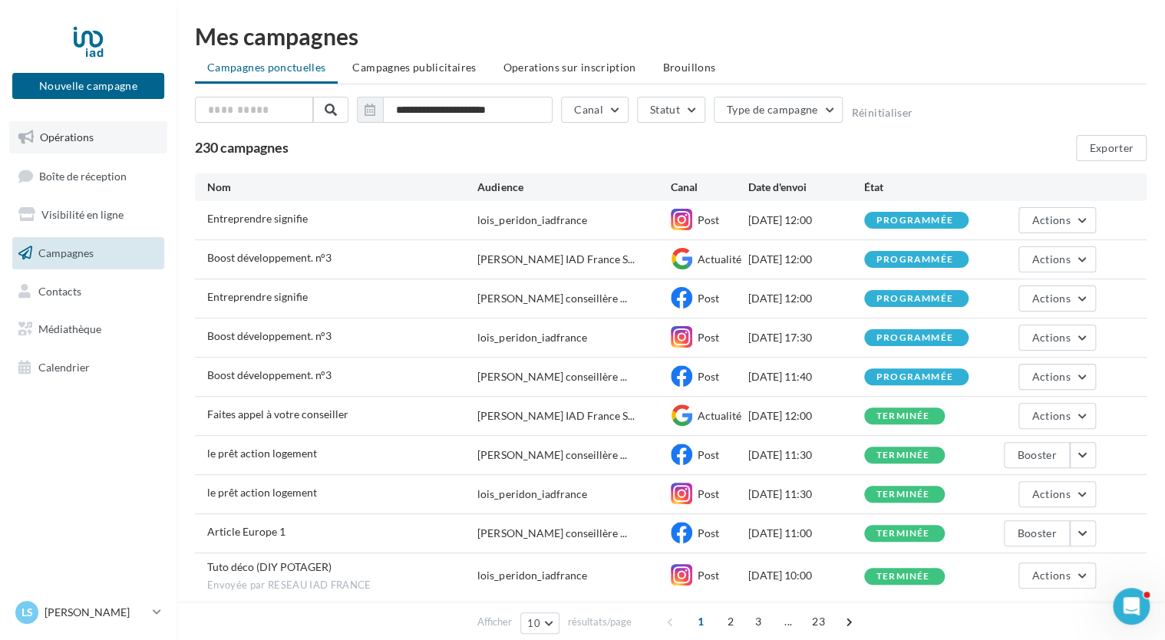
click at [60, 137] on span "Opérations" at bounding box center [67, 136] width 54 height 13
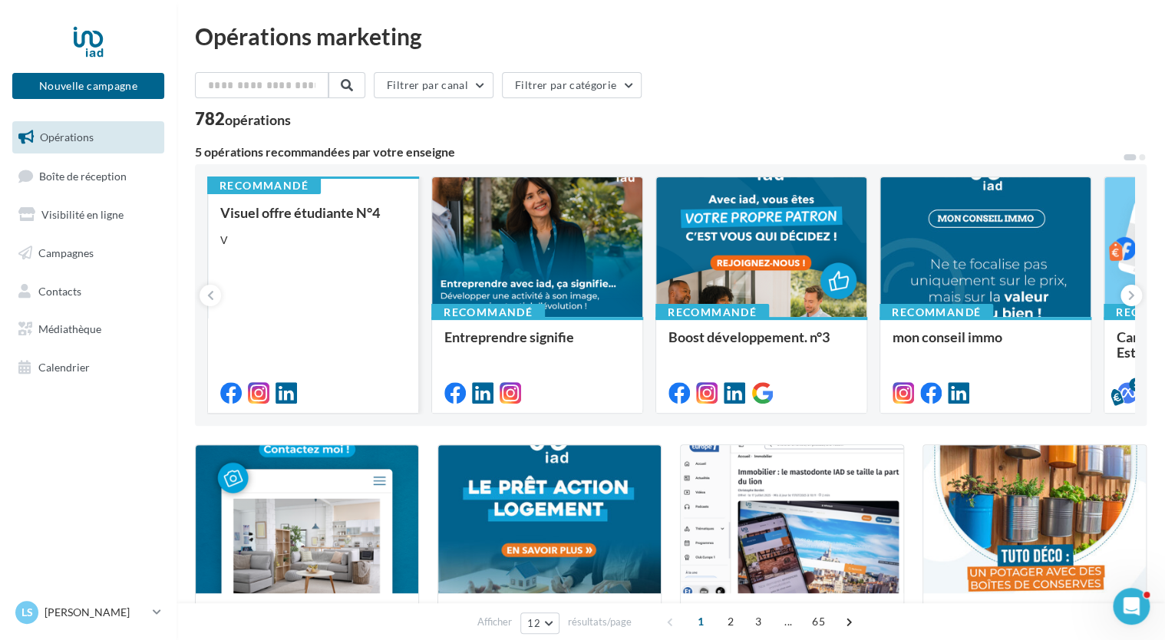
click at [342, 227] on div "Visuel offre étudiante N°4 V" at bounding box center [313, 302] width 186 height 194
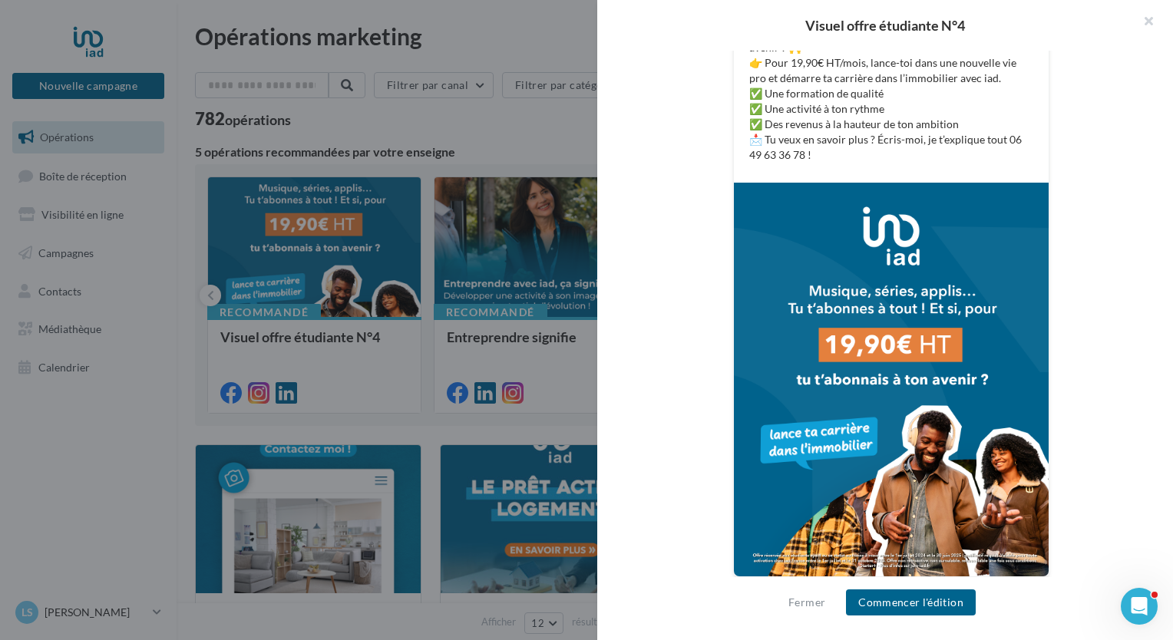
scroll to position [374, 0]
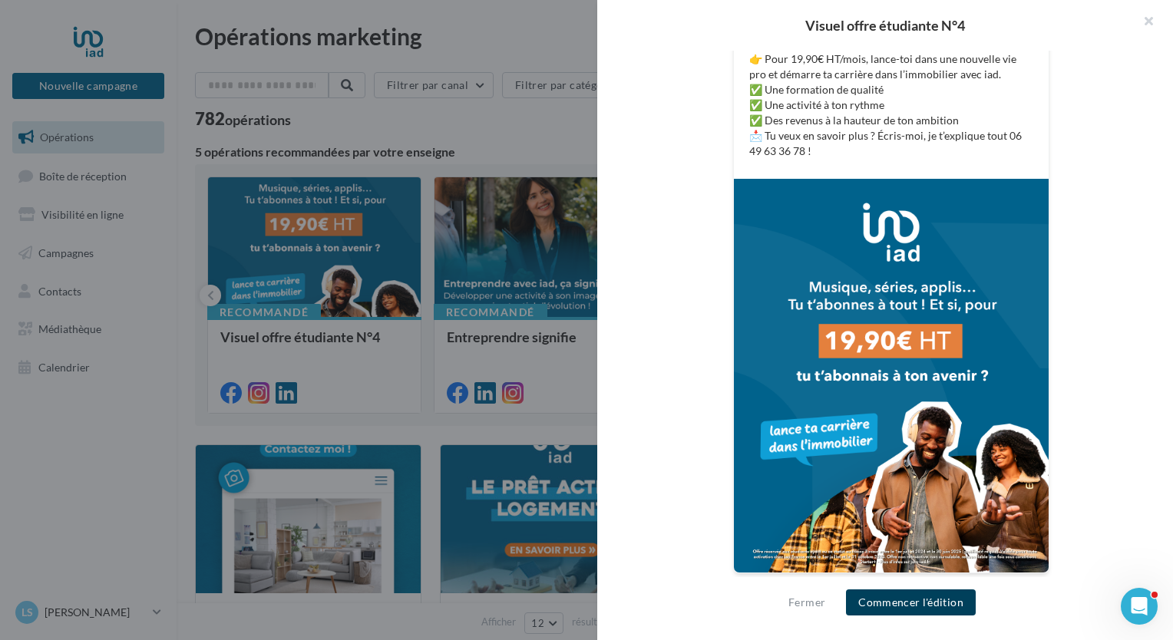
click at [926, 603] on button "Commencer l'édition" at bounding box center [911, 602] width 130 height 26
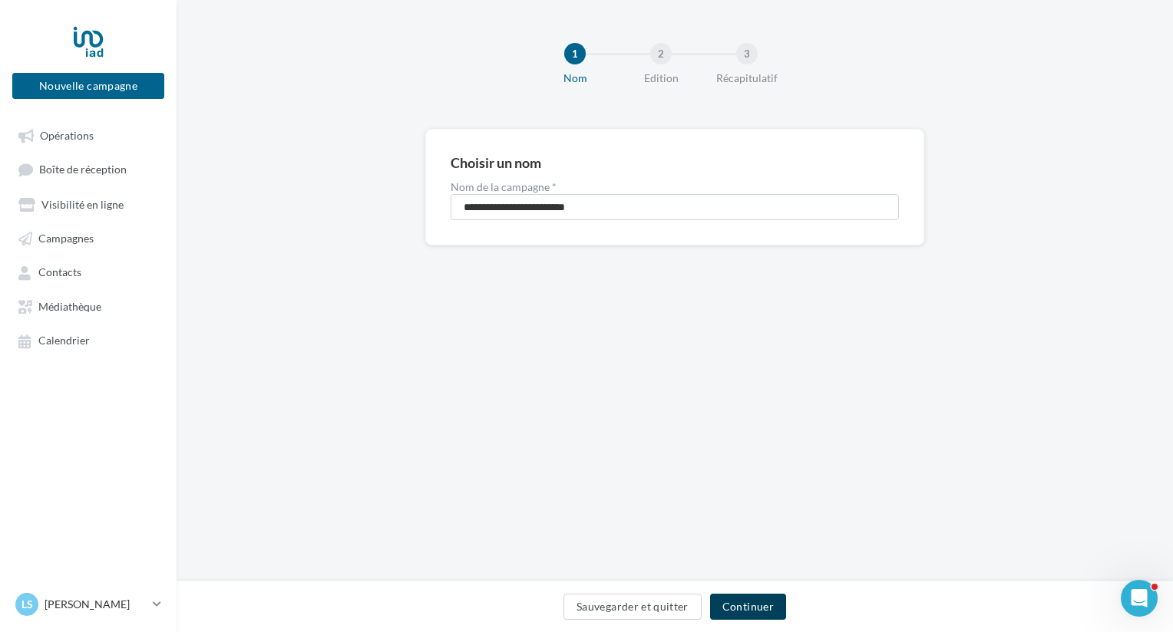
click at [739, 595] on button "Continuer" at bounding box center [748, 607] width 76 height 26
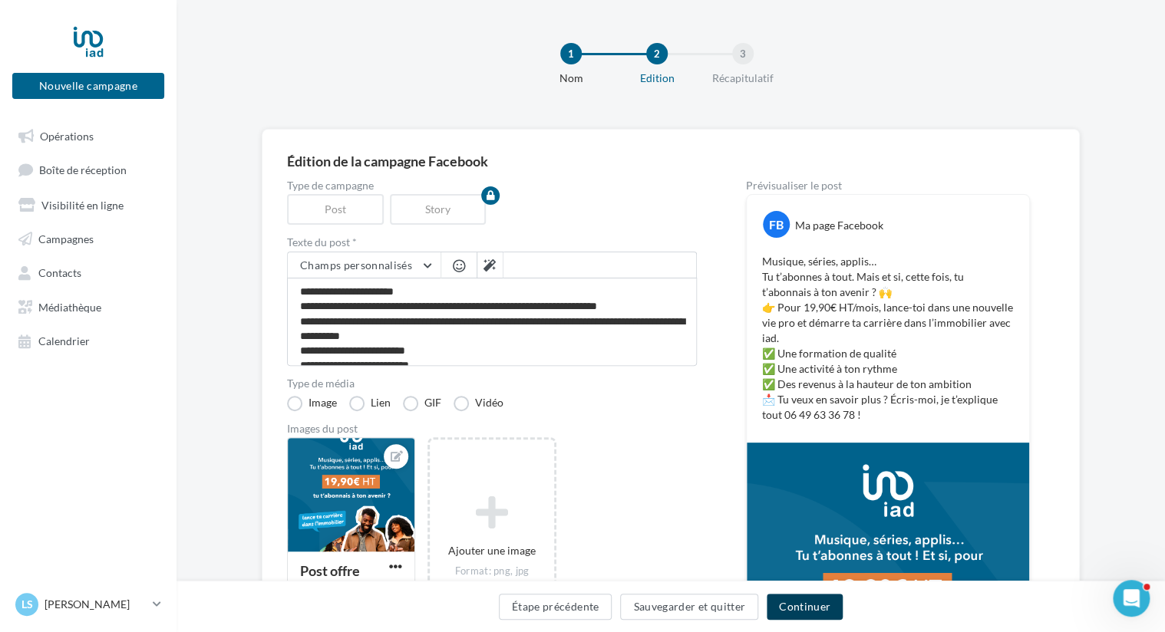
click at [810, 608] on button "Continuer" at bounding box center [805, 607] width 76 height 26
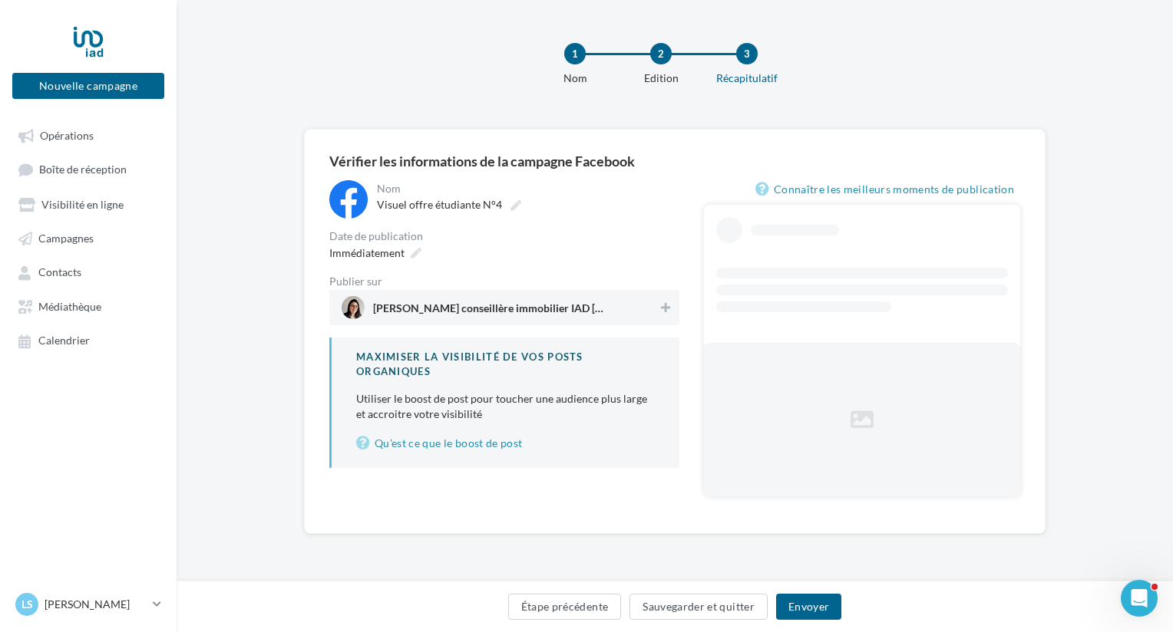
click at [643, 309] on span "Loïs Peridon conseillère immobilier IAD France" at bounding box center [500, 307] width 316 height 23
click at [375, 250] on span "Immédiatement" at bounding box center [366, 252] width 75 height 13
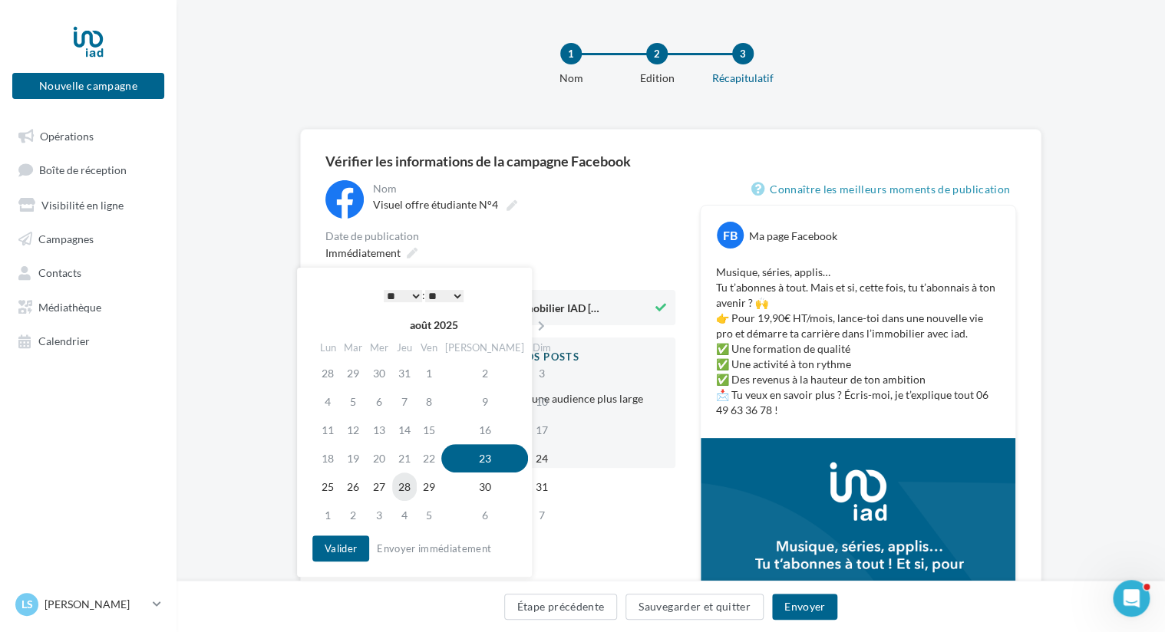
click at [414, 487] on td "28" at bounding box center [404, 487] width 25 height 28
click at [404, 295] on select "* * * * * * * * * * ** ** ** ** ** ** ** ** ** ** ** ** ** **" at bounding box center [399, 296] width 38 height 12
click at [342, 548] on button "Valider" at bounding box center [337, 549] width 57 height 26
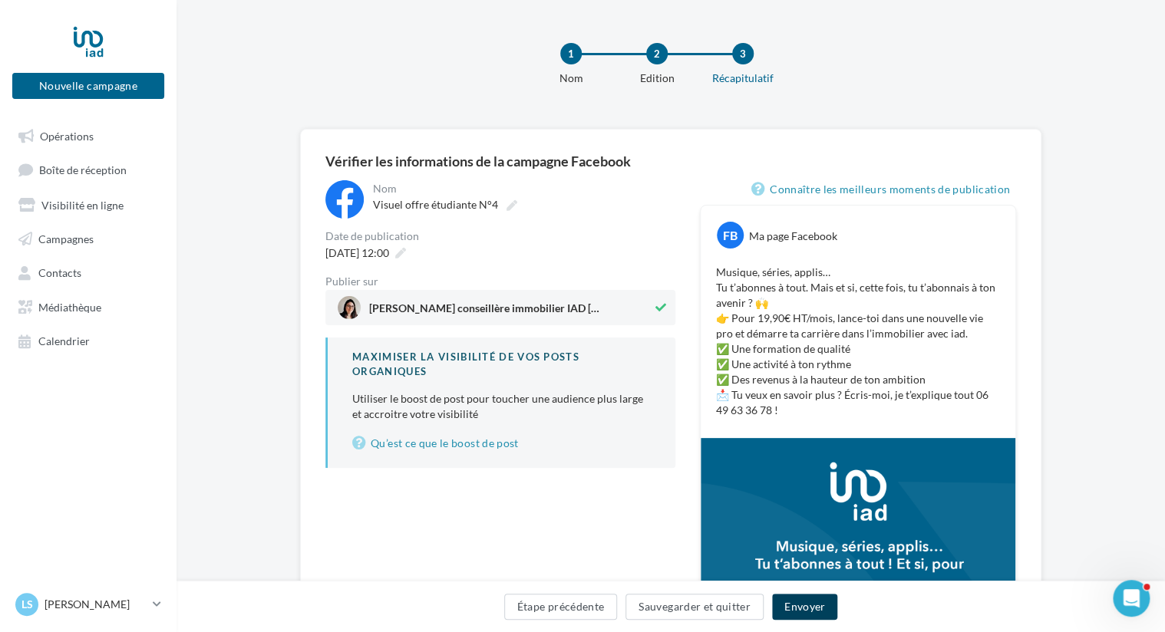
click at [827, 606] on button "Envoyer" at bounding box center [804, 607] width 65 height 26
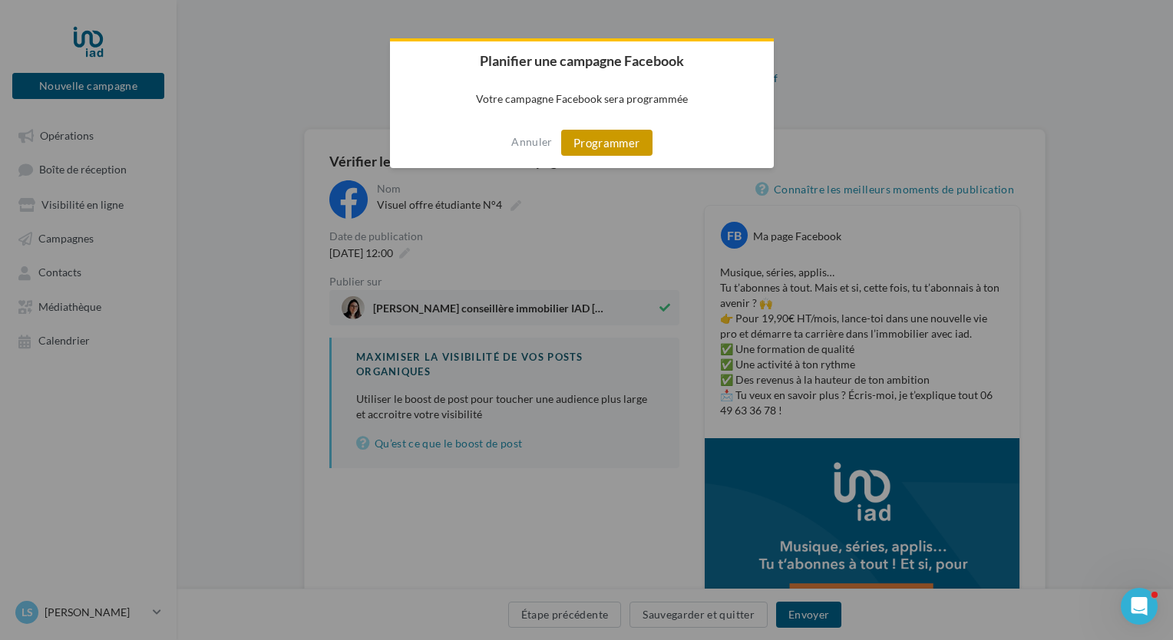
click at [605, 140] on button "Programmer" at bounding box center [606, 143] width 91 height 26
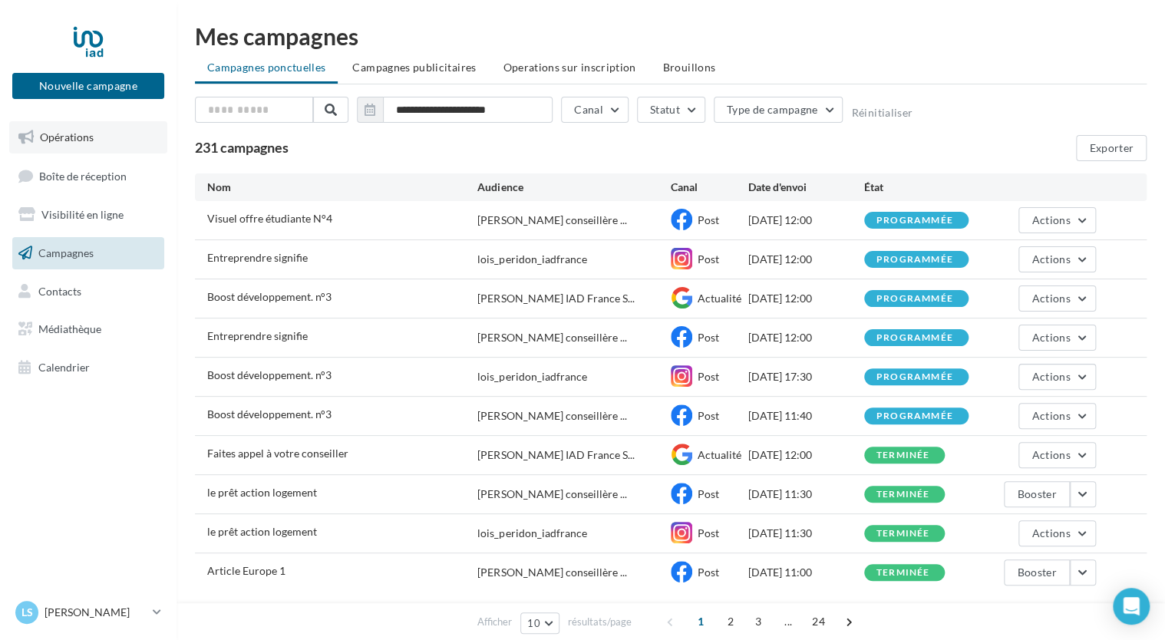
click at [128, 136] on link "Opérations" at bounding box center [88, 137] width 158 height 32
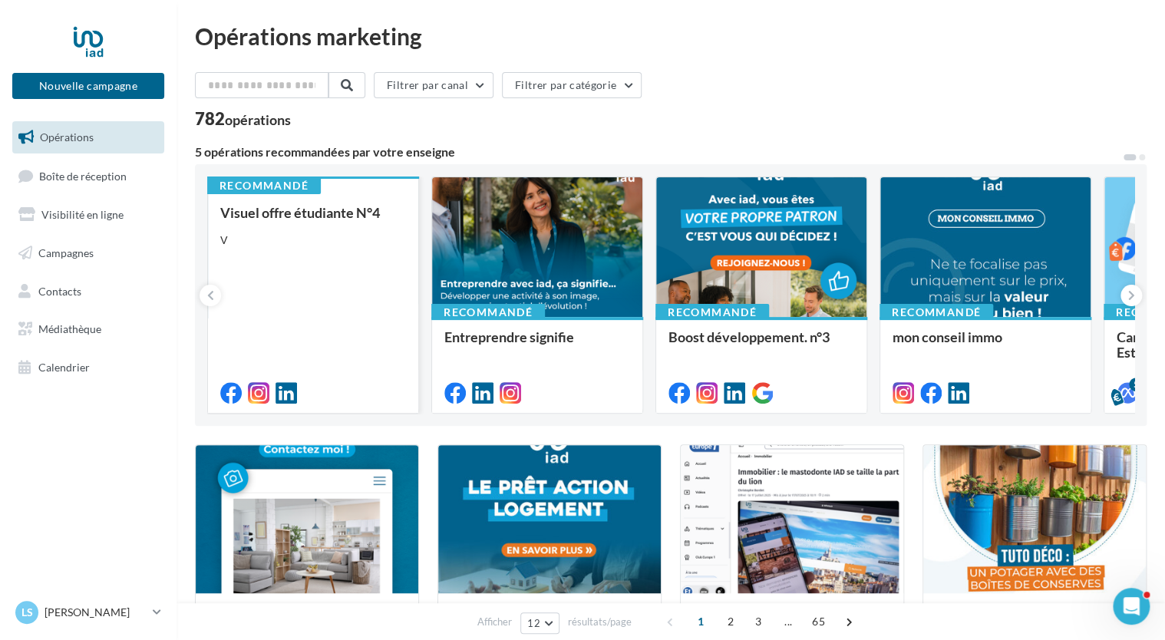
click at [354, 236] on div "V" at bounding box center [313, 240] width 186 height 15
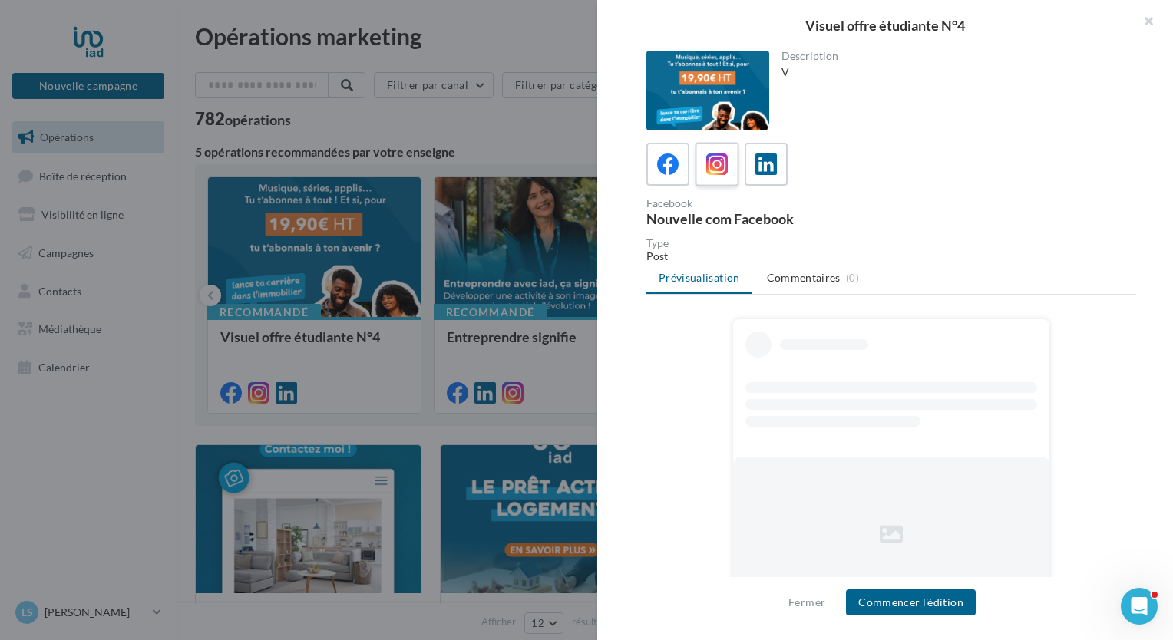
click at [718, 168] on icon at bounding box center [717, 164] width 22 height 22
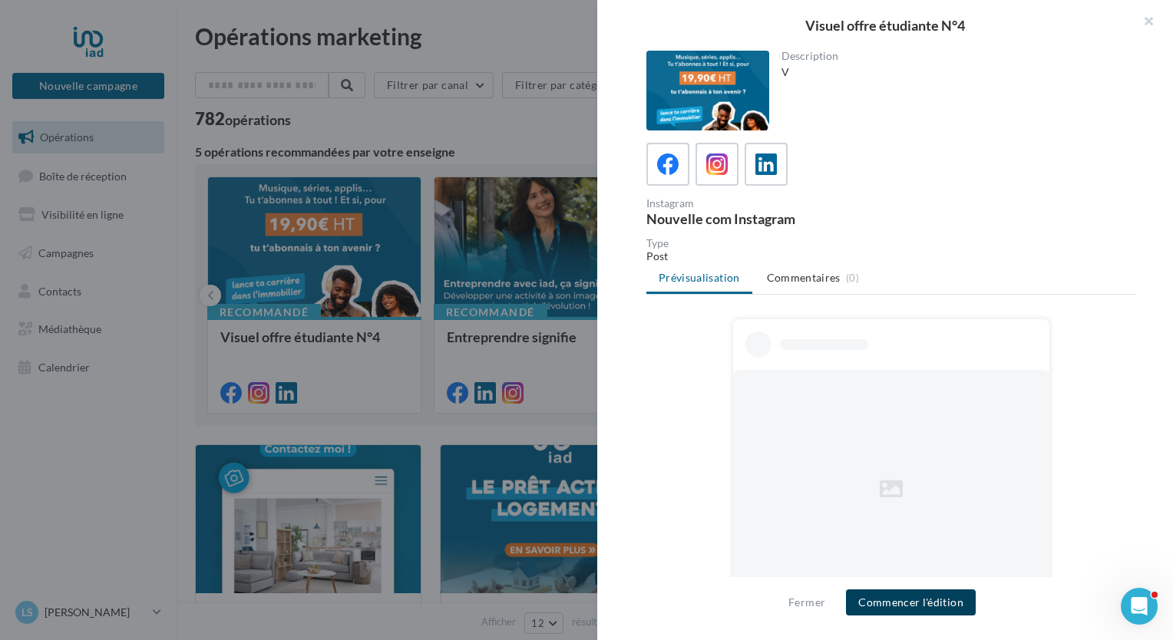
click at [896, 602] on button "Commencer l'édition" at bounding box center [911, 602] width 130 height 26
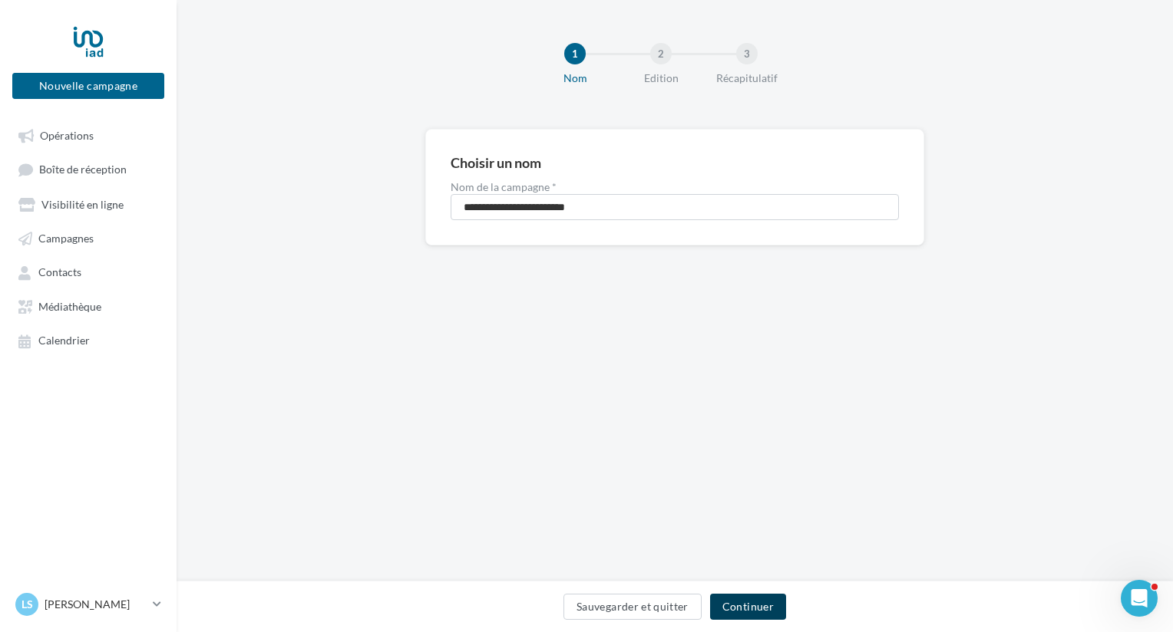
click at [758, 609] on button "Continuer" at bounding box center [748, 607] width 76 height 26
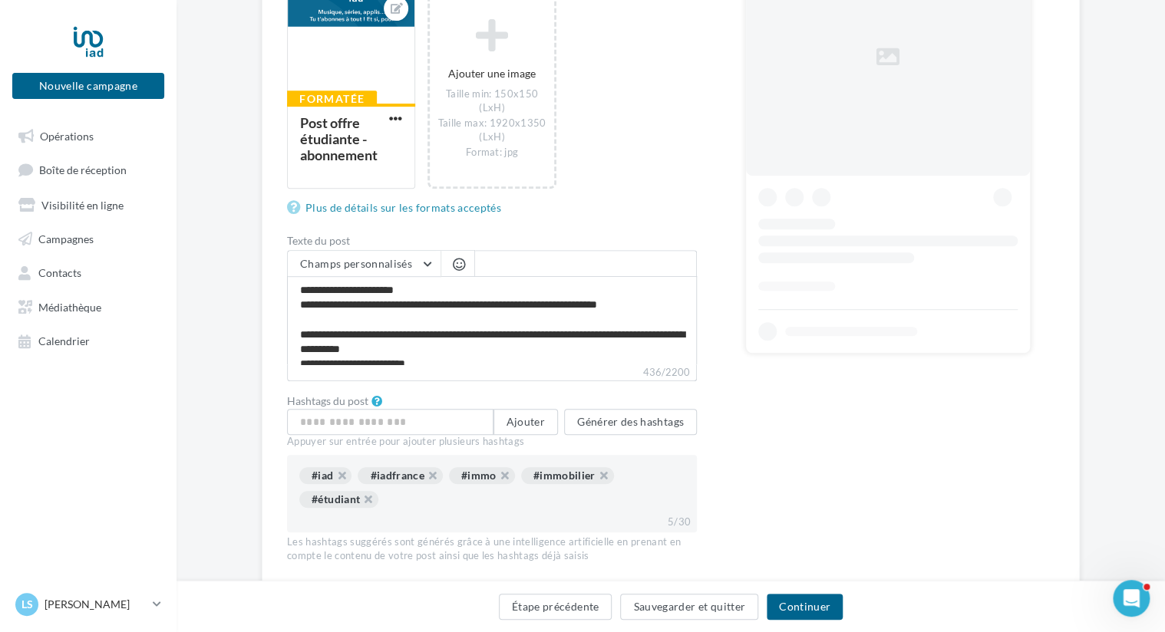
scroll to position [365, 0]
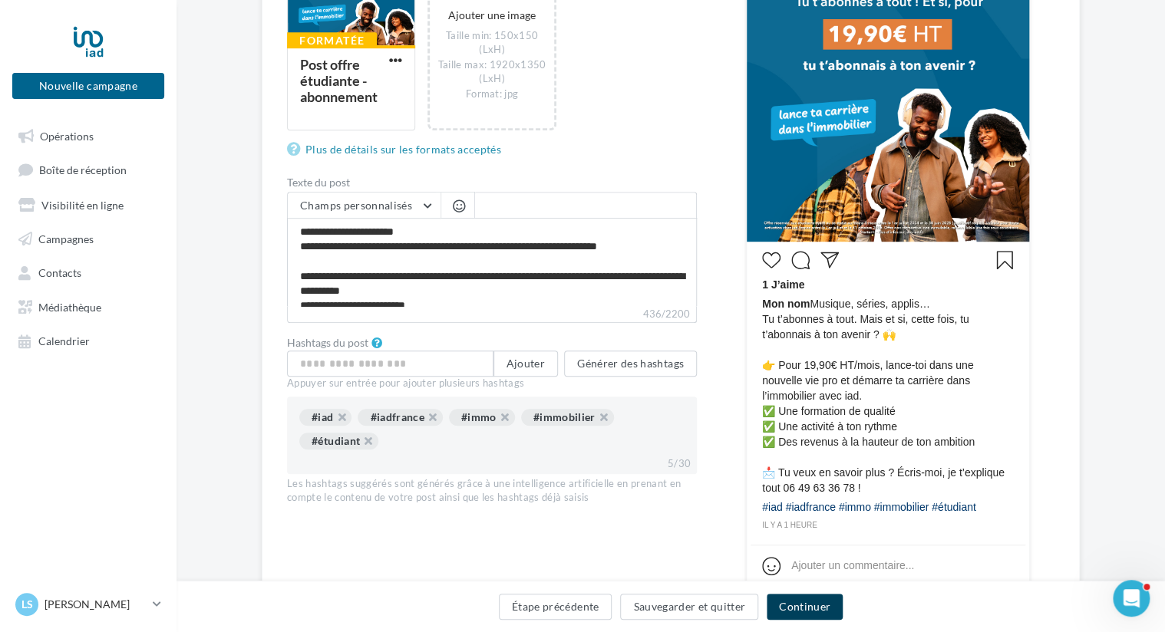
click at [829, 606] on button "Continuer" at bounding box center [805, 607] width 76 height 26
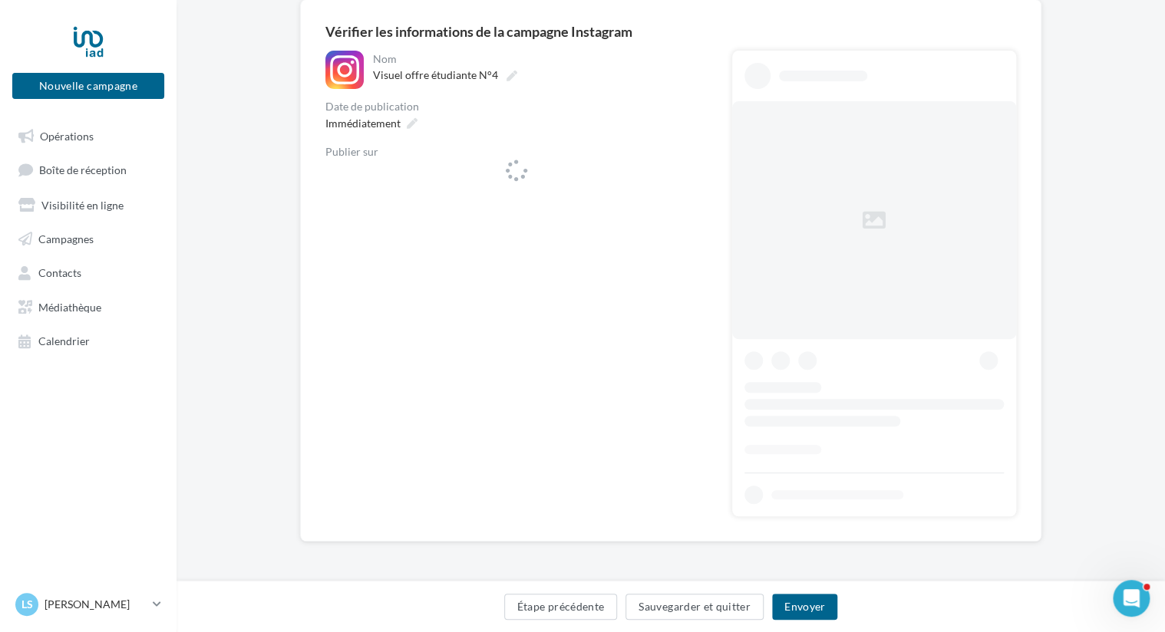
scroll to position [129, 0]
click at [454, 173] on span "lois_peridon_iadfrance" at bounding box center [423, 181] width 109 height 17
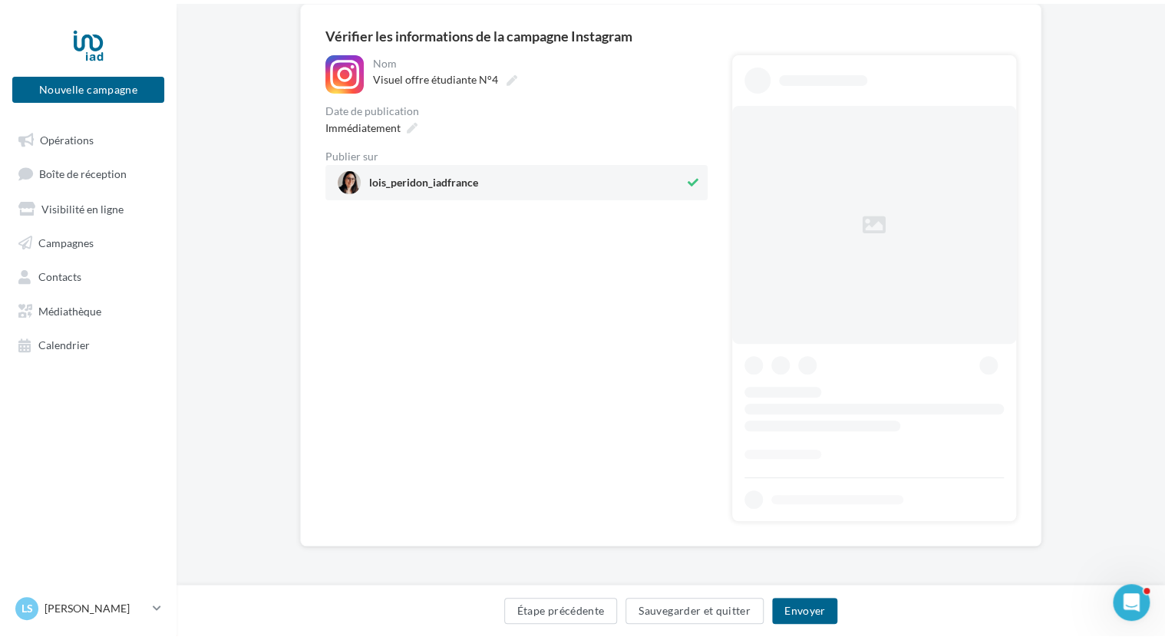
scroll to position [0, 0]
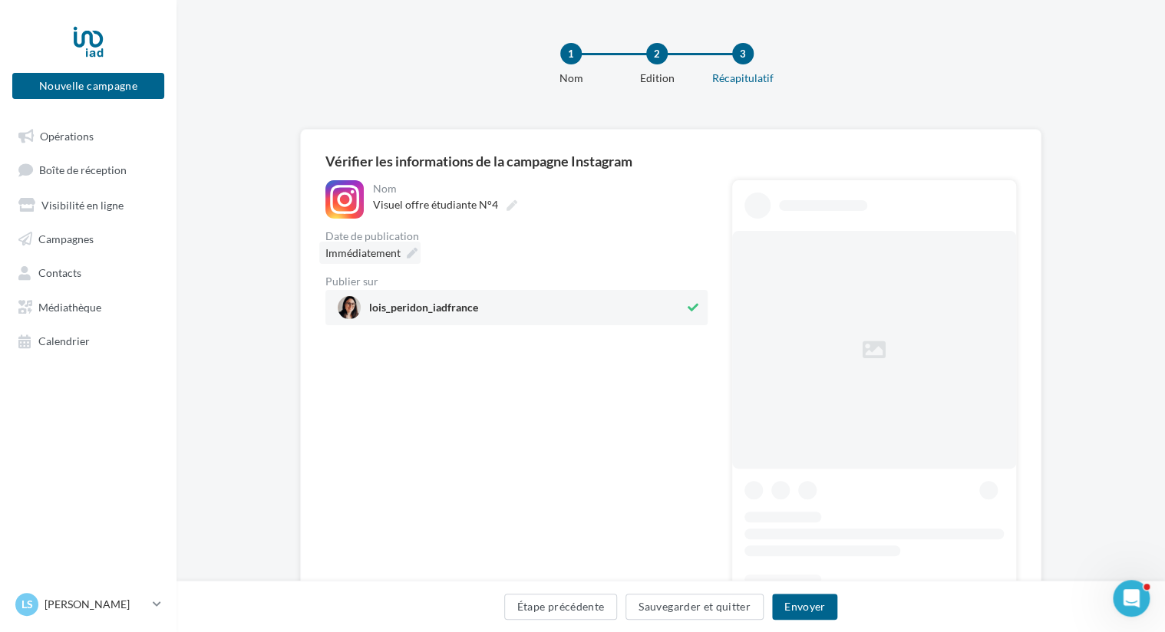
click at [399, 250] on span "Immédiatement" at bounding box center [362, 252] width 75 height 13
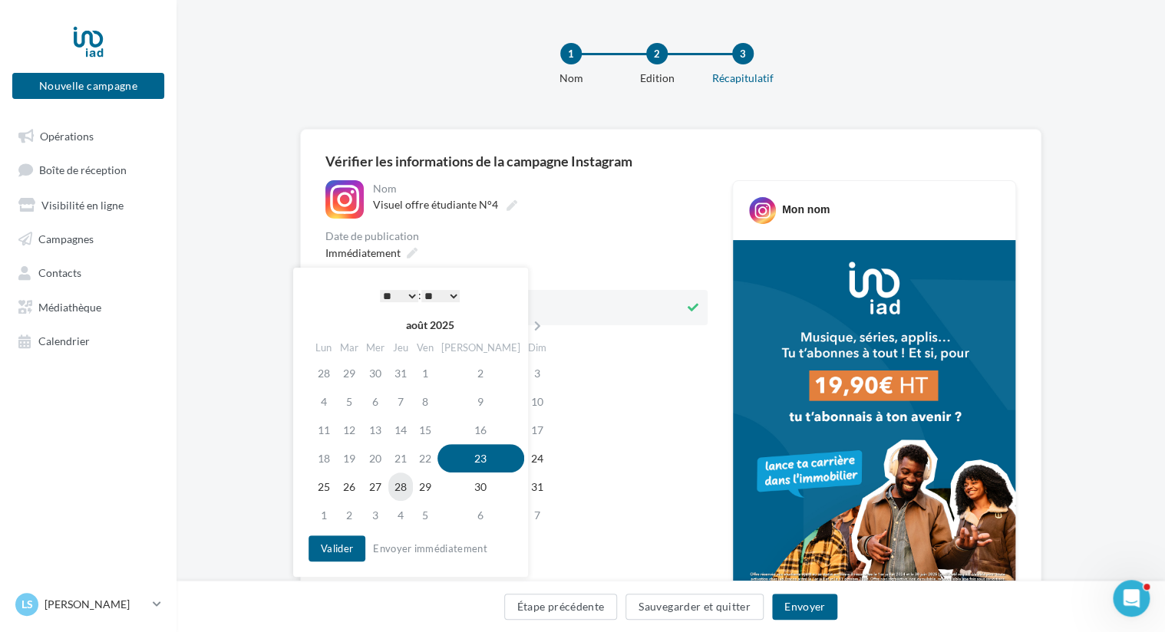
click at [413, 488] on td "28" at bounding box center [400, 487] width 25 height 28
click at [411, 292] on select "* * * * * * * * * * ** ** ** ** ** ** ** ** ** ** ** ** ** **" at bounding box center [399, 296] width 38 height 12
click at [341, 546] on button "Valider" at bounding box center [337, 549] width 57 height 26
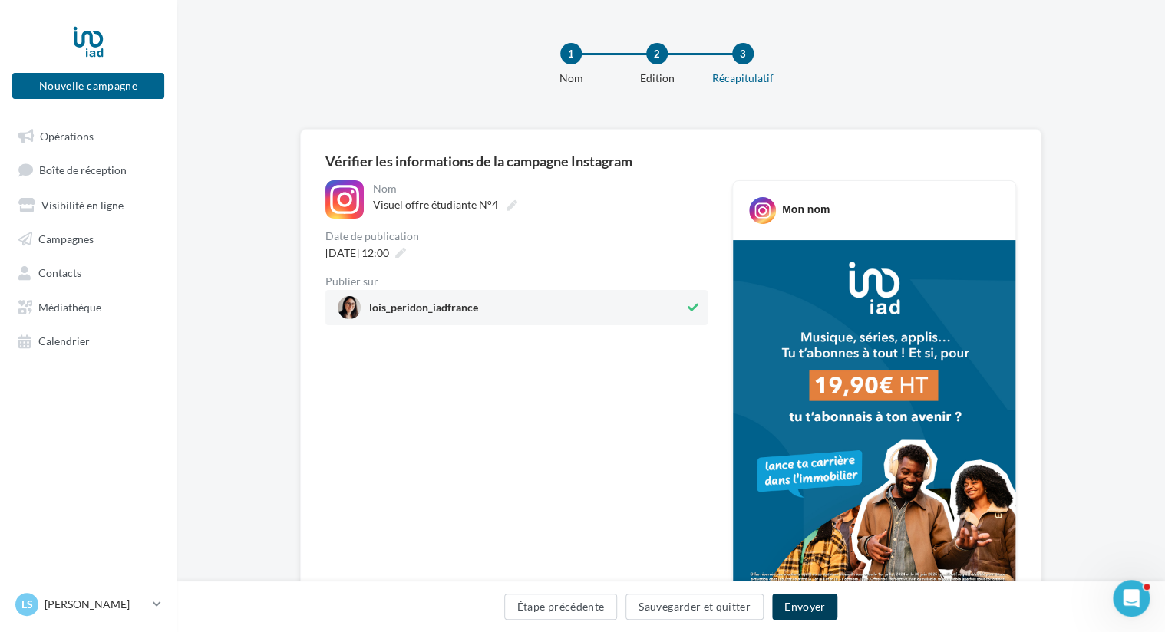
click at [818, 609] on button "Envoyer" at bounding box center [804, 607] width 65 height 26
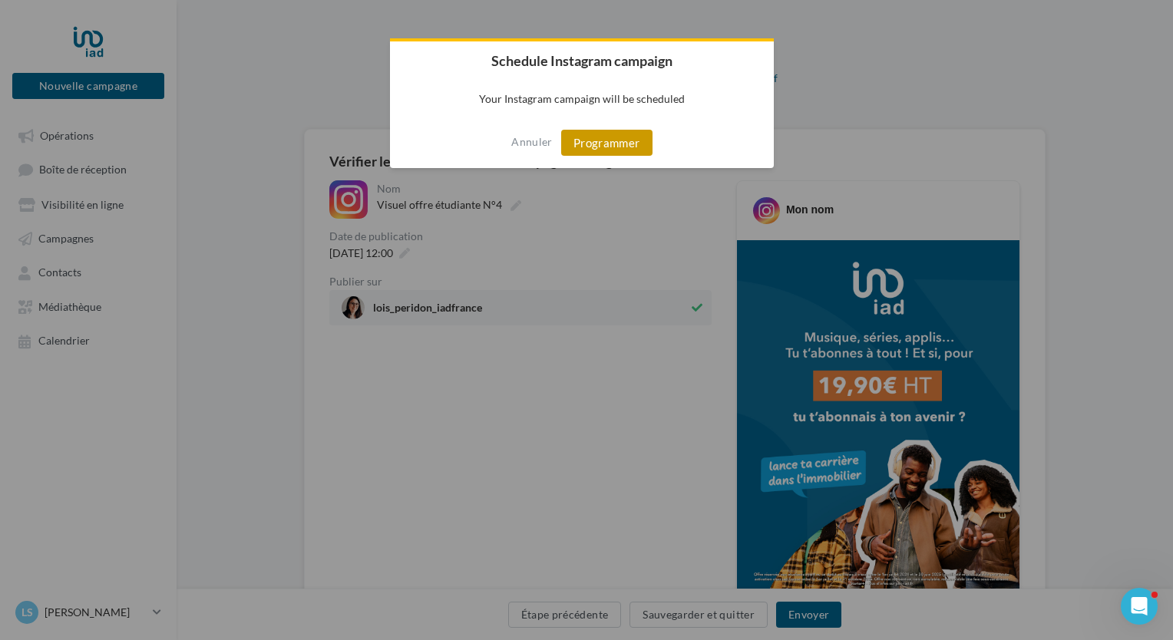
click at [620, 140] on button "Programmer" at bounding box center [606, 143] width 91 height 26
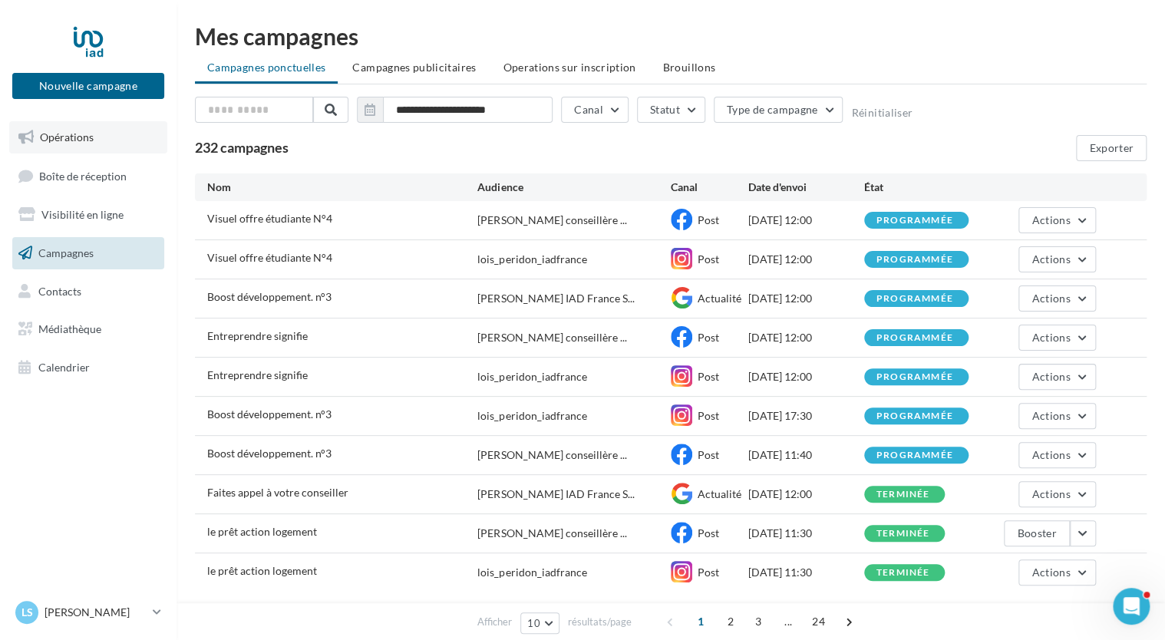
click at [84, 143] on span "Opérations" at bounding box center [67, 136] width 54 height 13
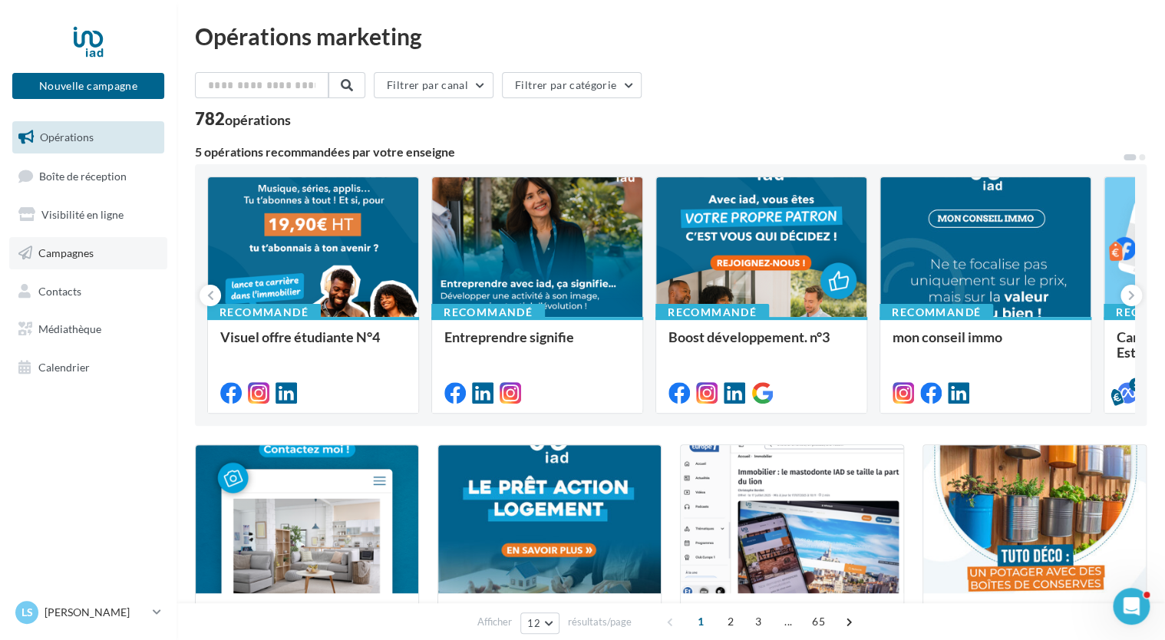
click at [54, 256] on span "Campagnes" at bounding box center [65, 252] width 55 height 13
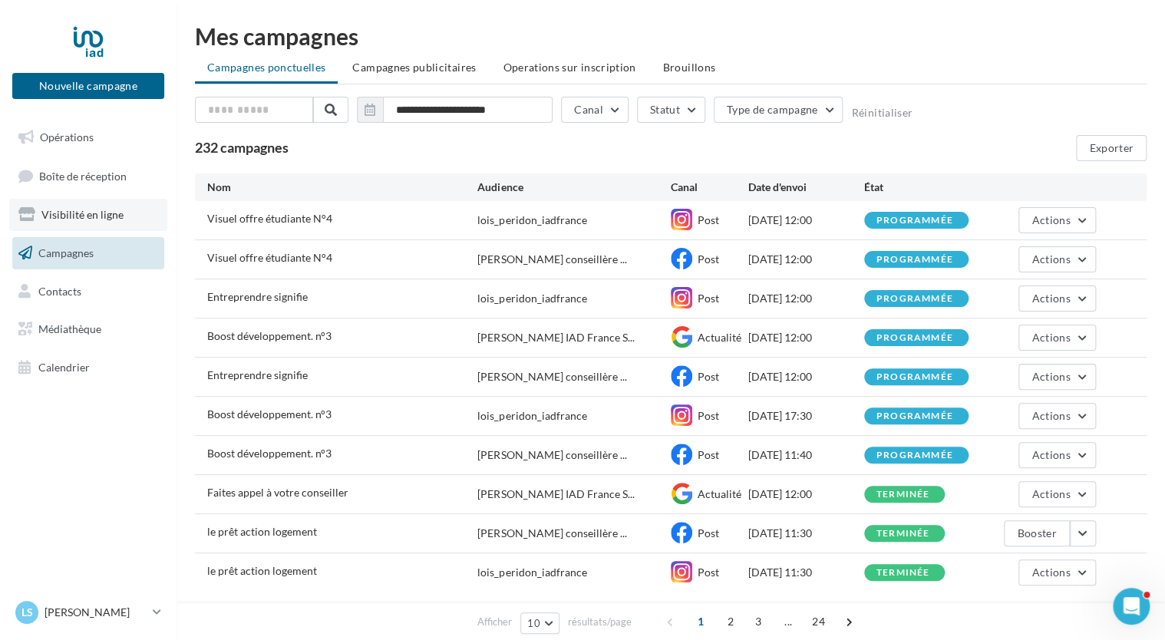
click at [74, 224] on link "Visibilité en ligne" at bounding box center [88, 215] width 158 height 32
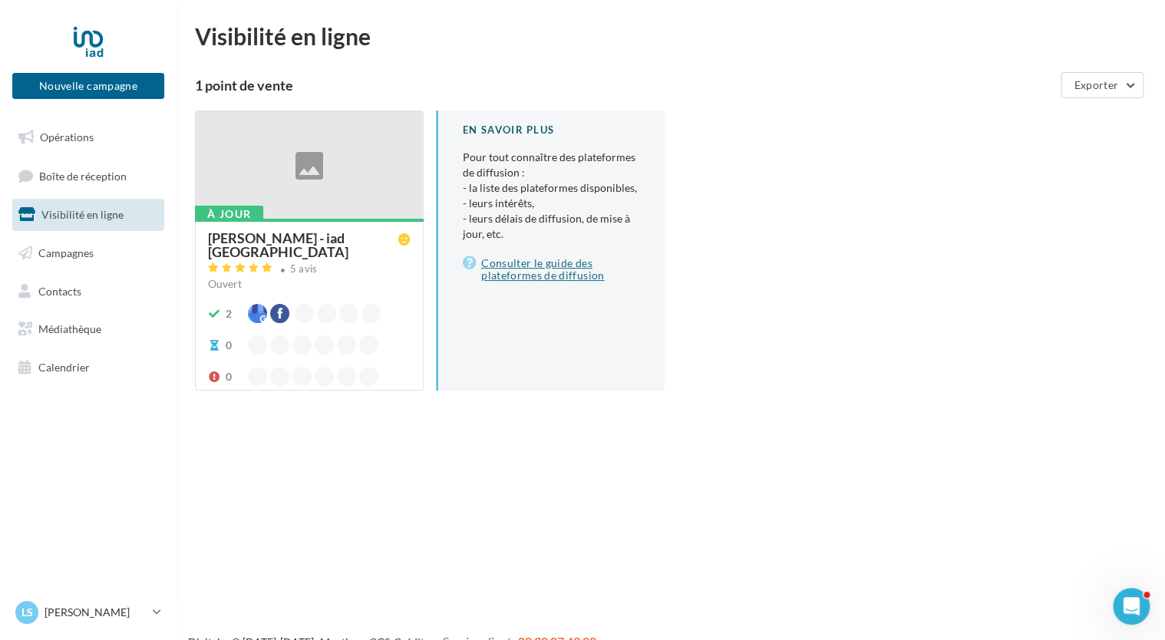
click at [503, 266] on link "Consulter le guide des plateformes de diffusion" at bounding box center [551, 269] width 177 height 31
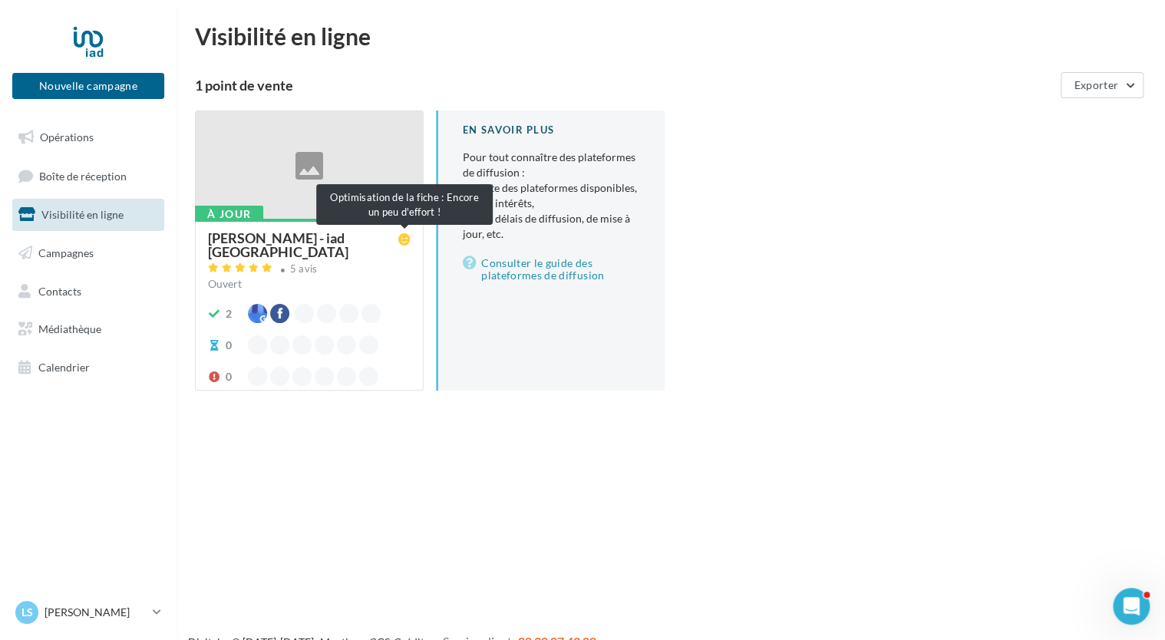
click at [403, 236] on icon at bounding box center [404, 239] width 12 height 12
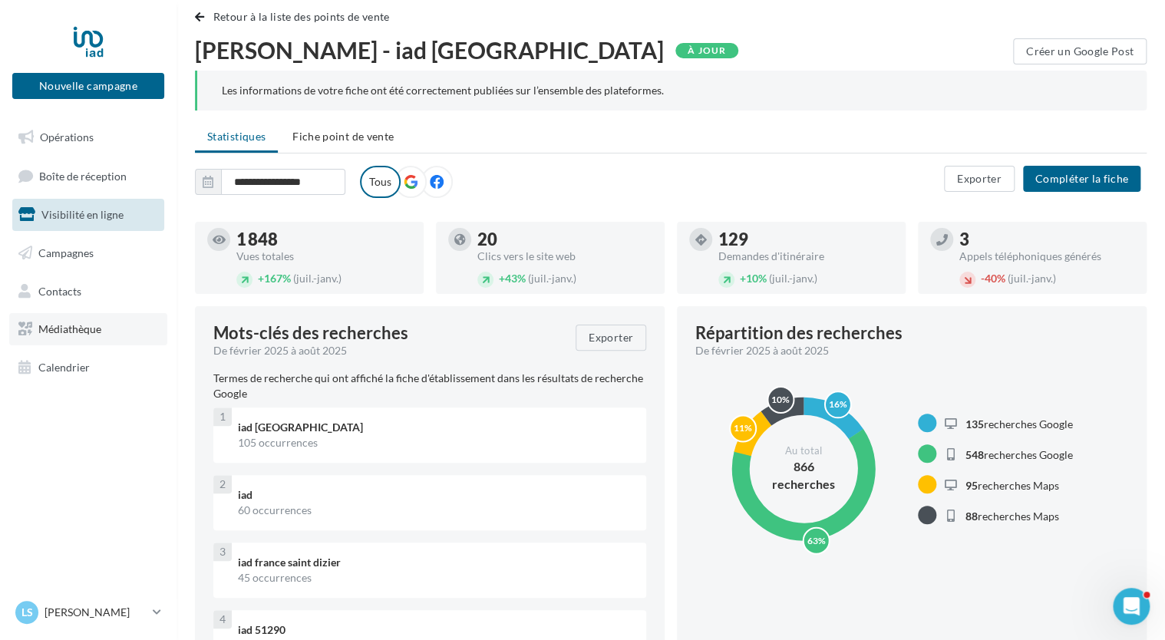
scroll to position [12, 0]
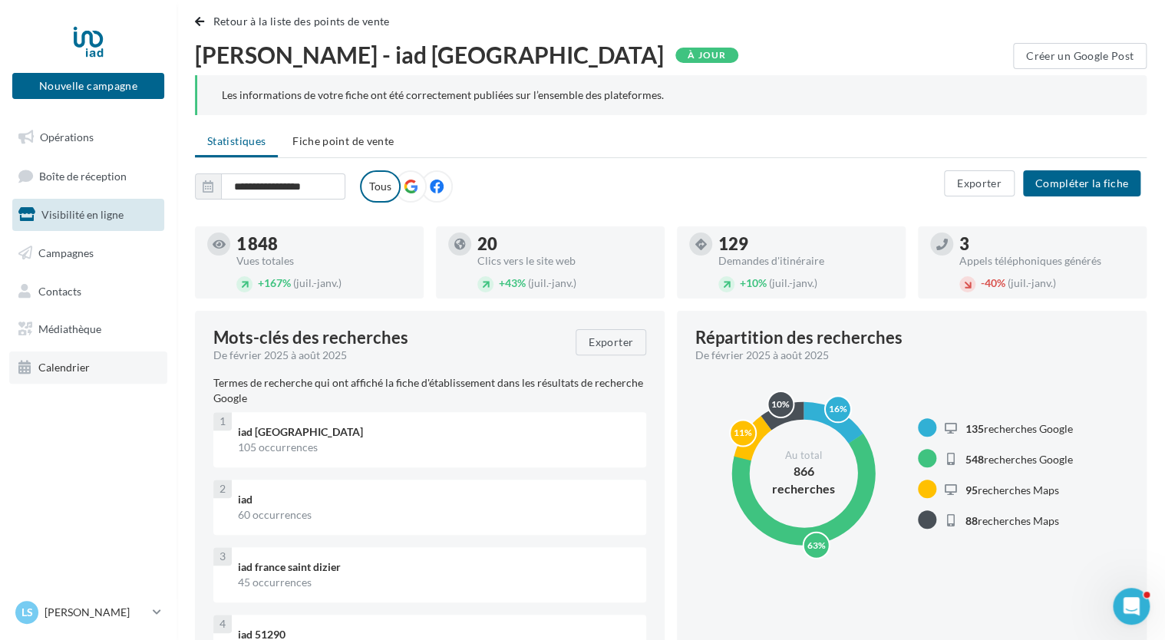
click at [71, 355] on link "Calendrier" at bounding box center [88, 367] width 158 height 32
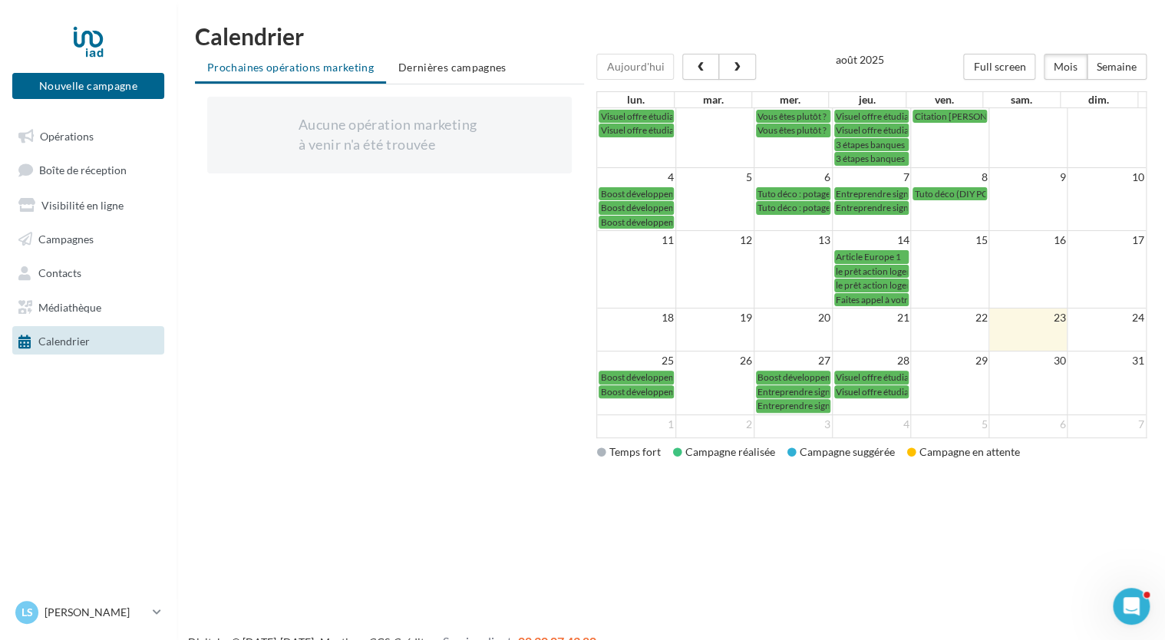
scroll to position [31, 0]
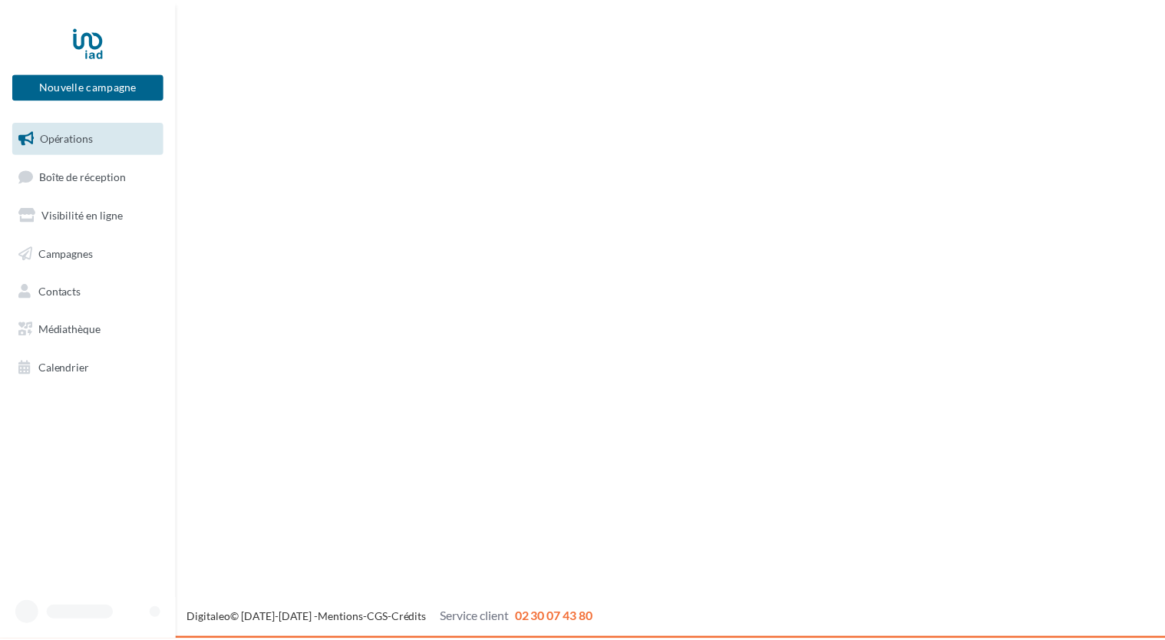
scroll to position [562, 0]
